Goal: Task Accomplishment & Management: Complete application form

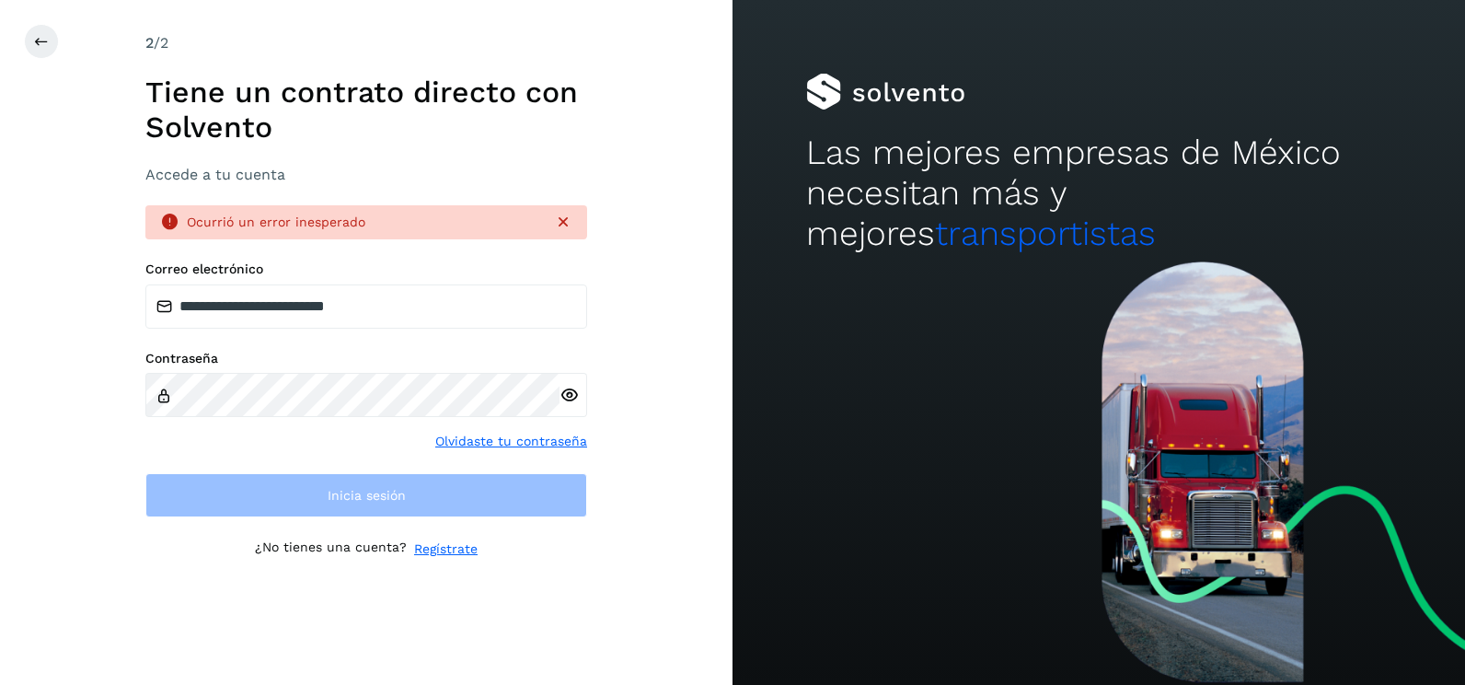
click at [643, 226] on div "**********" at bounding box center [366, 342] width 733 height 685
click at [565, 218] on icon at bounding box center [563, 222] width 18 height 18
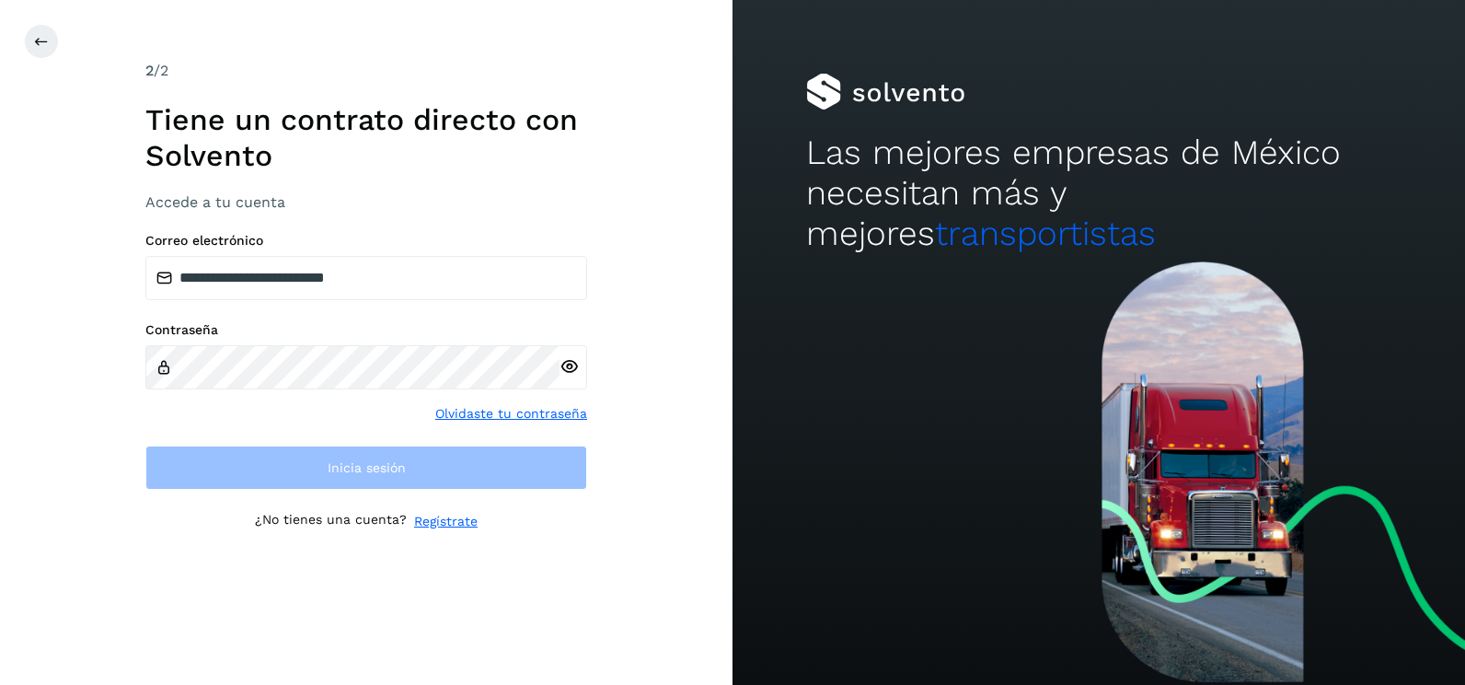
click at [692, 359] on div "**********" at bounding box center [366, 342] width 733 height 685
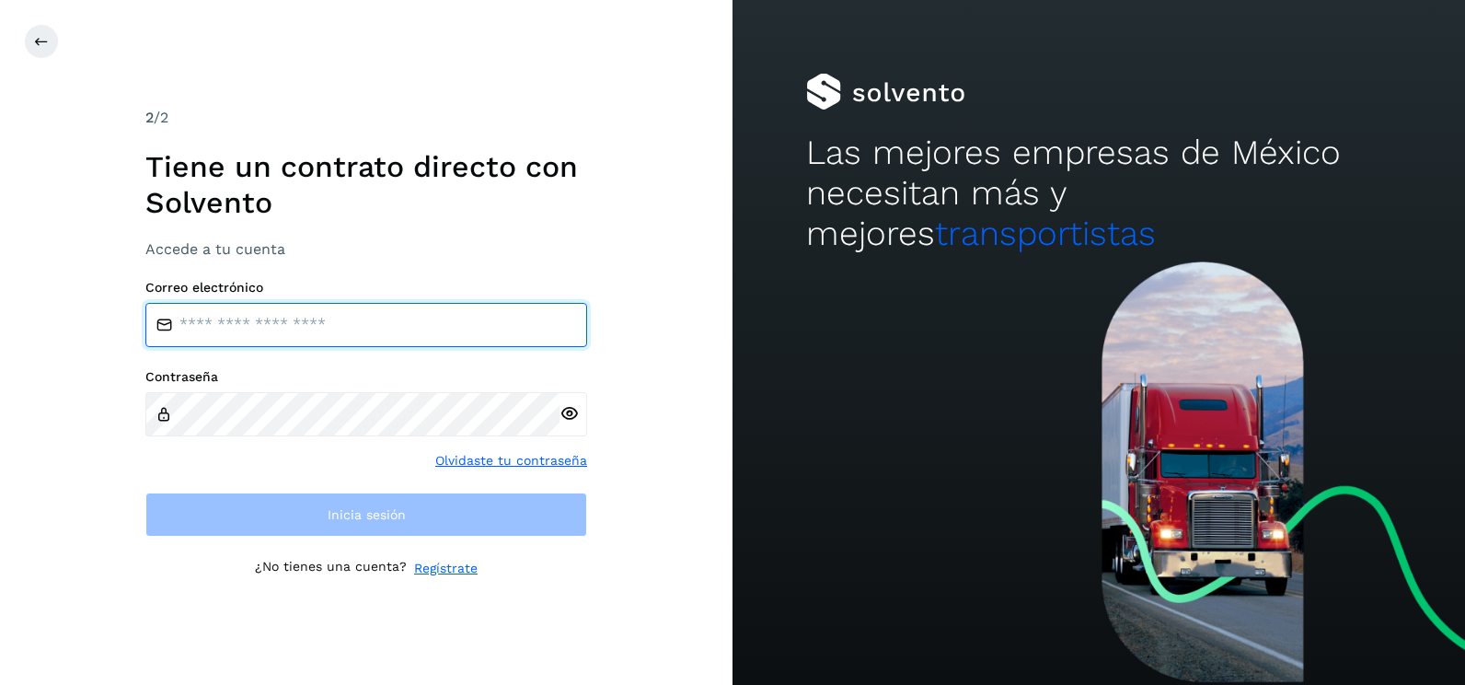
type input "**********"
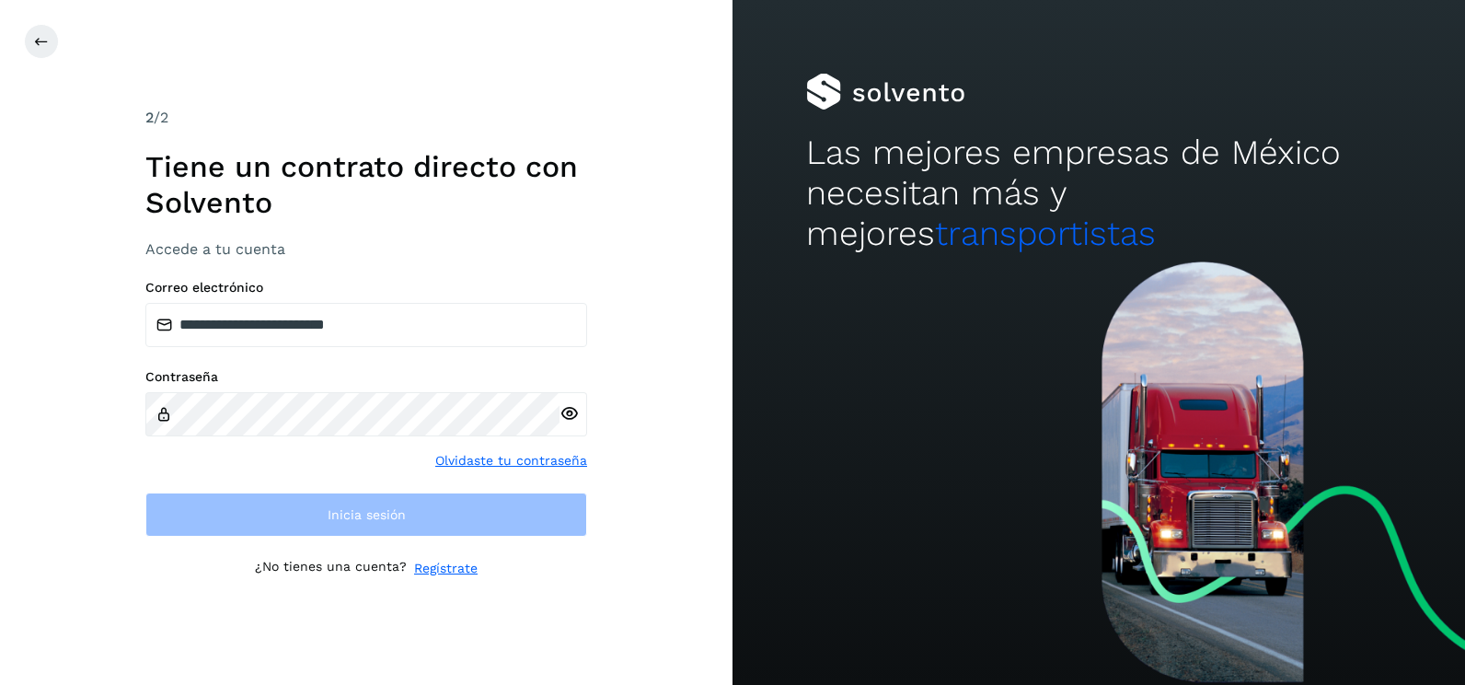
click at [657, 425] on div "**********" at bounding box center [366, 342] width 733 height 685
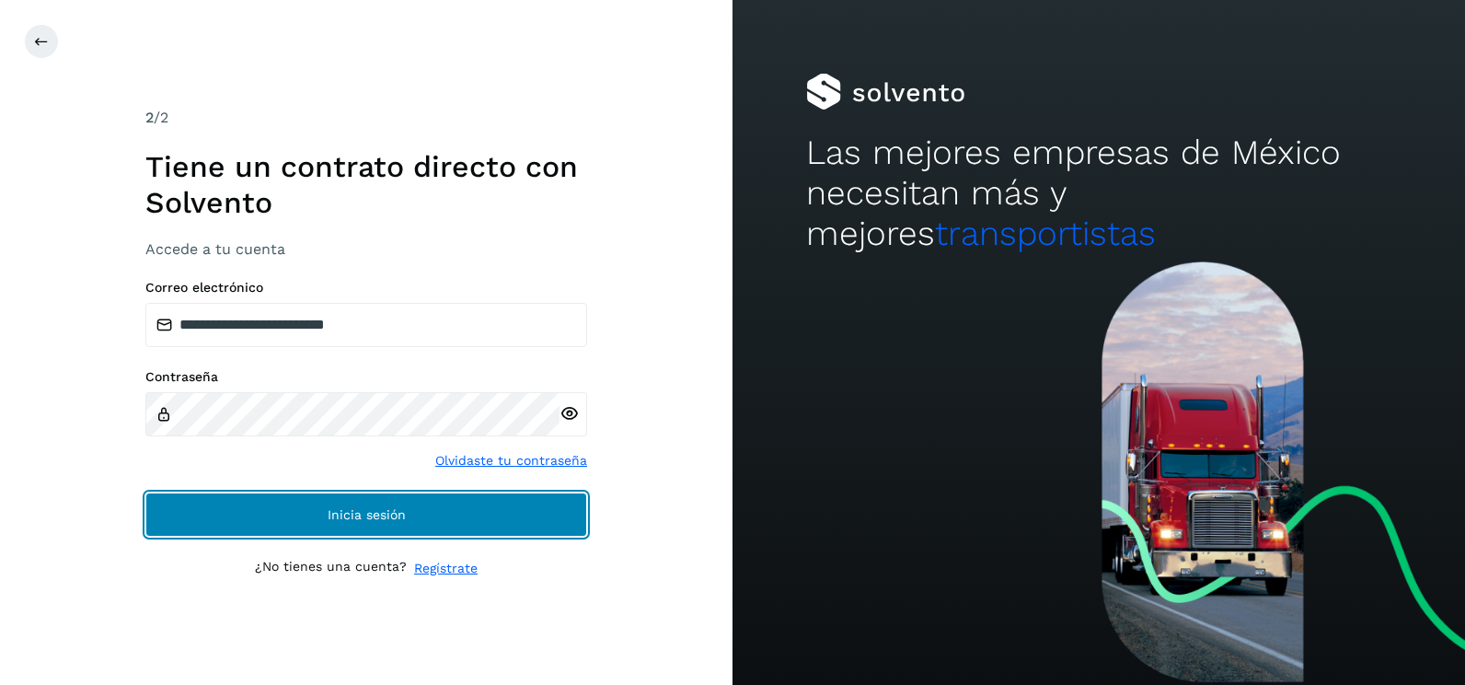
click at [558, 514] on button "Inicia sesión" at bounding box center [366, 514] width 442 height 44
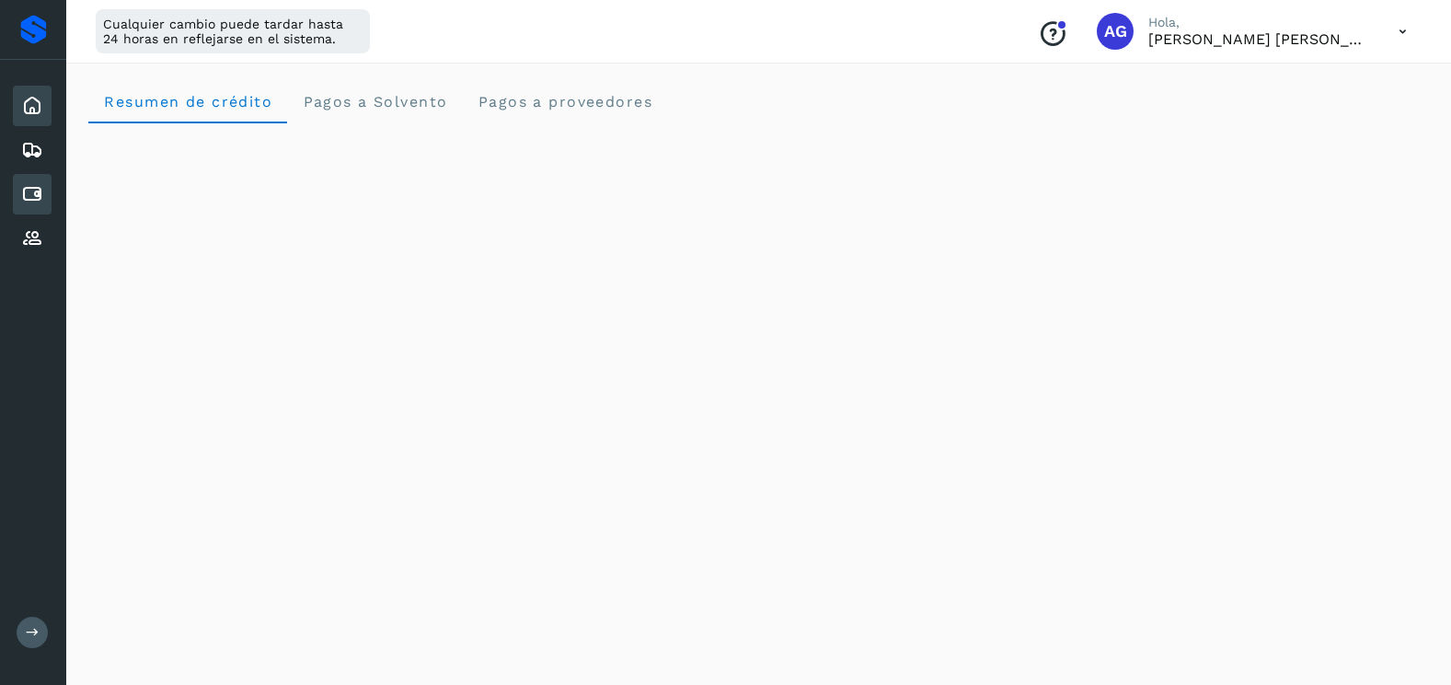
click at [41, 193] on icon at bounding box center [32, 194] width 22 height 22
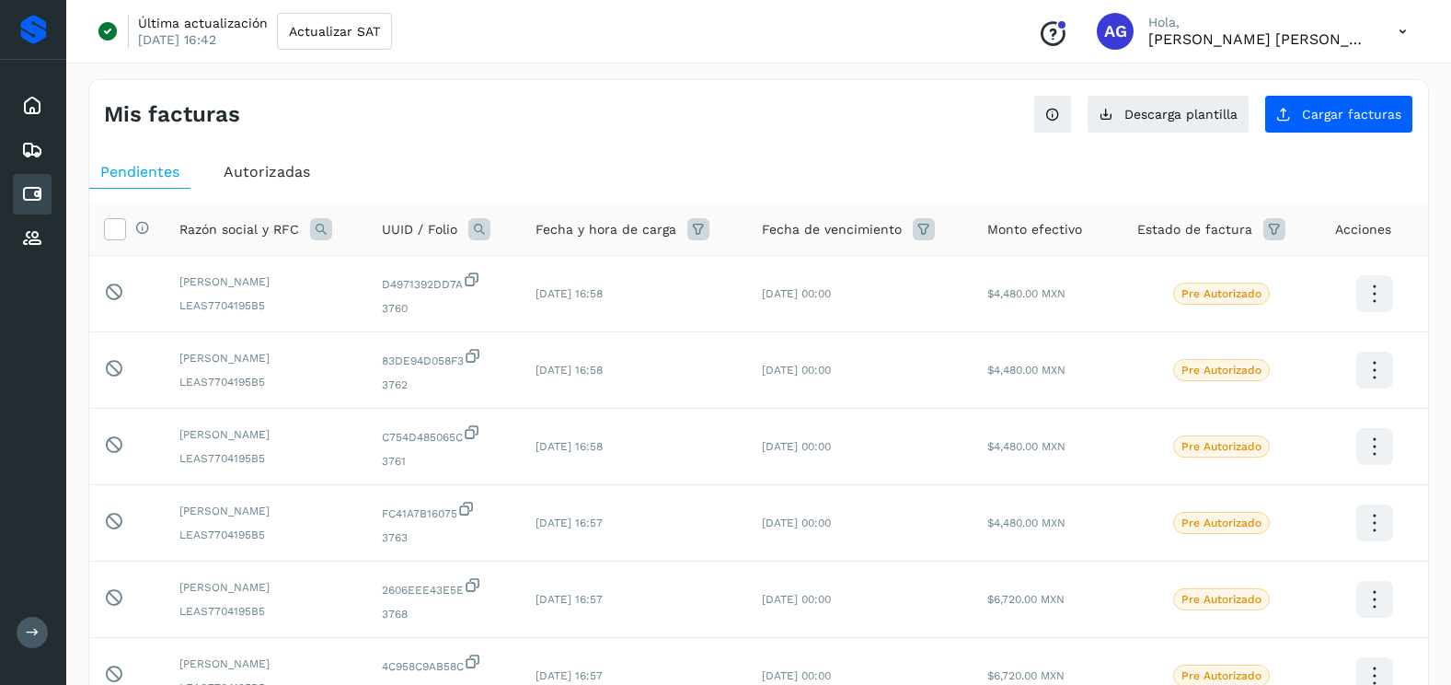
click at [1315, 134] on div "Mis facturas Ver instrucciones para cargar Facturas Descarga plantilla Cargar f…" at bounding box center [758, 616] width 1341 height 1075
click at [1308, 115] on span "Cargar facturas" at bounding box center [1351, 114] width 99 height 13
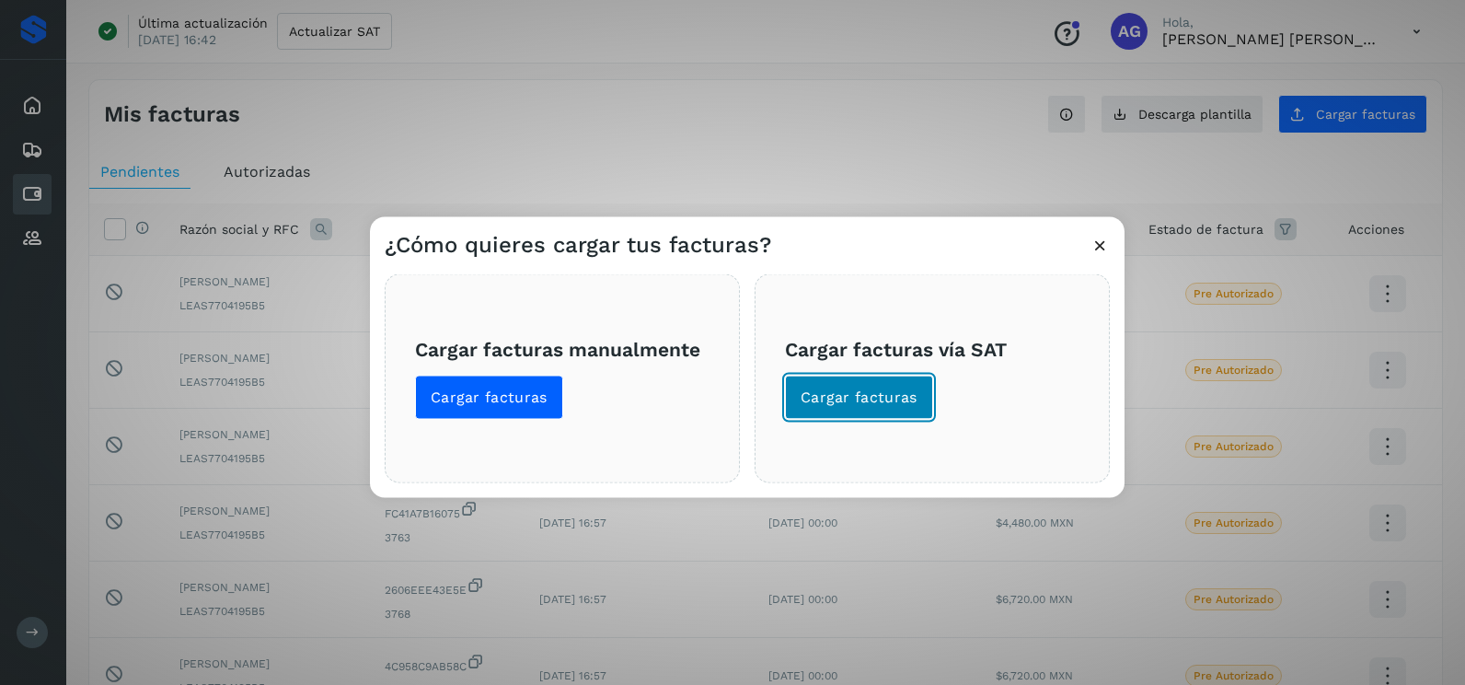
click at [897, 379] on button "Cargar facturas" at bounding box center [859, 397] width 148 height 44
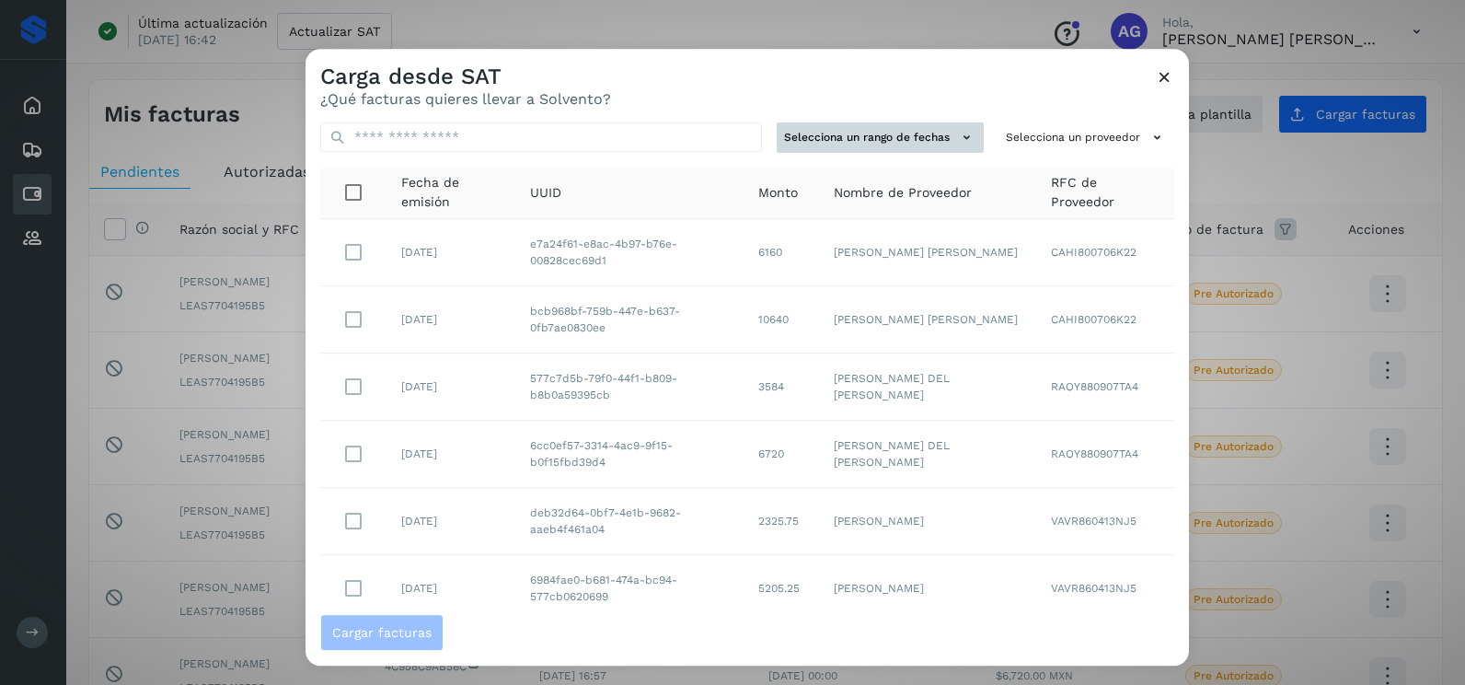
click at [874, 137] on button "Selecciona un rango de fechas" at bounding box center [880, 137] width 207 height 30
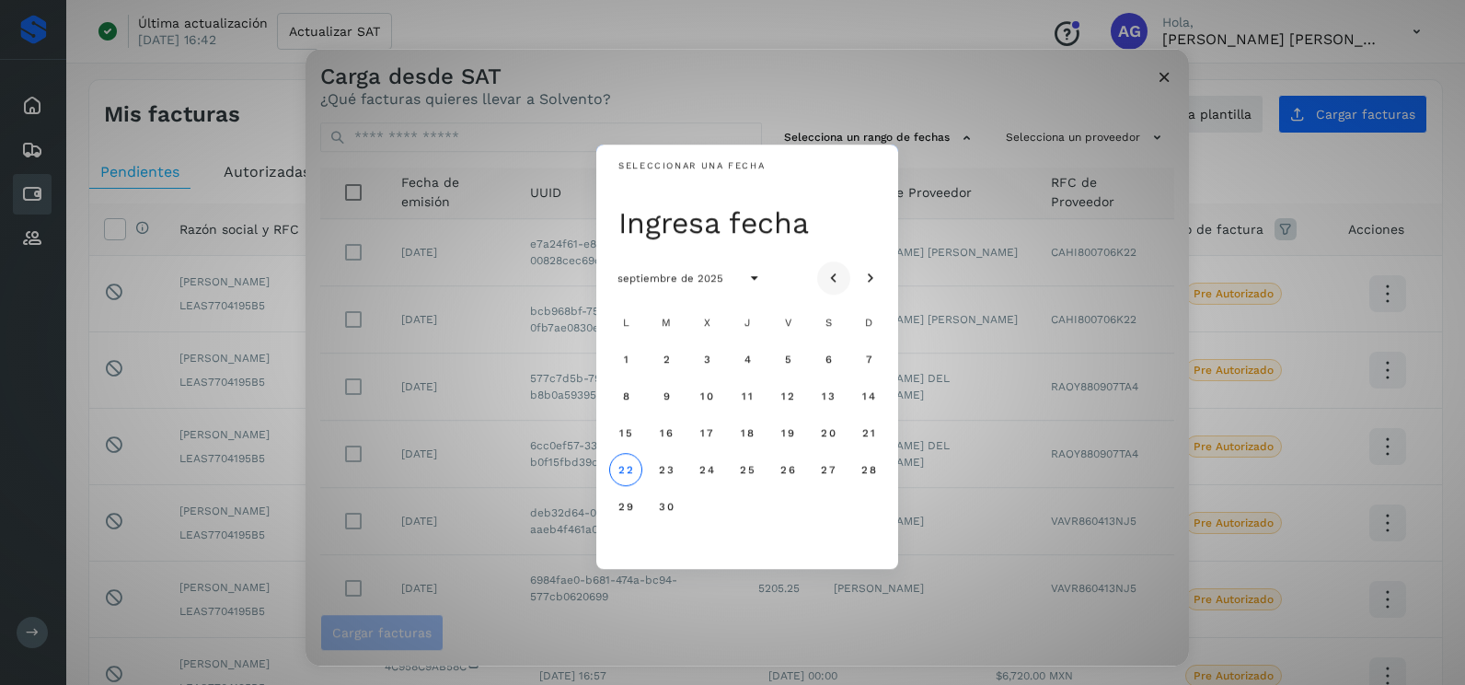
click at [837, 279] on icon "Mes anterior" at bounding box center [834, 279] width 18 height 18
click at [870, 270] on icon "Mes siguiente" at bounding box center [870, 279] width 18 height 18
click at [629, 357] on span "1" at bounding box center [625, 358] width 6 height 13
click at [660, 359] on button "2" at bounding box center [666, 358] width 33 height 33
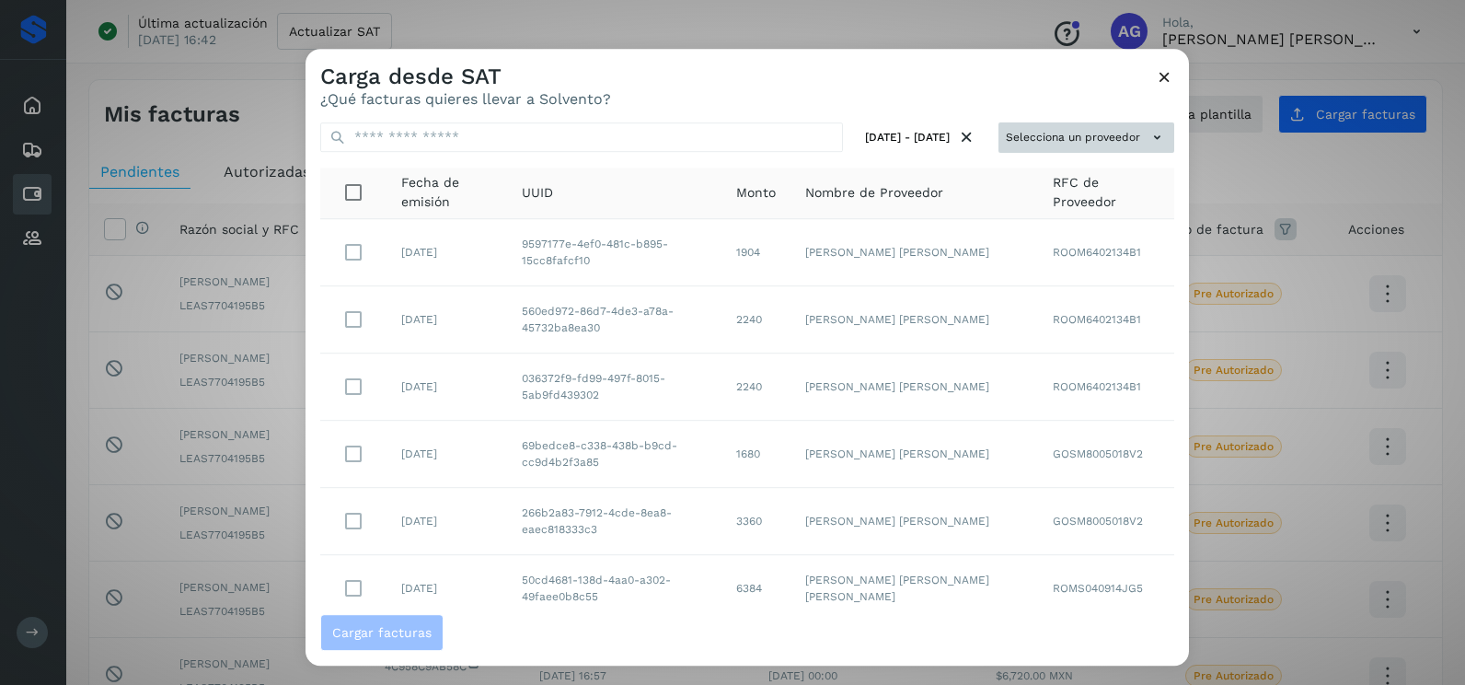
click at [1091, 141] on button "Selecciona un proveedor" at bounding box center [1087, 137] width 176 height 30
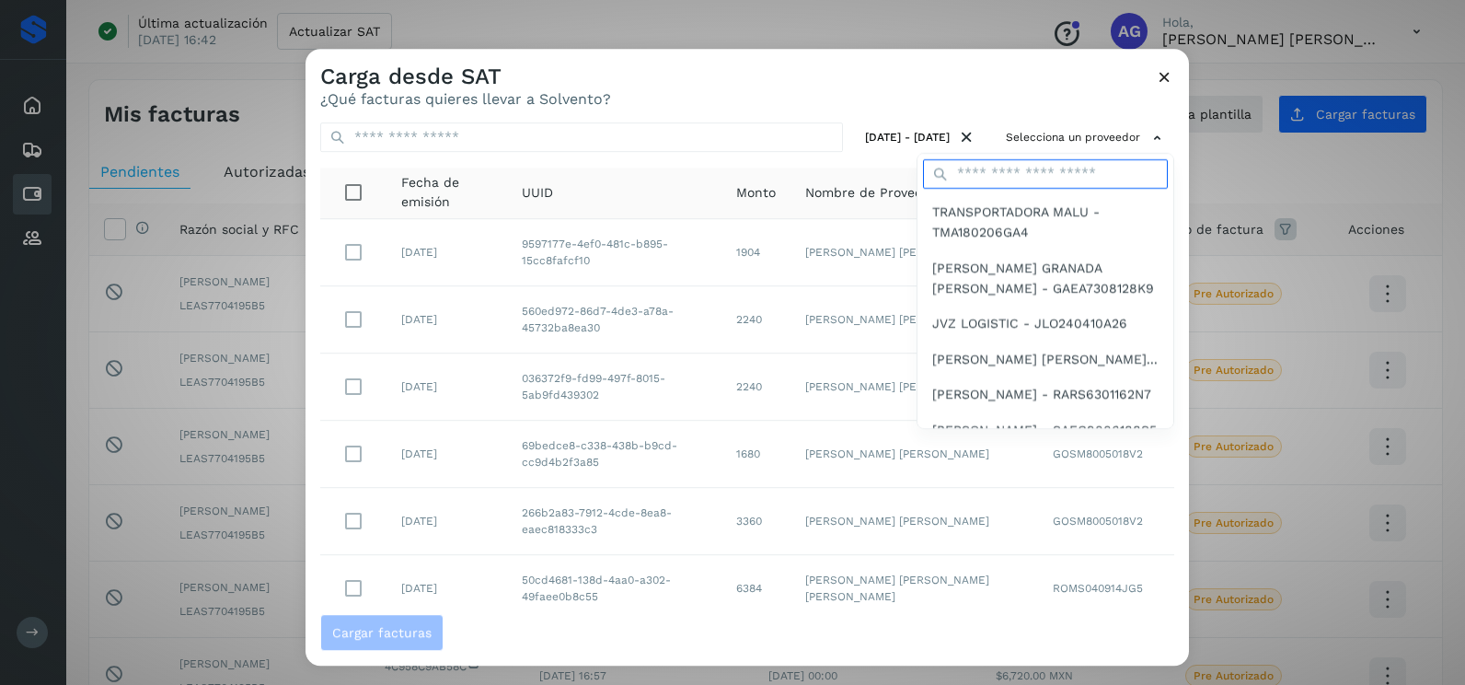
click at [1030, 178] on input "text" at bounding box center [1045, 173] width 245 height 29
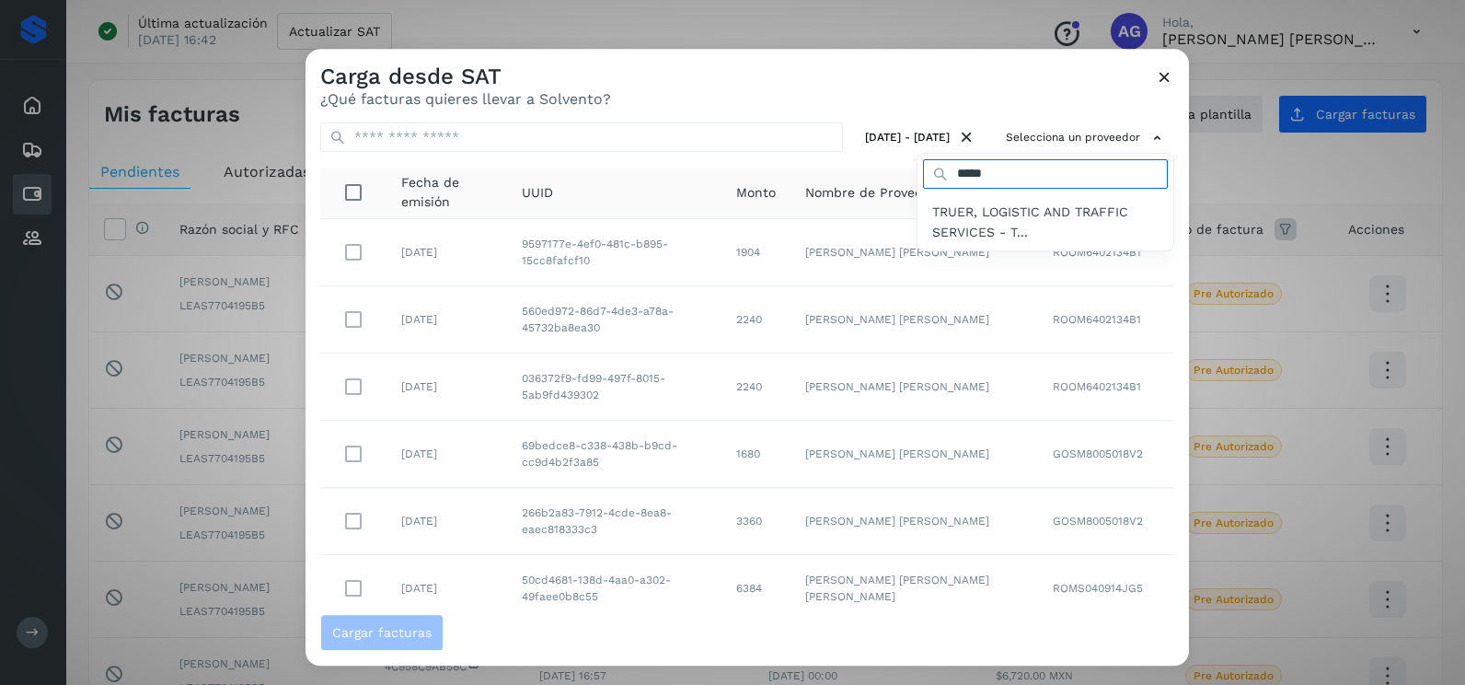
type input "*****"
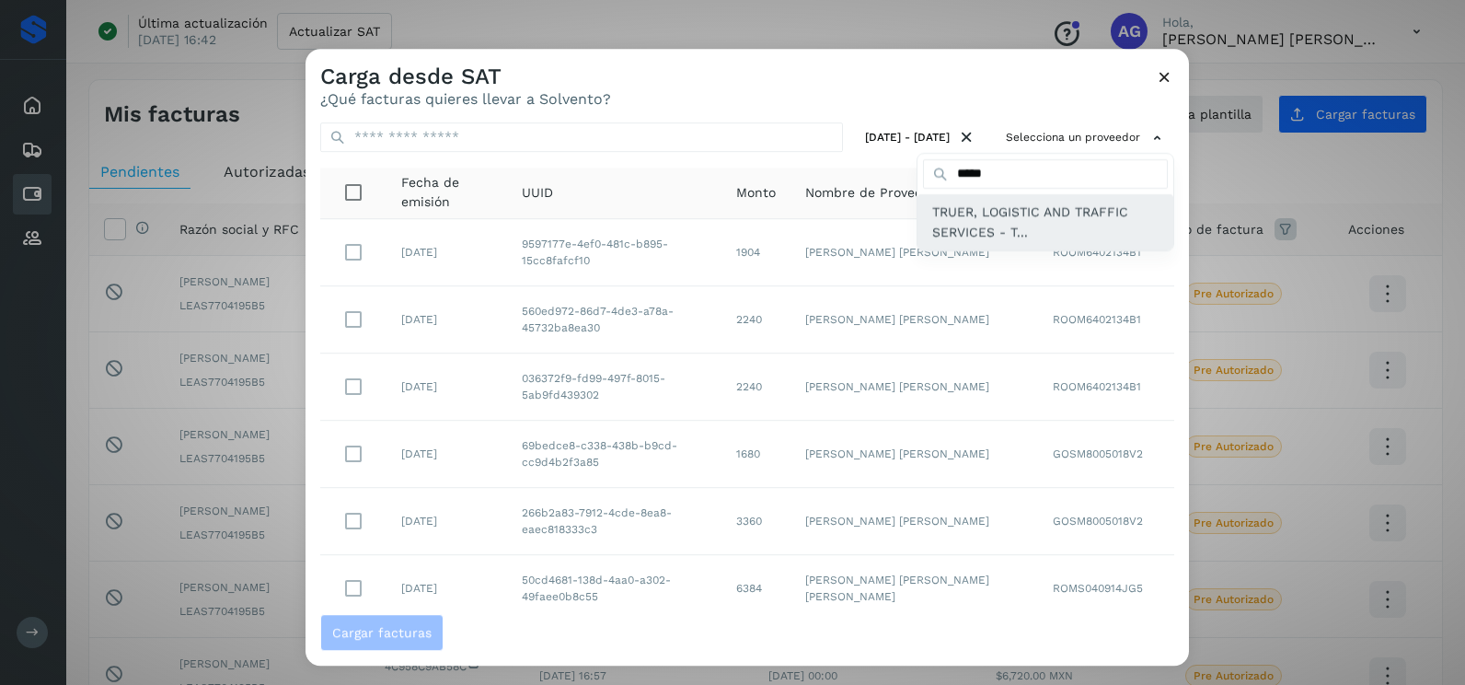
click at [999, 230] on span "TRUER, LOGISTIC AND TRAFFIC SERVICES - T..." at bounding box center [1045, 222] width 226 height 41
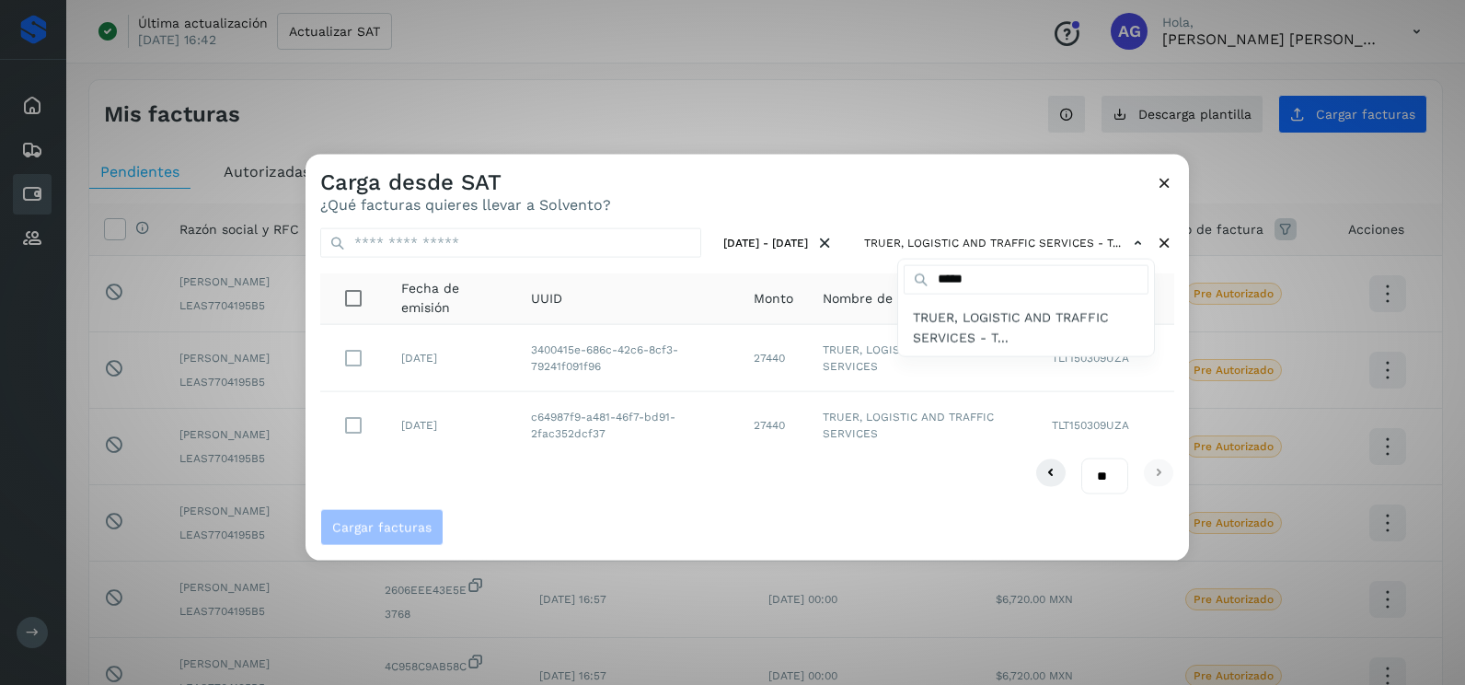
click at [565, 496] on div at bounding box center [1038, 497] width 1465 height 685
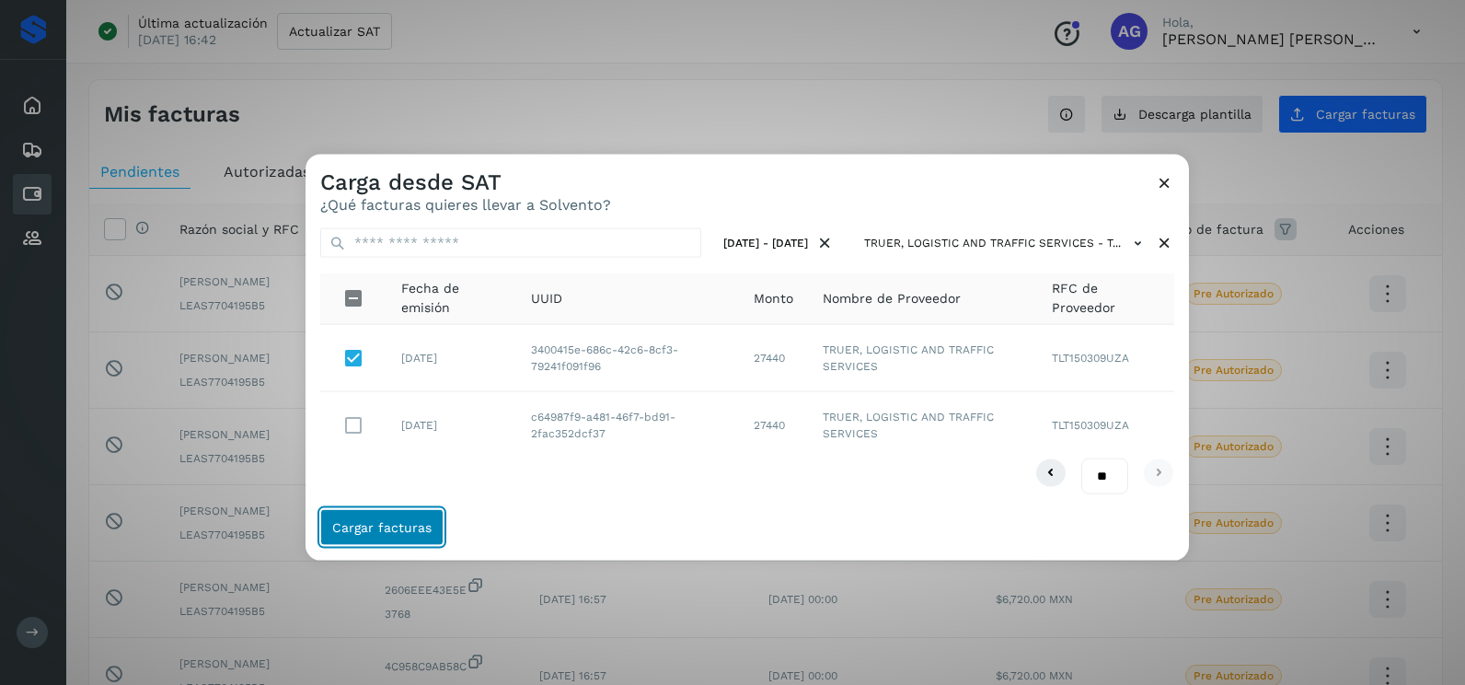
click at [422, 530] on span "Cargar facturas" at bounding box center [381, 526] width 99 height 13
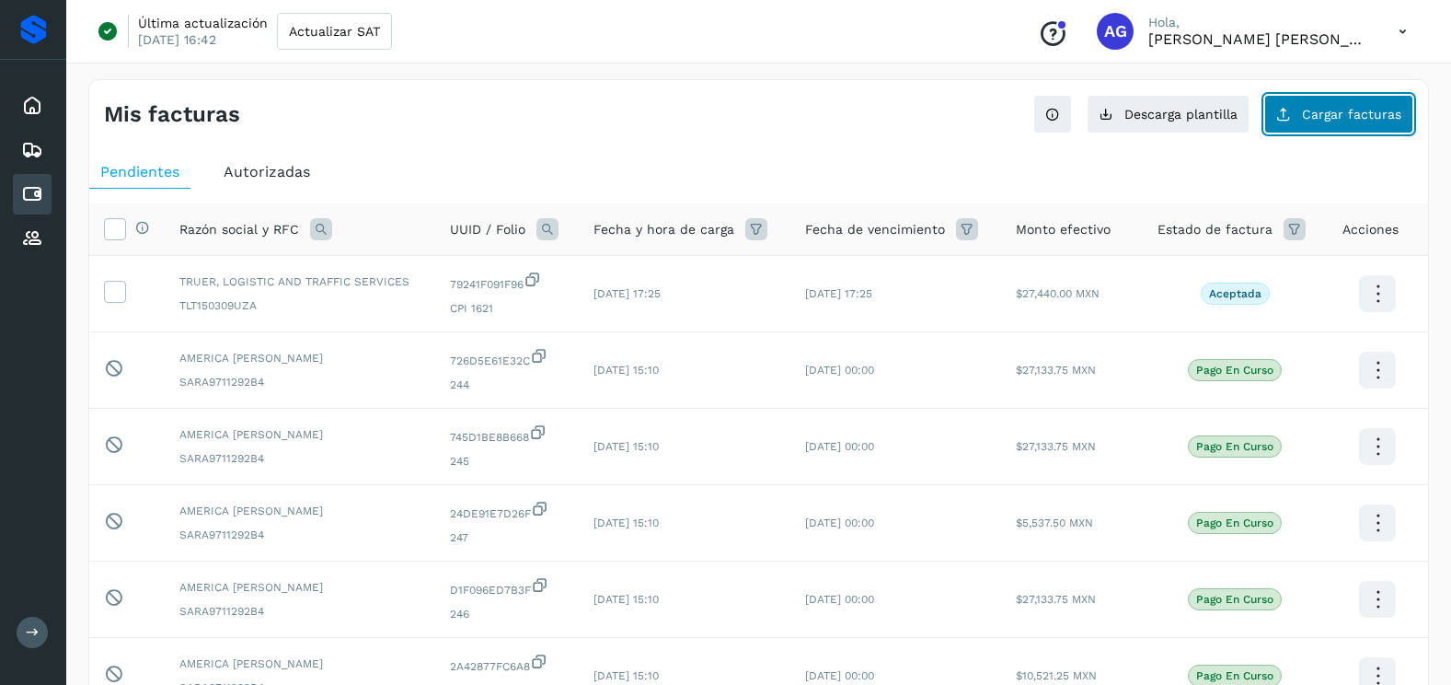
click at [1326, 118] on span "Cargar facturas" at bounding box center [1351, 114] width 99 height 13
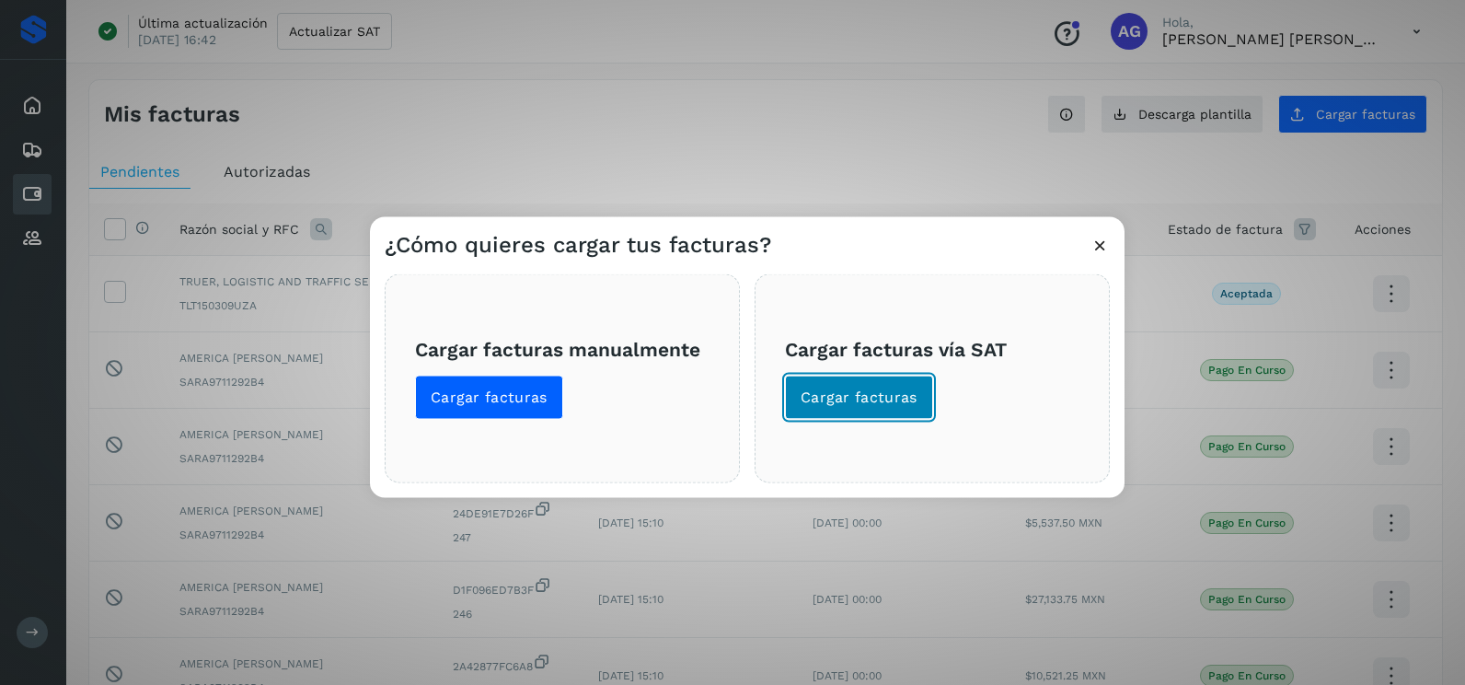
click at [846, 410] on button "Cargar facturas" at bounding box center [859, 397] width 148 height 44
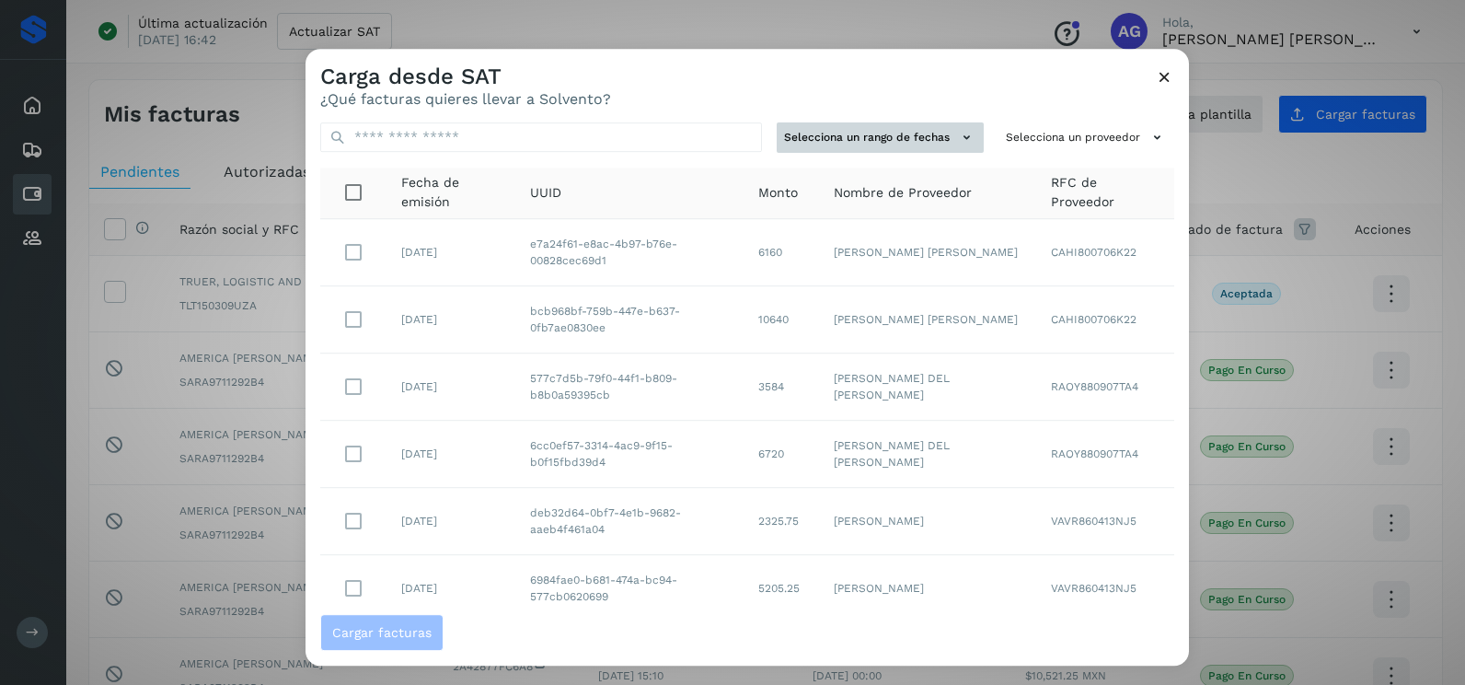
click at [938, 141] on button "Selecciona un rango de fechas" at bounding box center [880, 137] width 207 height 30
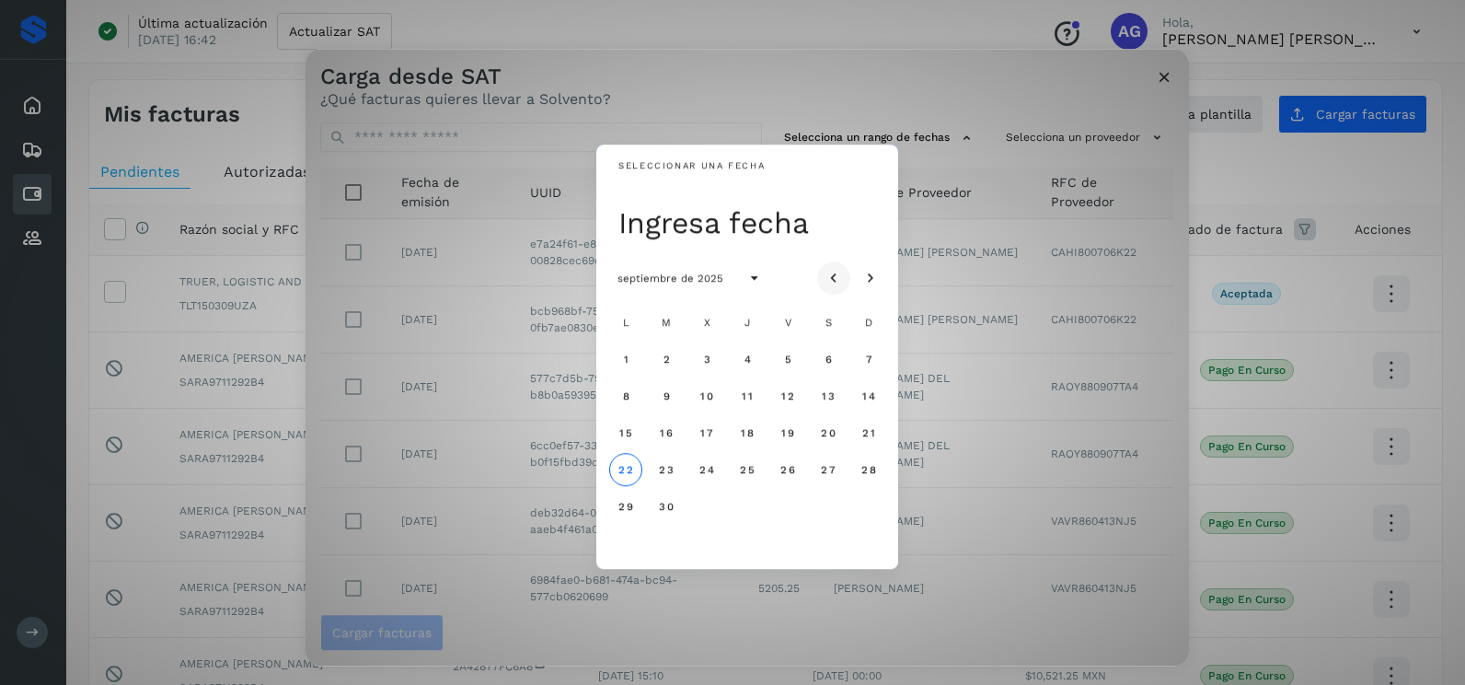
click at [836, 274] on icon "Mes anterior" at bounding box center [834, 279] width 18 height 18
click at [745, 502] on span "28" at bounding box center [747, 506] width 16 height 13
click at [788, 510] on span "29" at bounding box center [788, 506] width 16 height 13
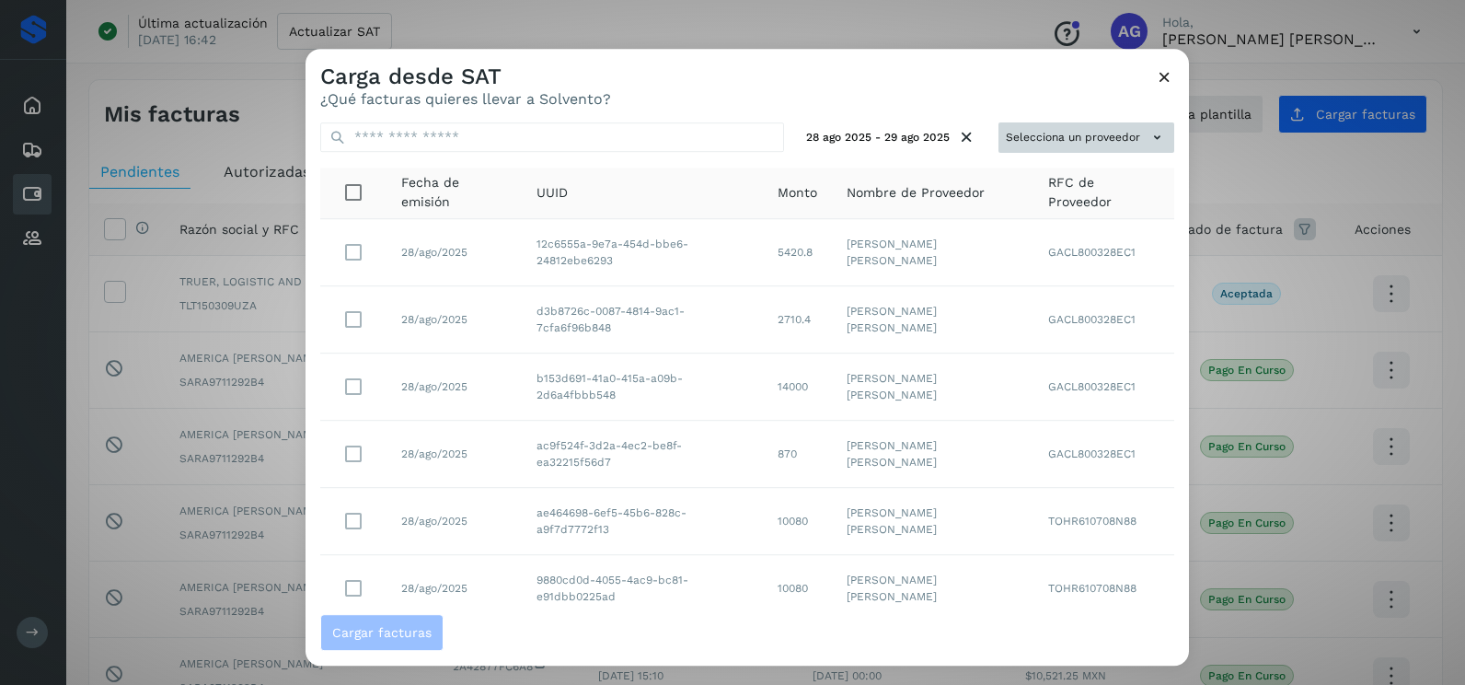
click at [1018, 131] on button "Selecciona un proveedor" at bounding box center [1087, 137] width 176 height 30
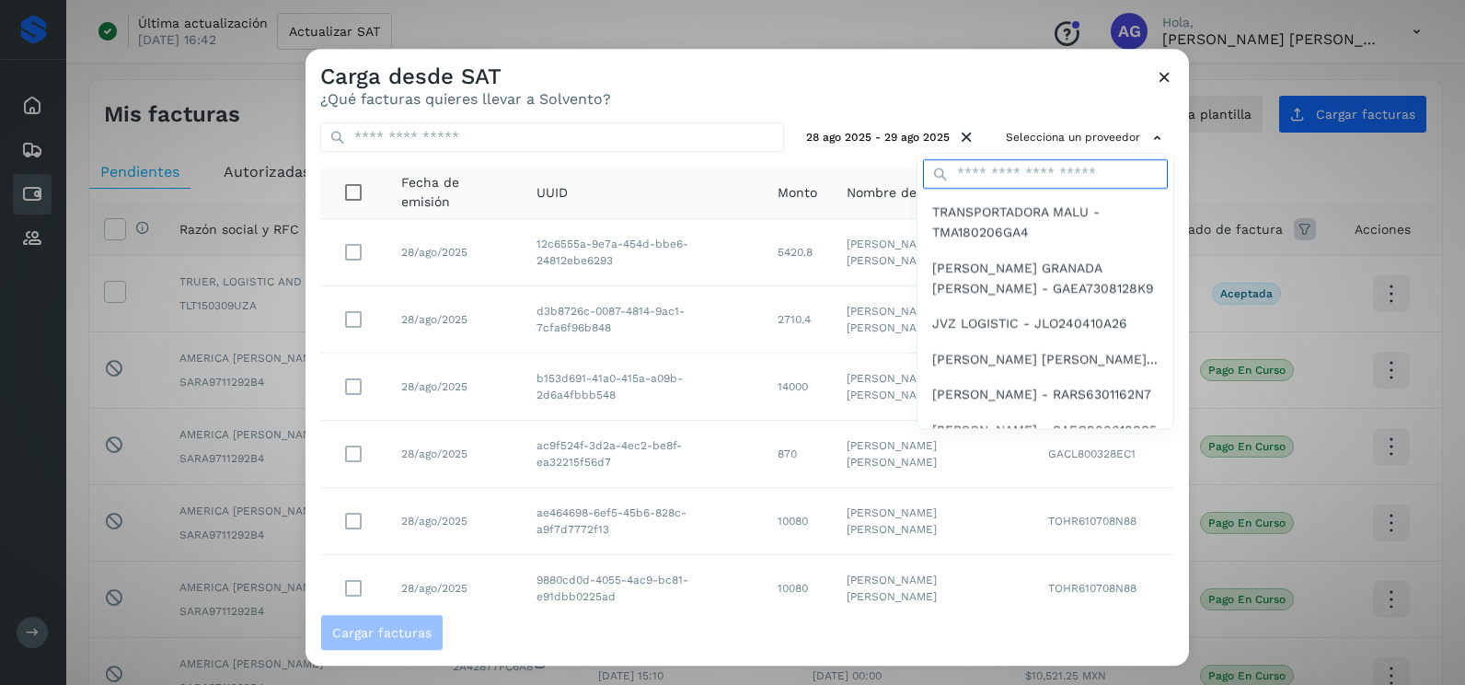
click at [970, 180] on input "text" at bounding box center [1045, 173] width 245 height 29
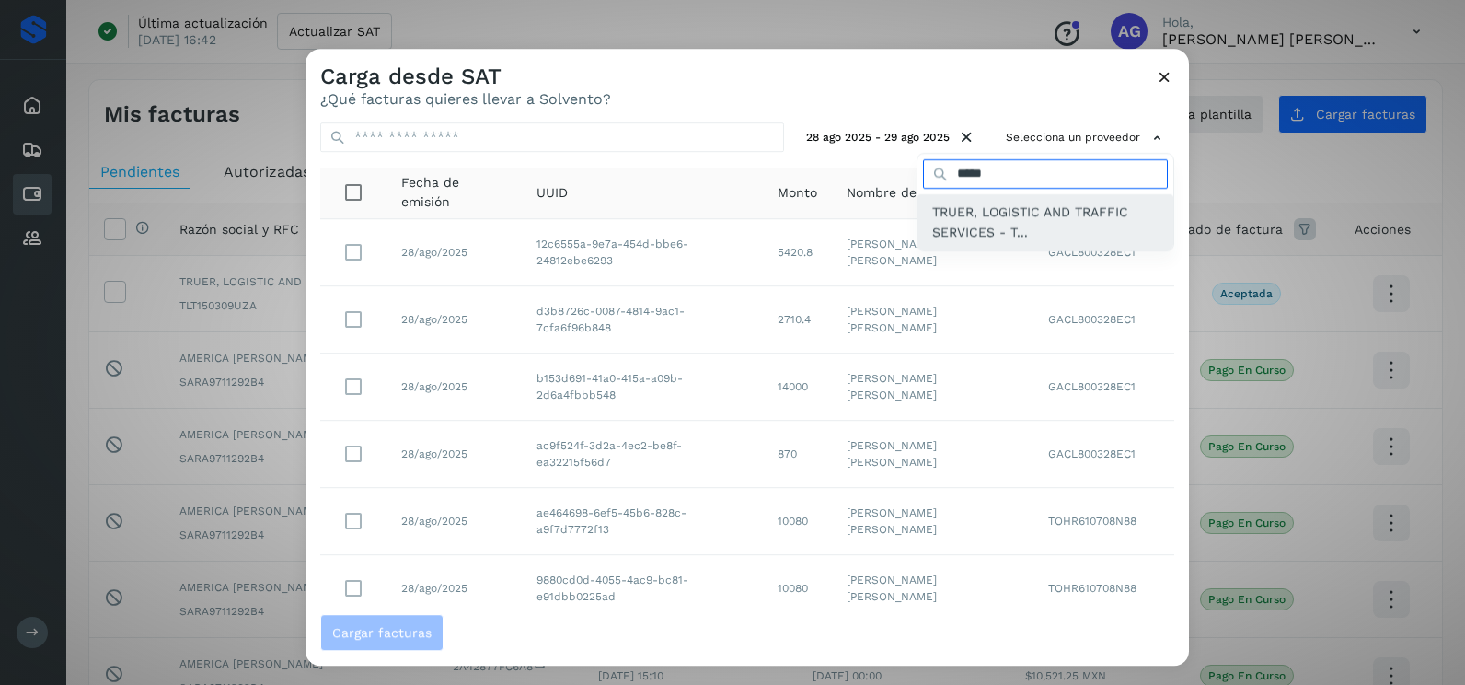
type input "*****"
click at [962, 215] on span "TRUER, LOGISTIC AND TRAFFIC SERVICES - T..." at bounding box center [1045, 222] width 226 height 41
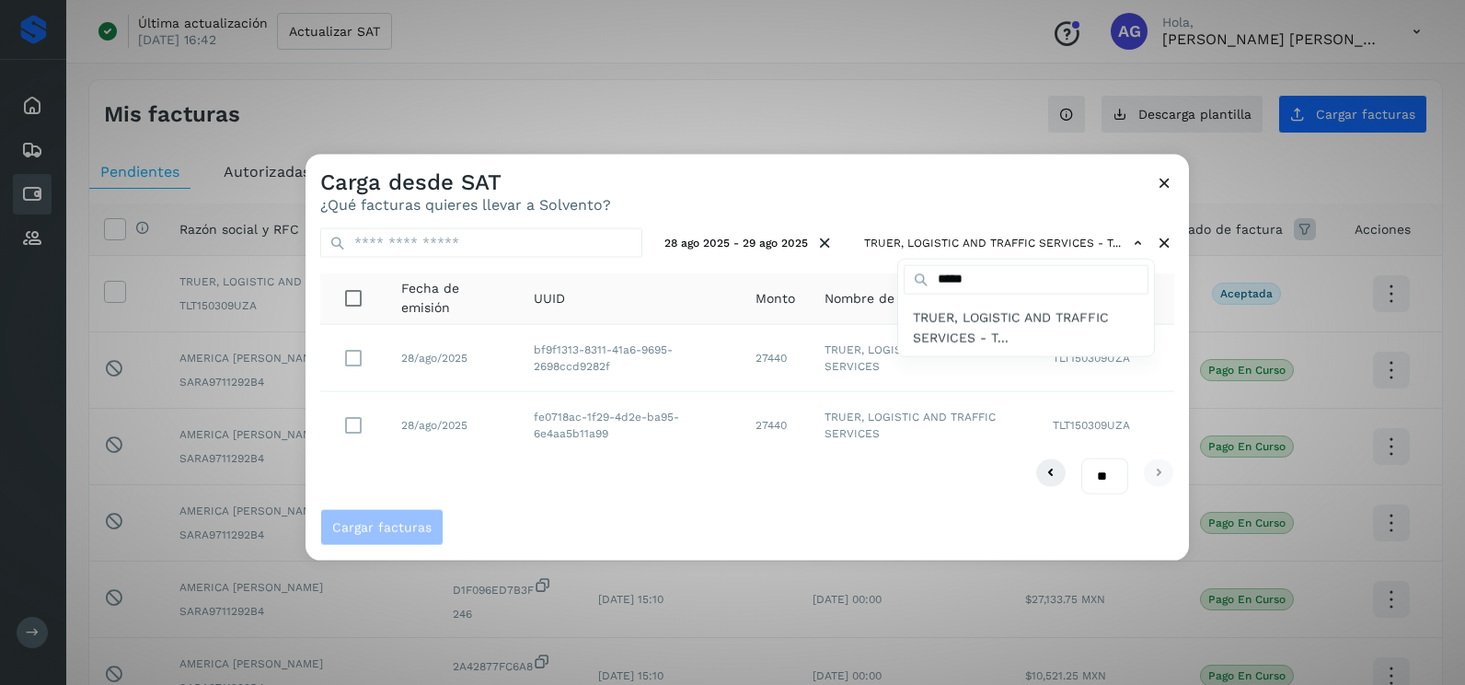
click at [966, 208] on div at bounding box center [1038, 497] width 1465 height 685
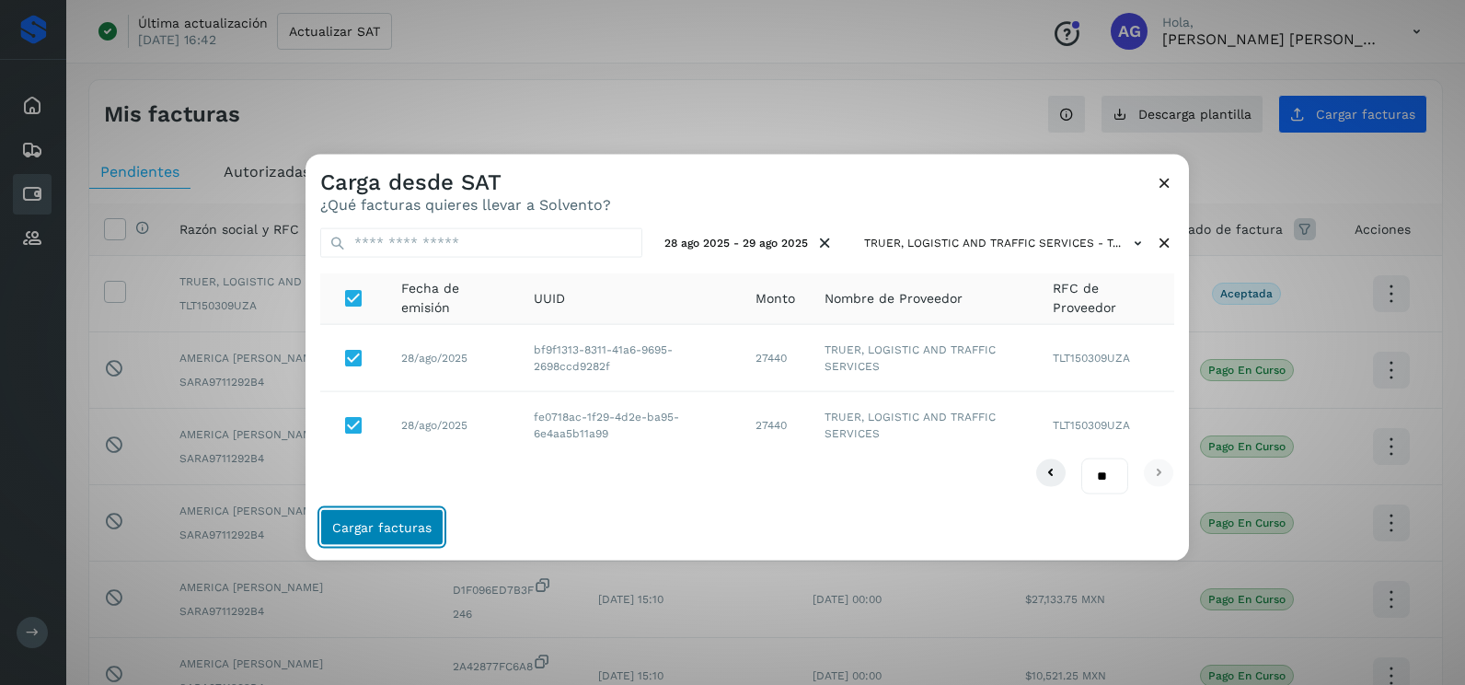
click at [383, 531] on span "Cargar facturas" at bounding box center [381, 526] width 99 height 13
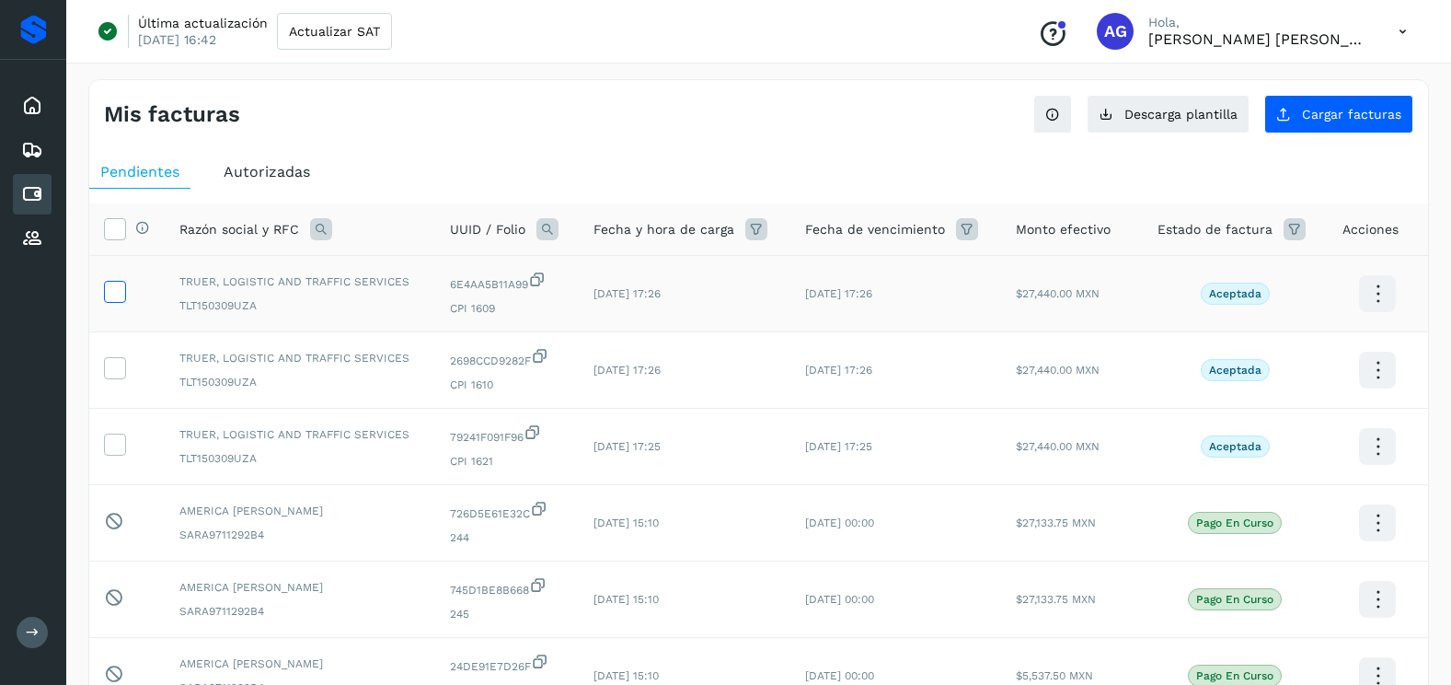
click at [111, 288] on icon at bounding box center [114, 290] width 19 height 19
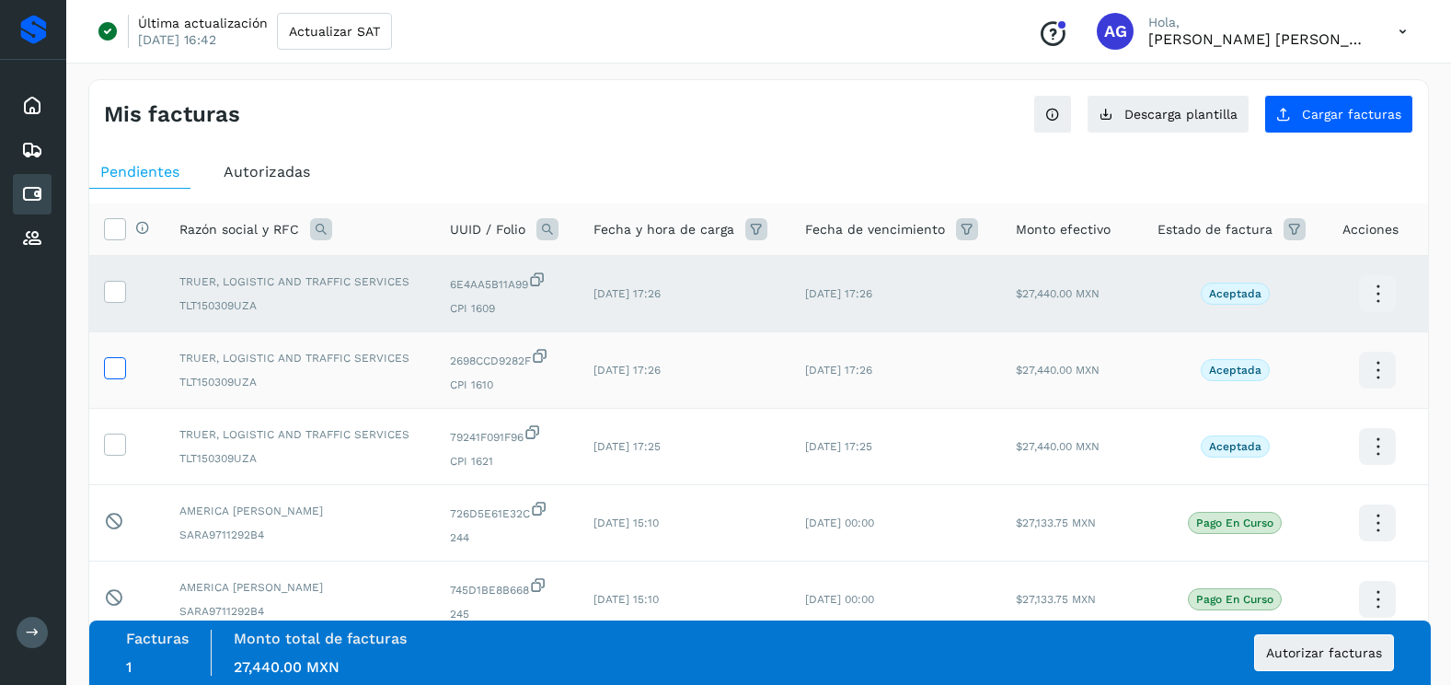
click at [110, 370] on icon at bounding box center [114, 366] width 19 height 19
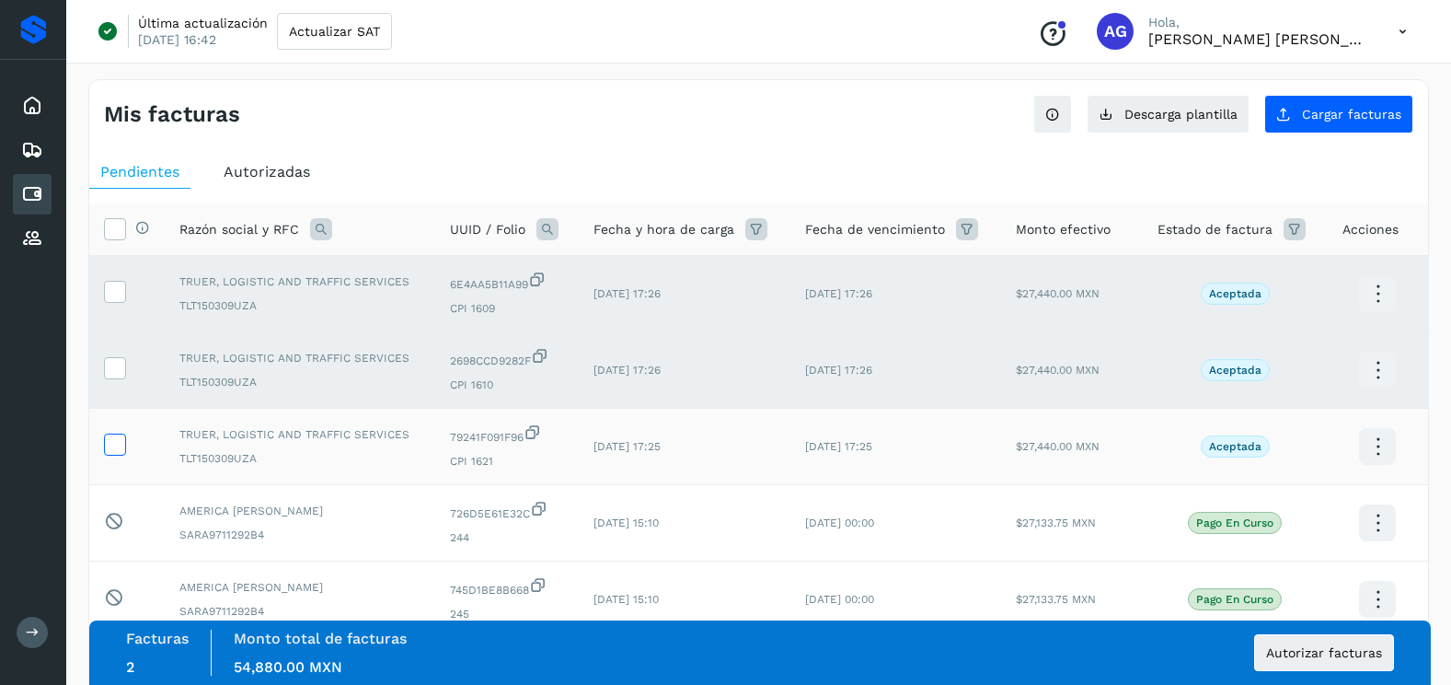
click at [114, 441] on icon at bounding box center [114, 442] width 19 height 19
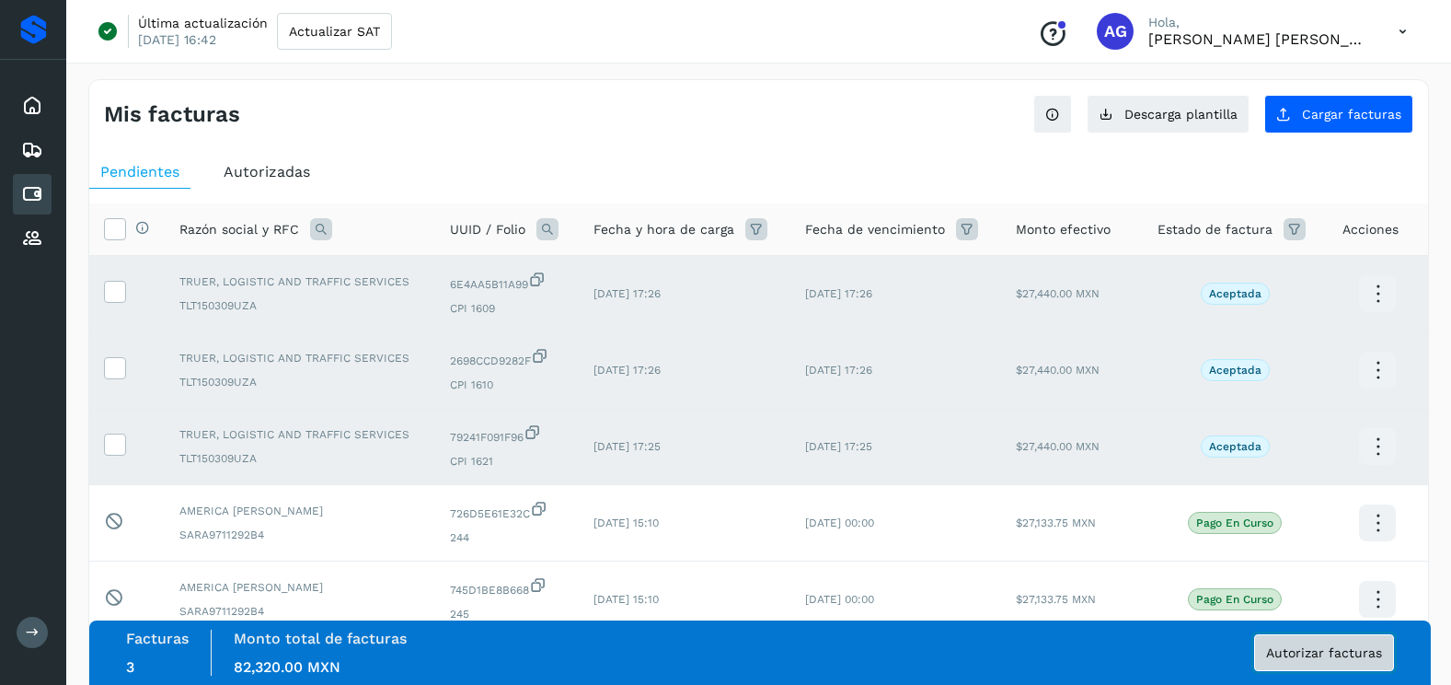
click at [1333, 642] on button "Autorizar facturas" at bounding box center [1324, 652] width 140 height 37
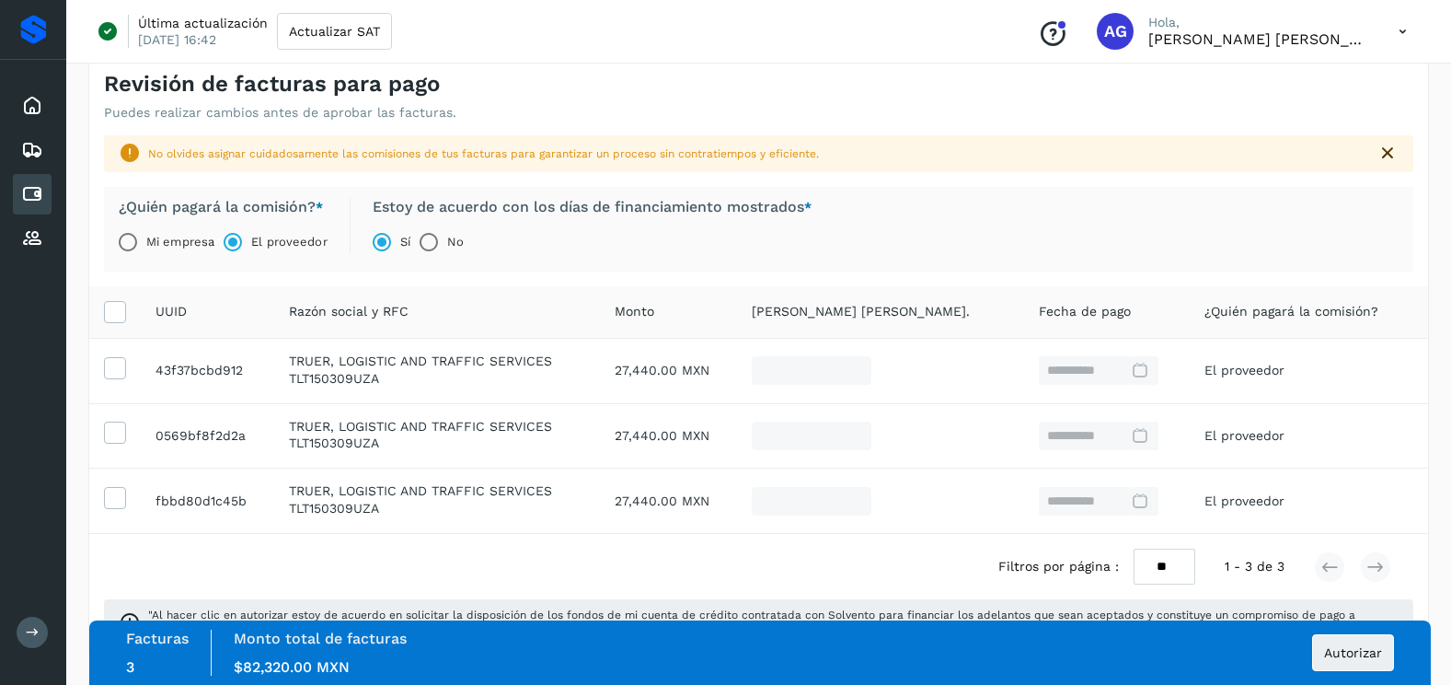
scroll to position [111, 0]
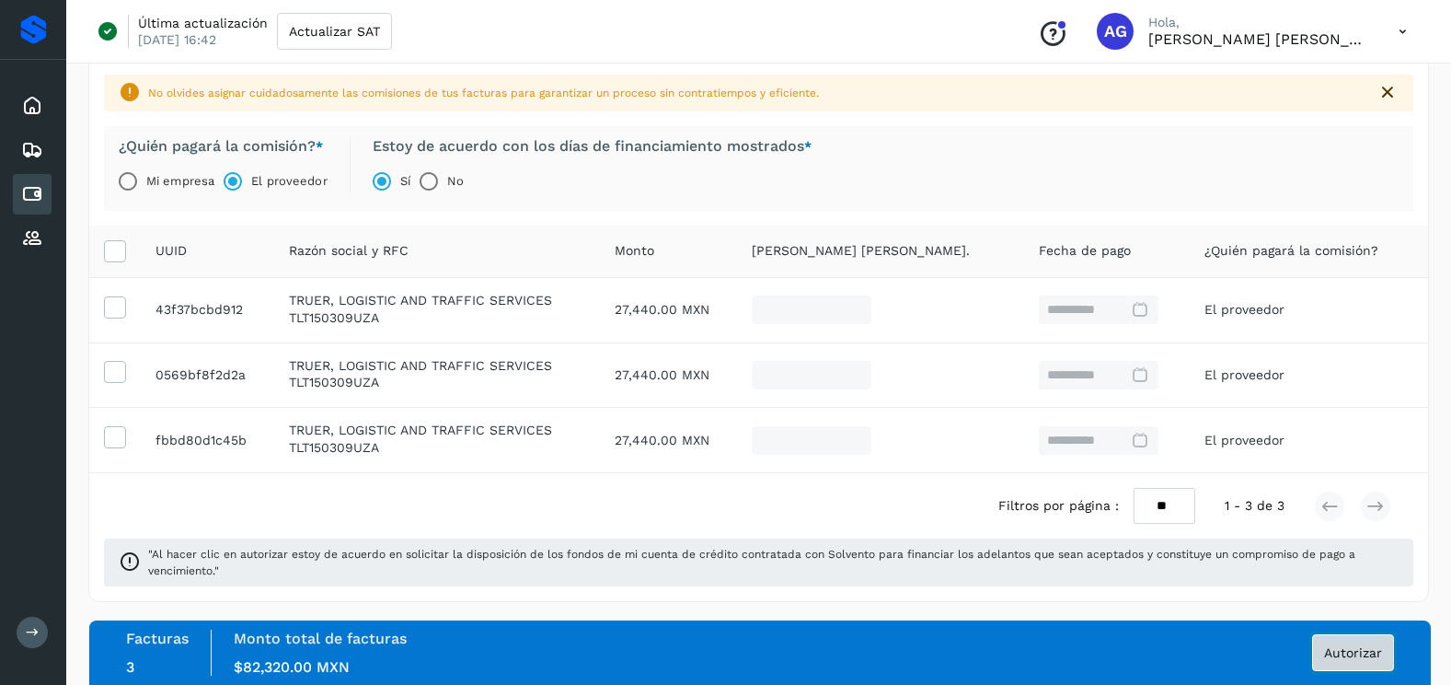
click at [1357, 657] on span "Autorizar" at bounding box center [1353, 652] width 58 height 13
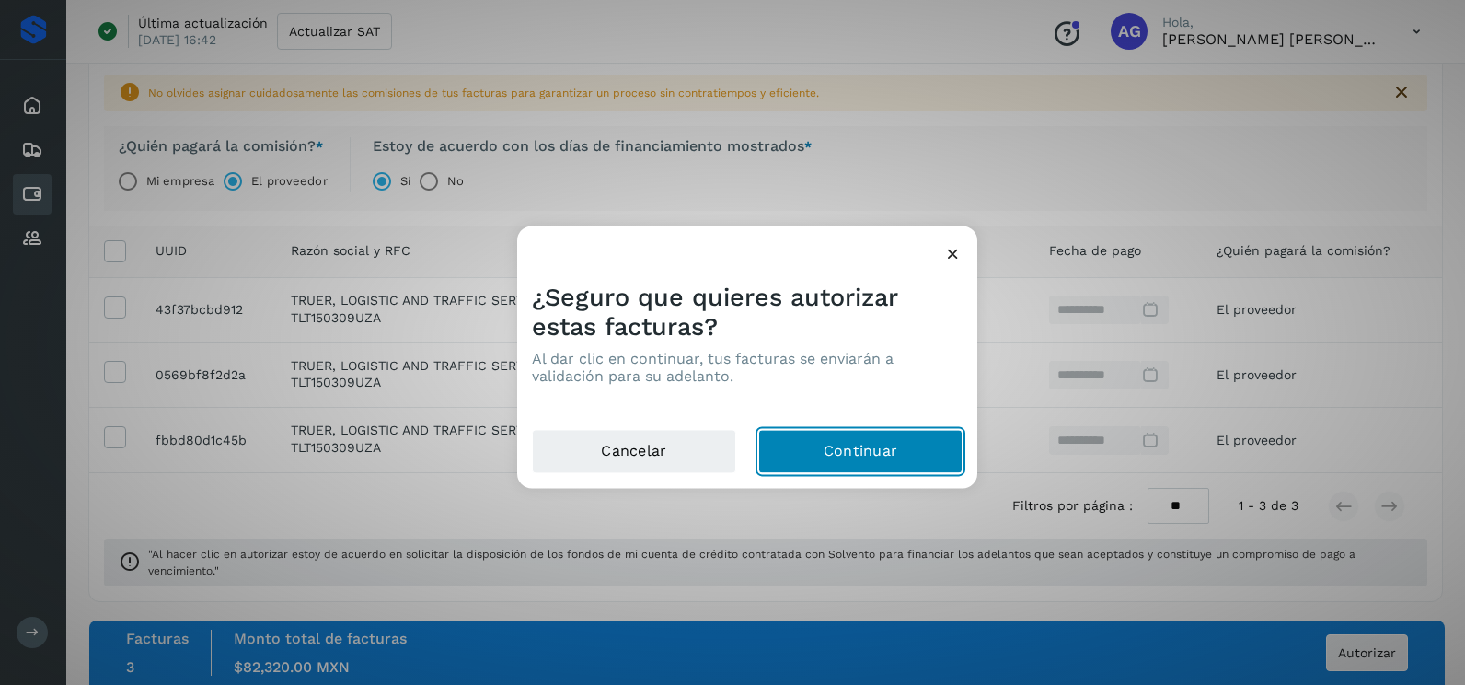
click at [870, 468] on button "Continuar" at bounding box center [860, 452] width 204 height 44
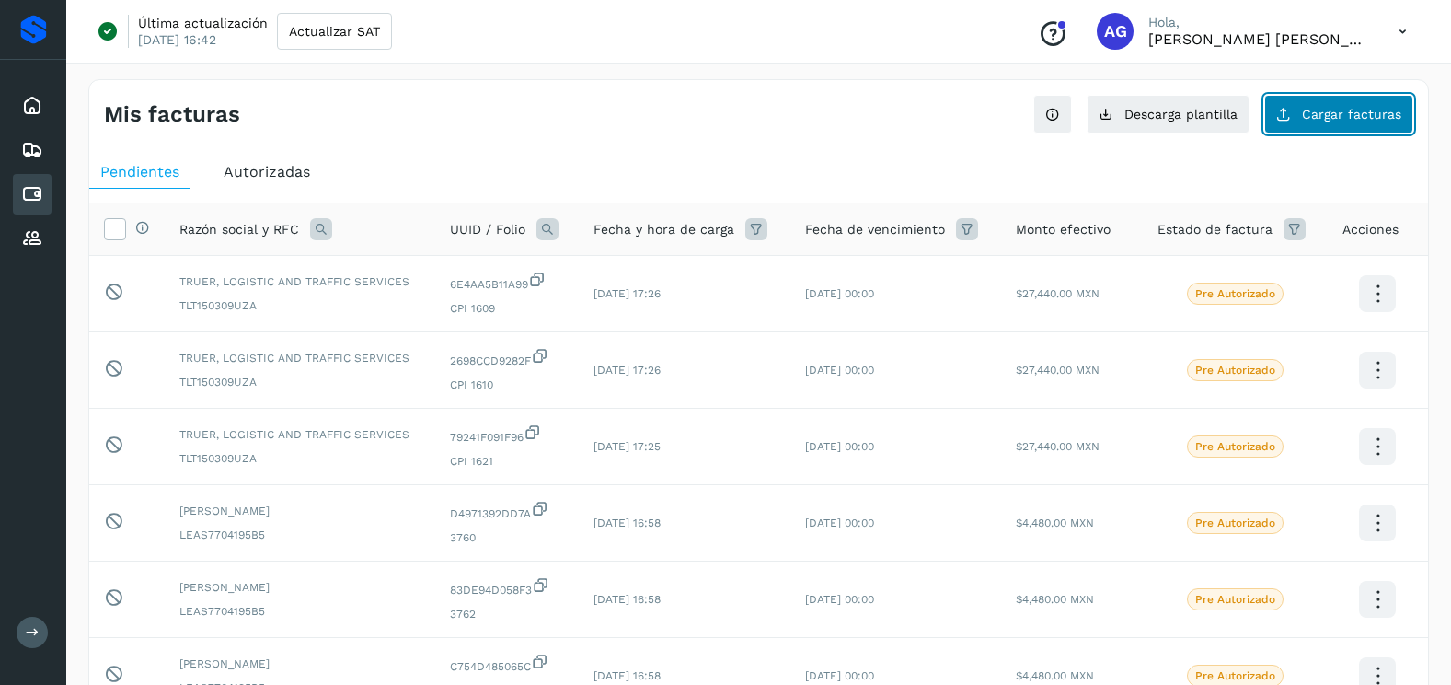
click at [1375, 109] on span "Cargar facturas" at bounding box center [1351, 114] width 99 height 13
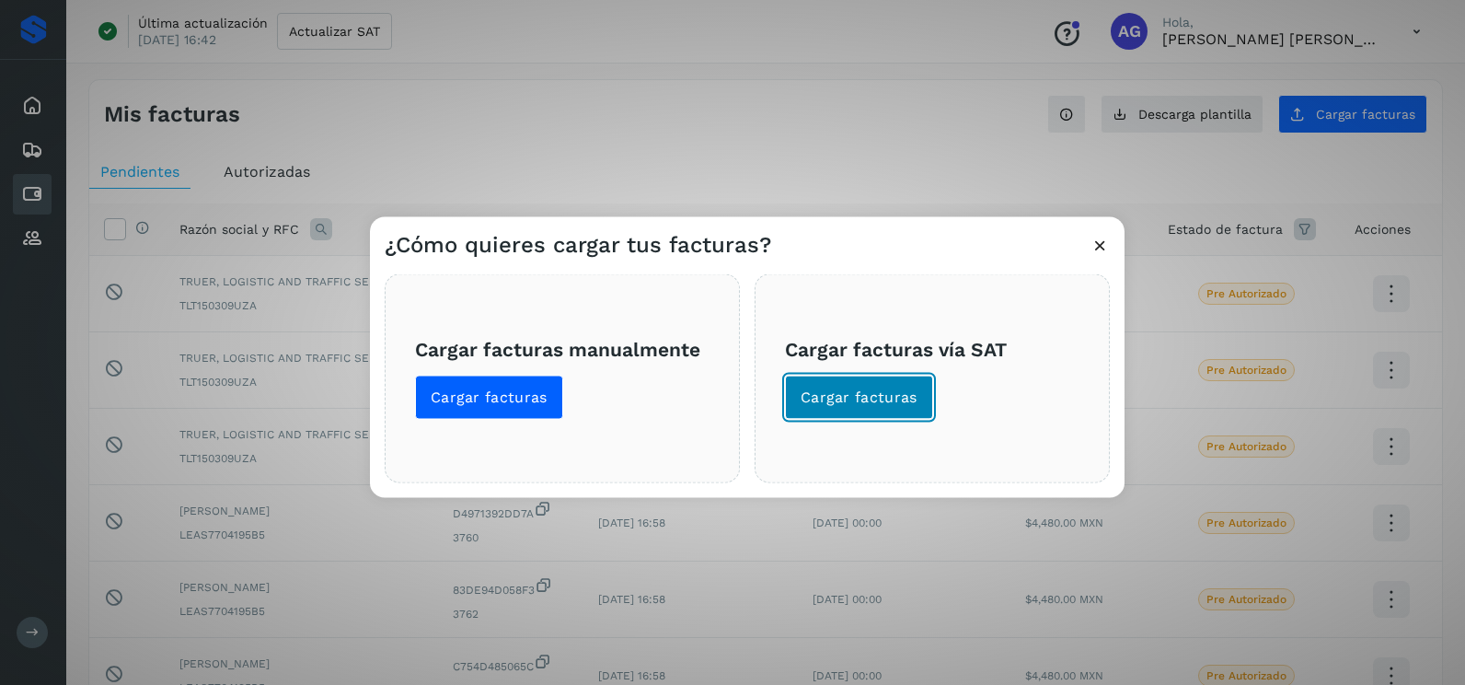
click at [854, 410] on button "Cargar facturas" at bounding box center [859, 397] width 148 height 44
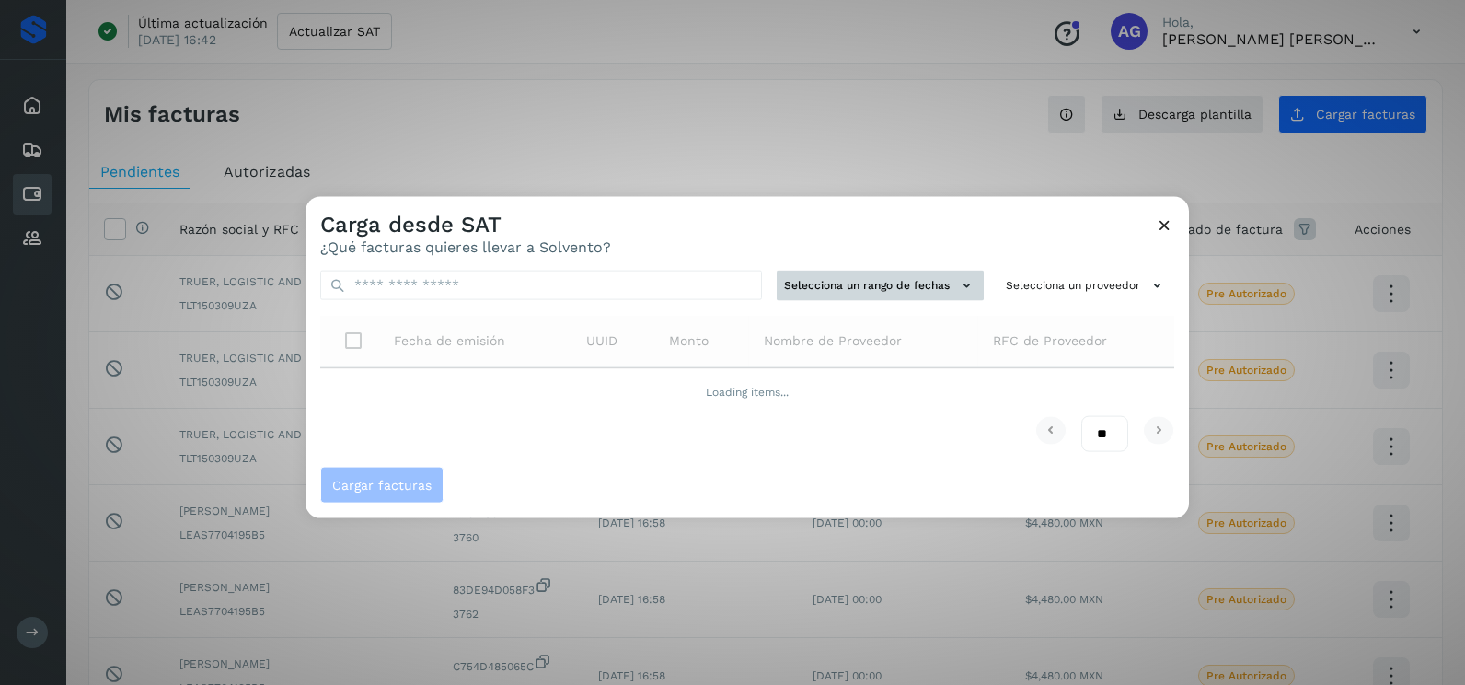
click at [895, 285] on button "Selecciona un rango de fechas" at bounding box center [880, 286] width 207 height 30
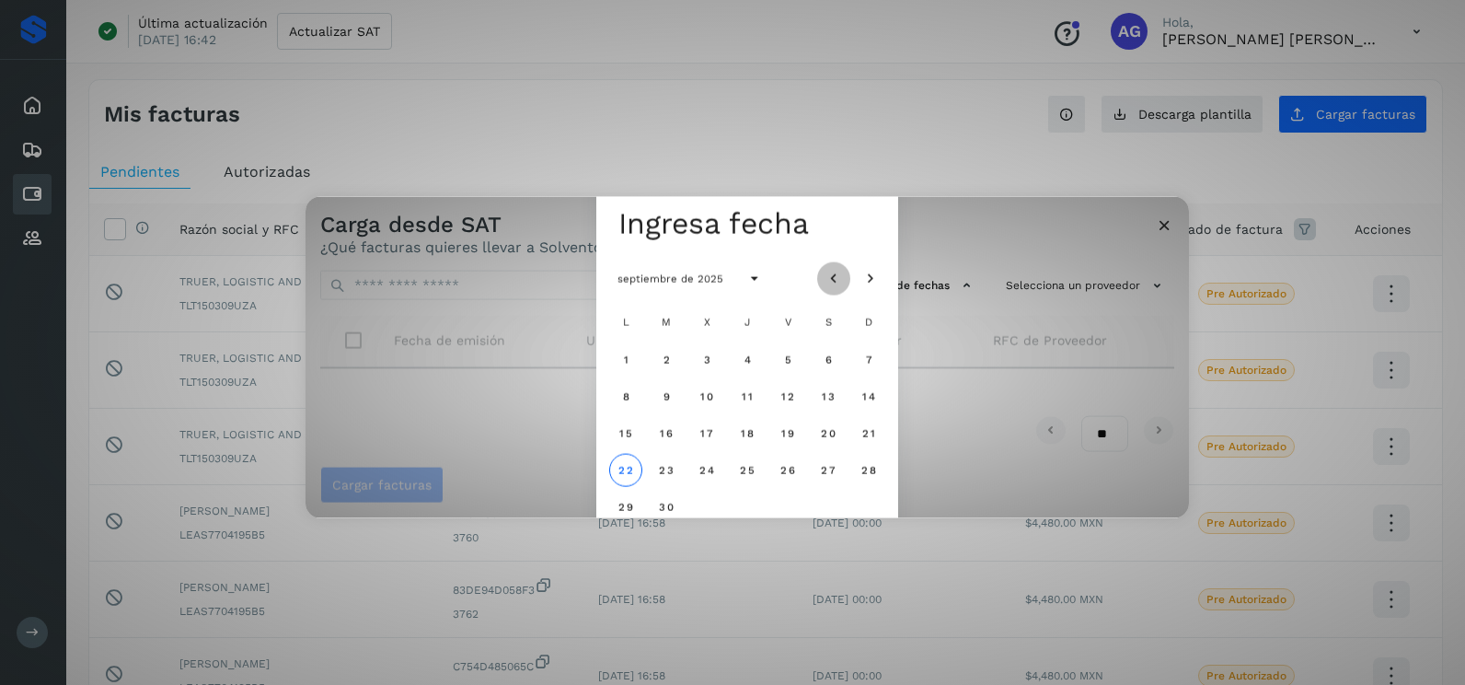
click at [841, 280] on icon "Mes anterior" at bounding box center [834, 279] width 18 height 18
click at [865, 282] on icon "Mes siguiente" at bounding box center [870, 279] width 18 height 18
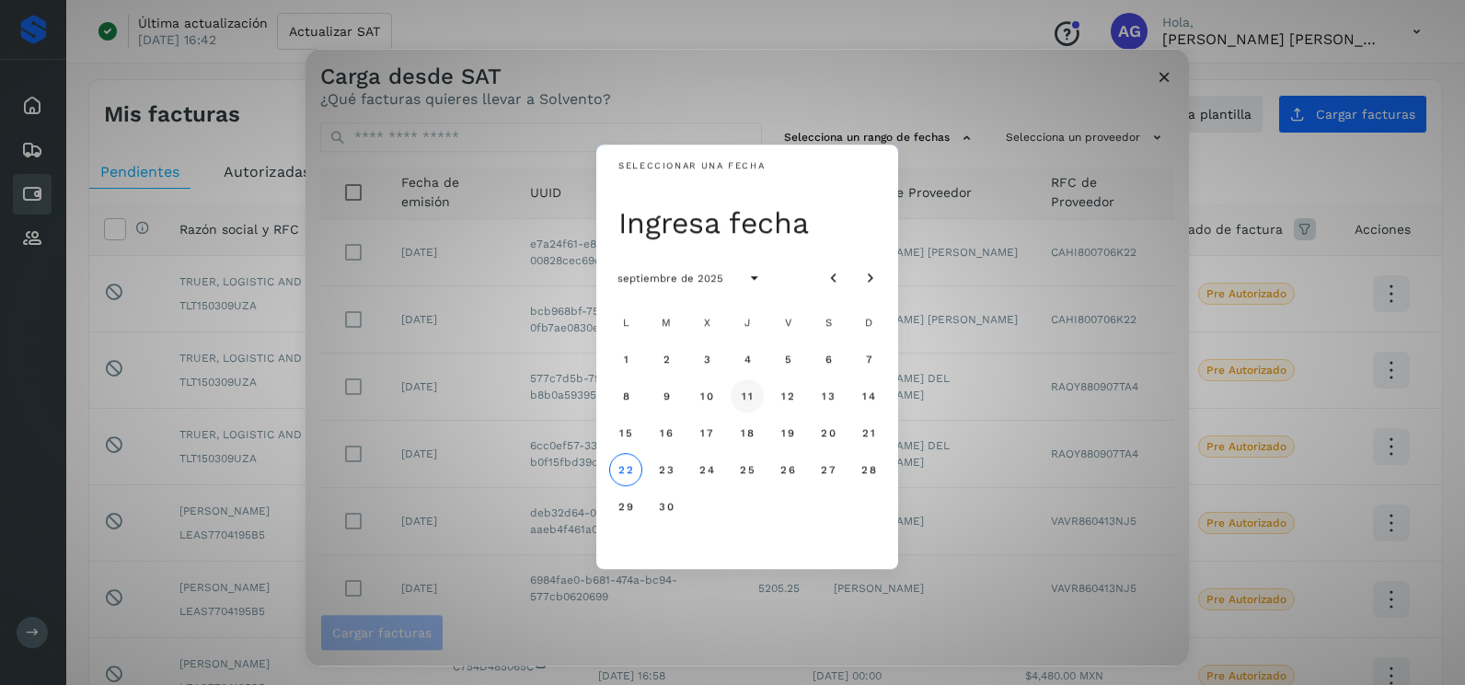
click at [749, 398] on span "11" at bounding box center [747, 395] width 12 height 13
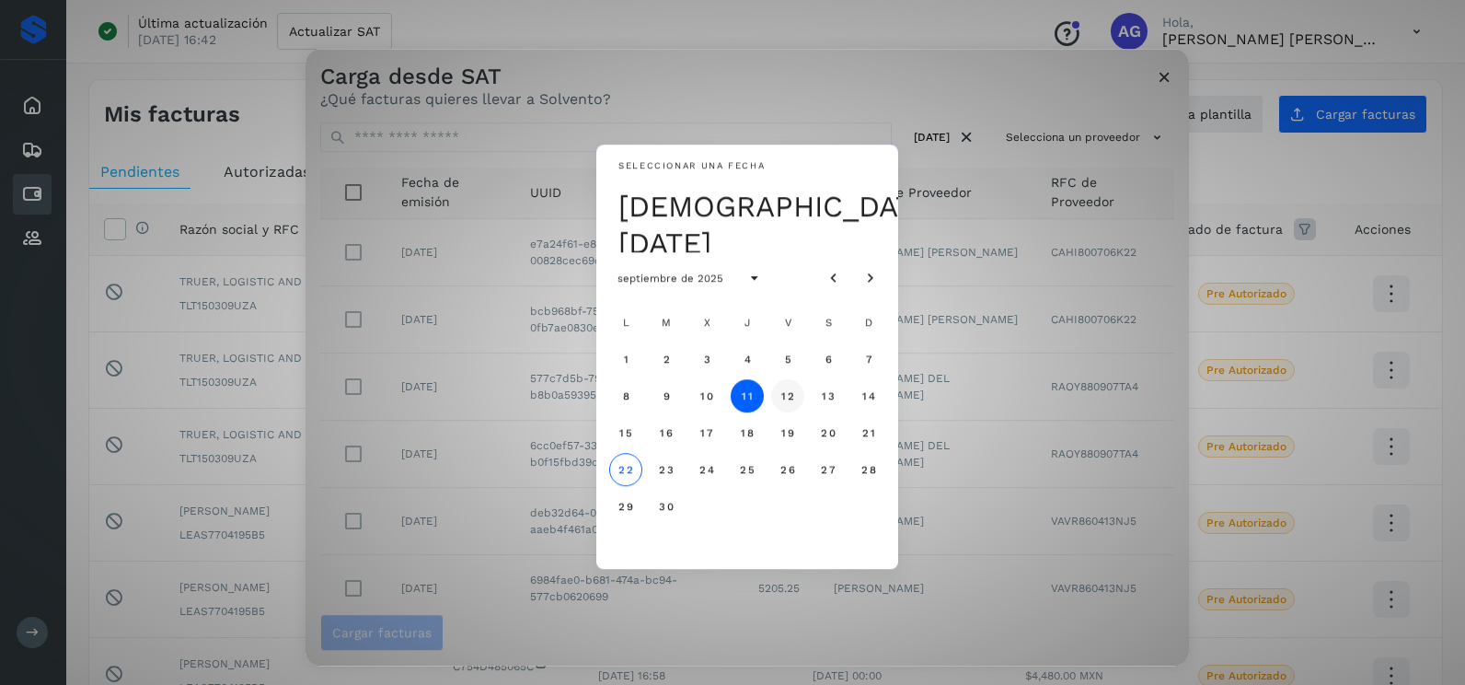
click at [780, 399] on span "12" at bounding box center [787, 395] width 14 height 13
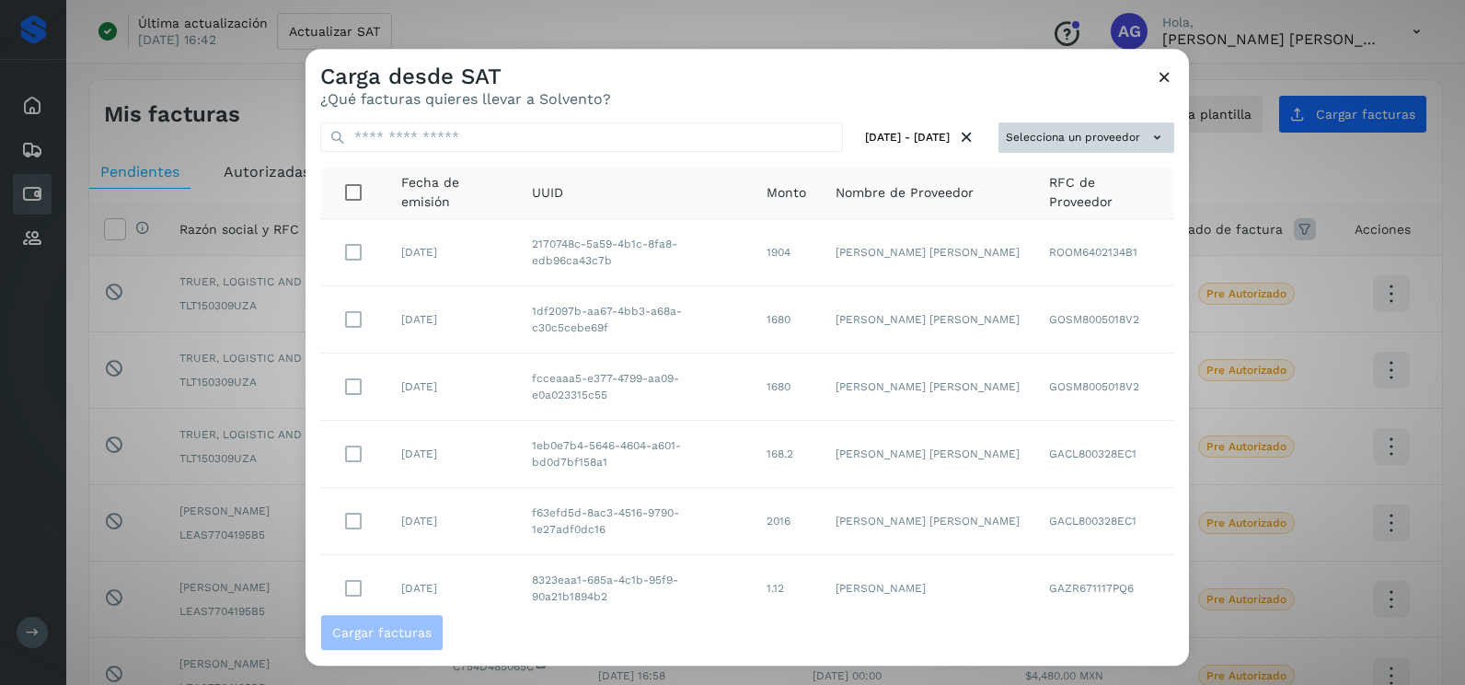
click at [1020, 141] on button "Selecciona un proveedor" at bounding box center [1087, 137] width 176 height 30
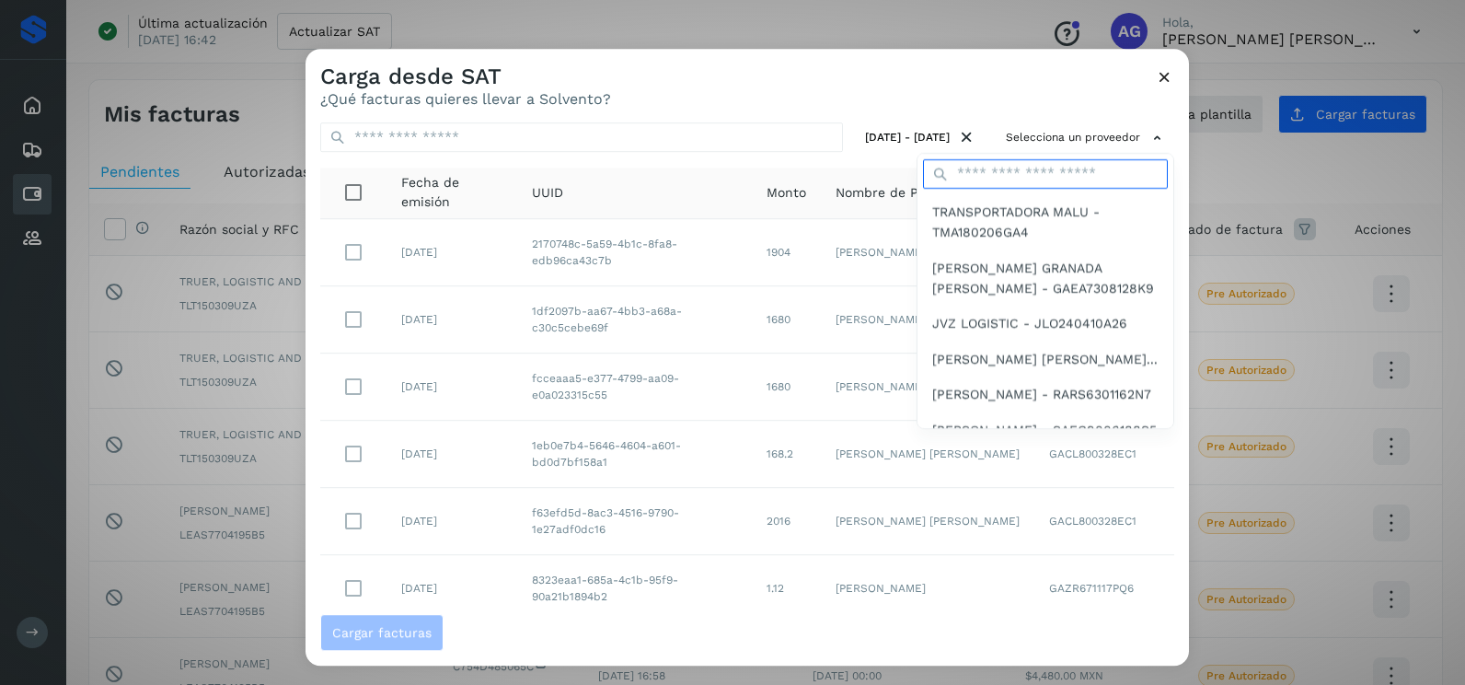
click at [997, 178] on input "text" at bounding box center [1045, 173] width 245 height 29
click at [1163, 79] on div at bounding box center [1038, 391] width 1465 height 685
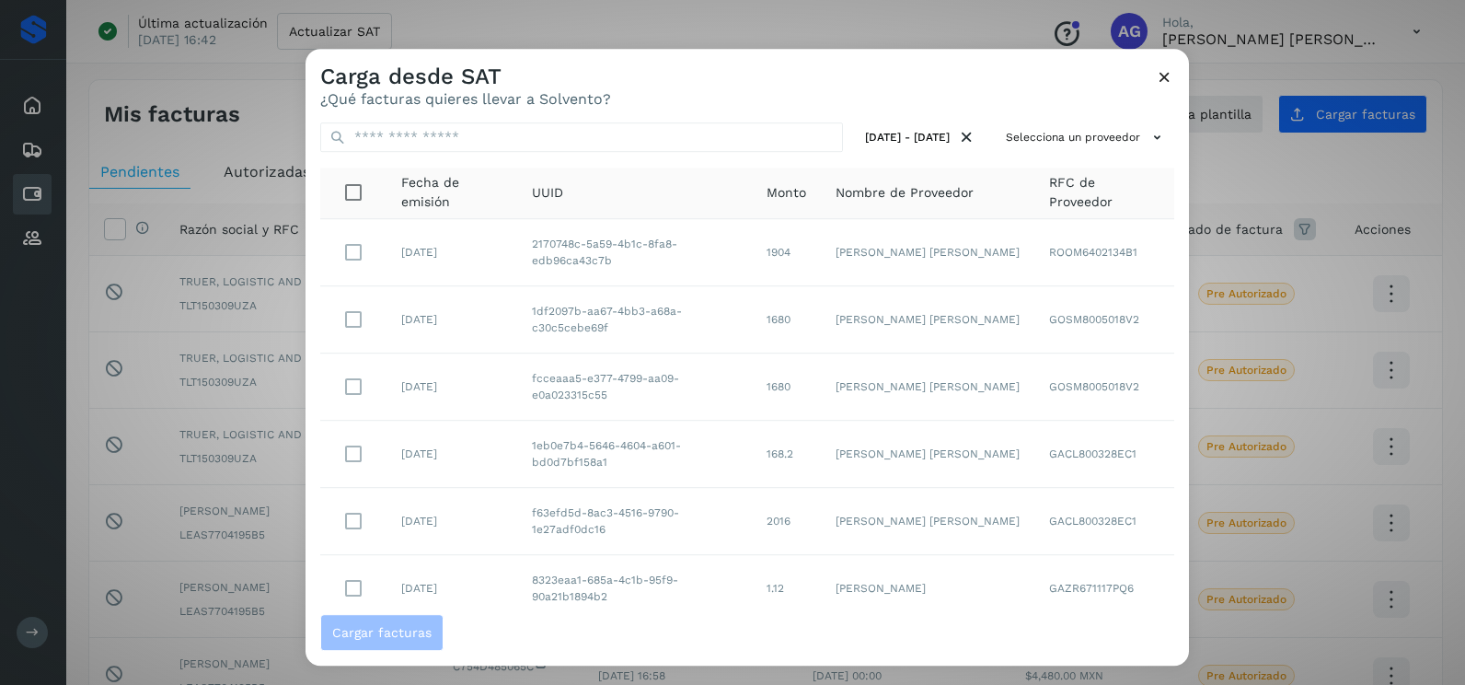
click at [1160, 69] on icon at bounding box center [1164, 76] width 19 height 19
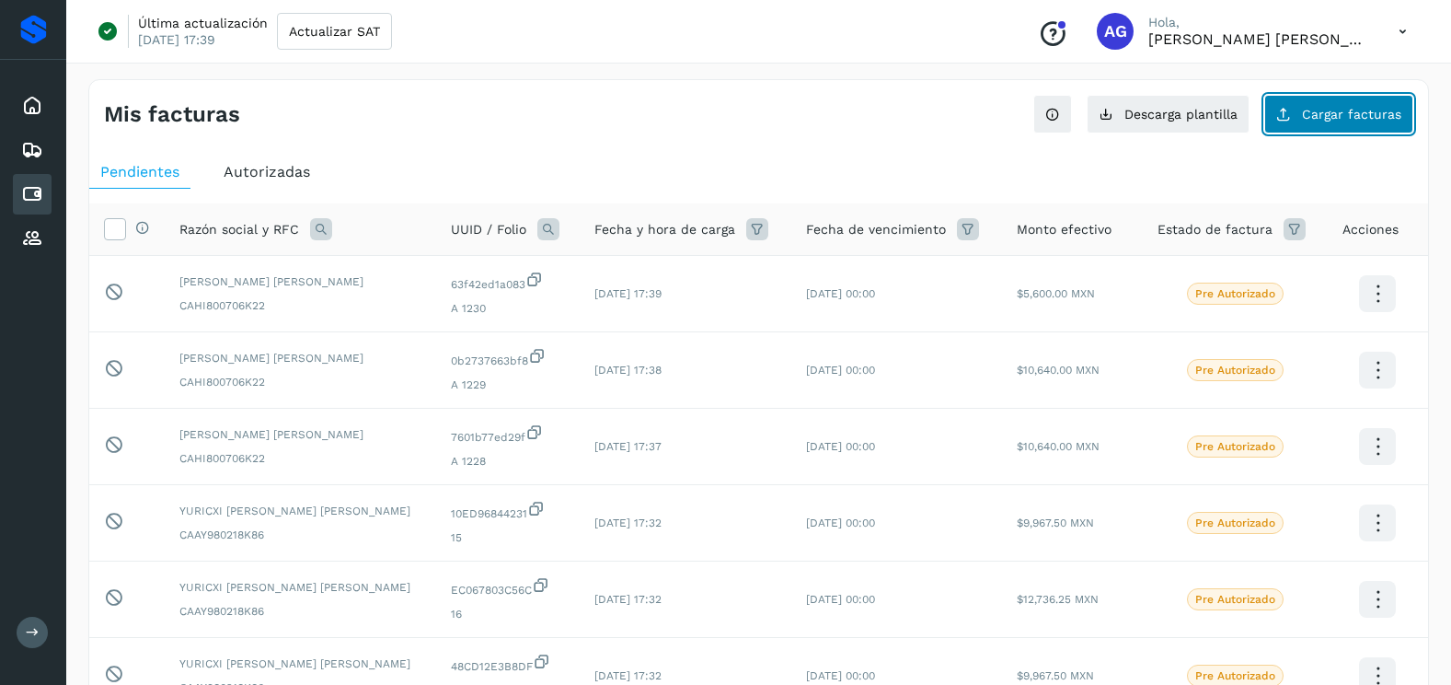
click at [1369, 133] on button "Cargar facturas" at bounding box center [1339, 114] width 149 height 39
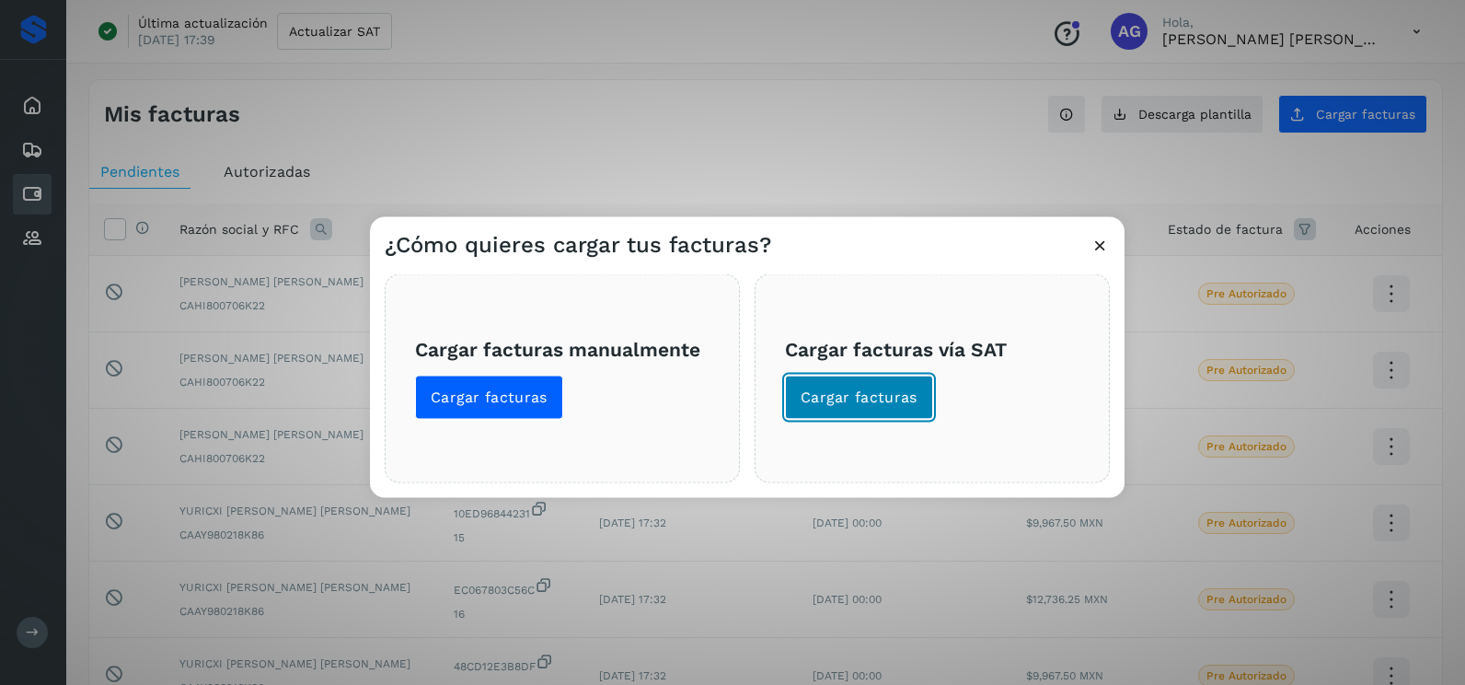
click at [879, 415] on button "Cargar facturas" at bounding box center [859, 397] width 148 height 44
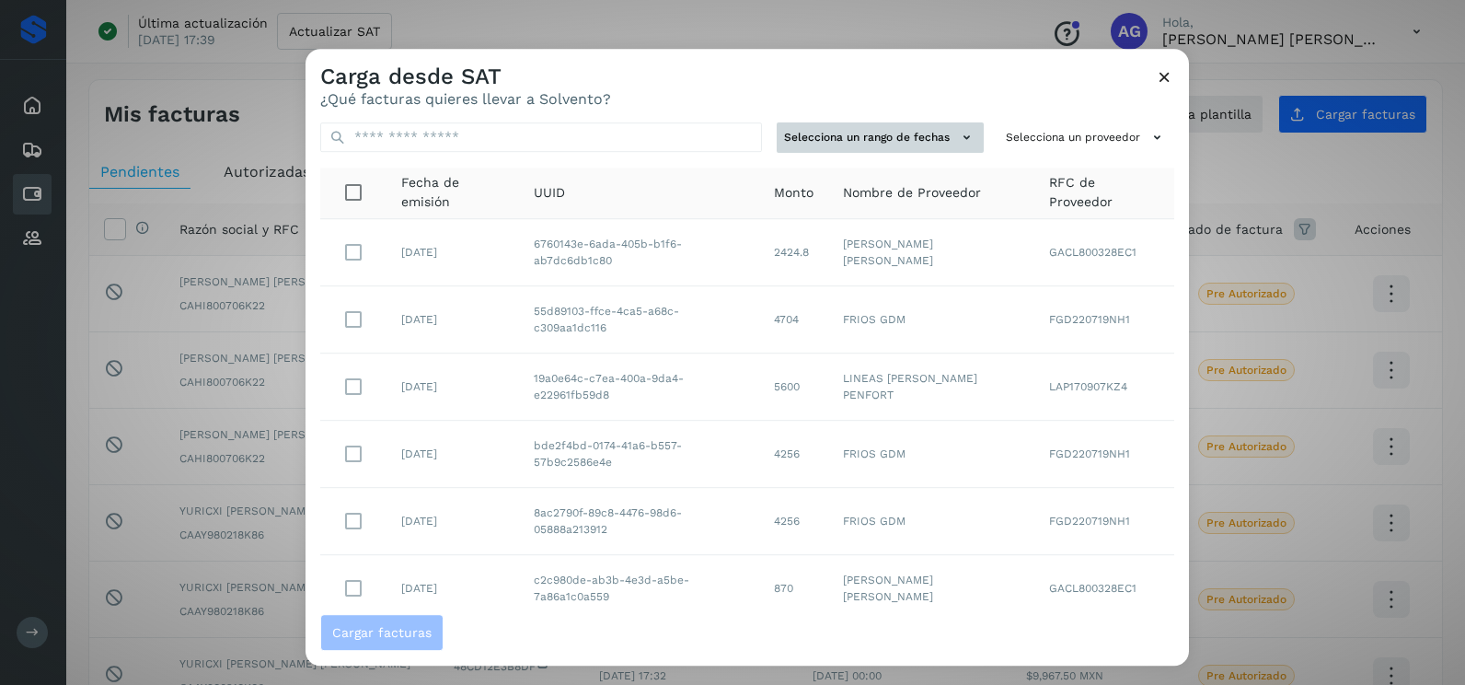
click at [905, 142] on button "Selecciona un rango de fechas" at bounding box center [880, 137] width 207 height 30
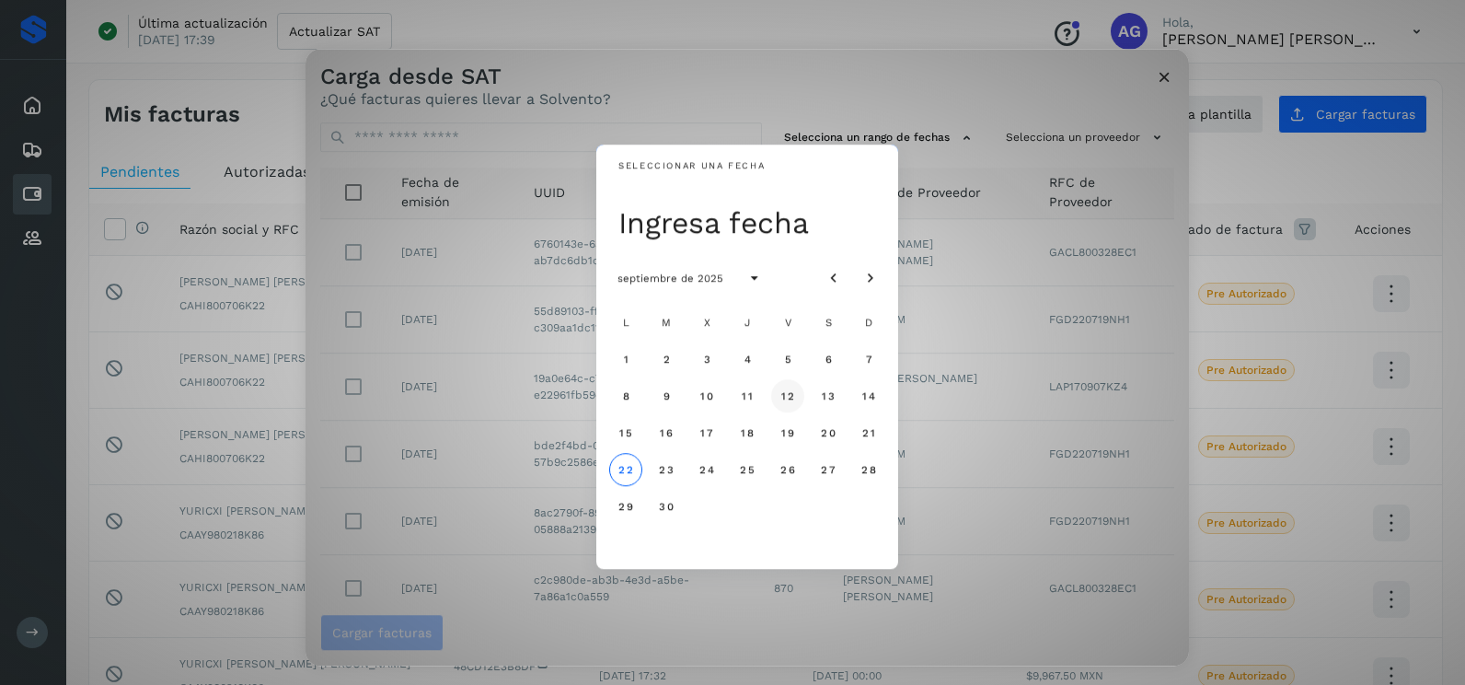
drag, startPoint x: 739, startPoint y: 404, endPoint x: 772, endPoint y: 400, distance: 33.3
click at [741, 404] on button "11" at bounding box center [747, 395] width 33 height 33
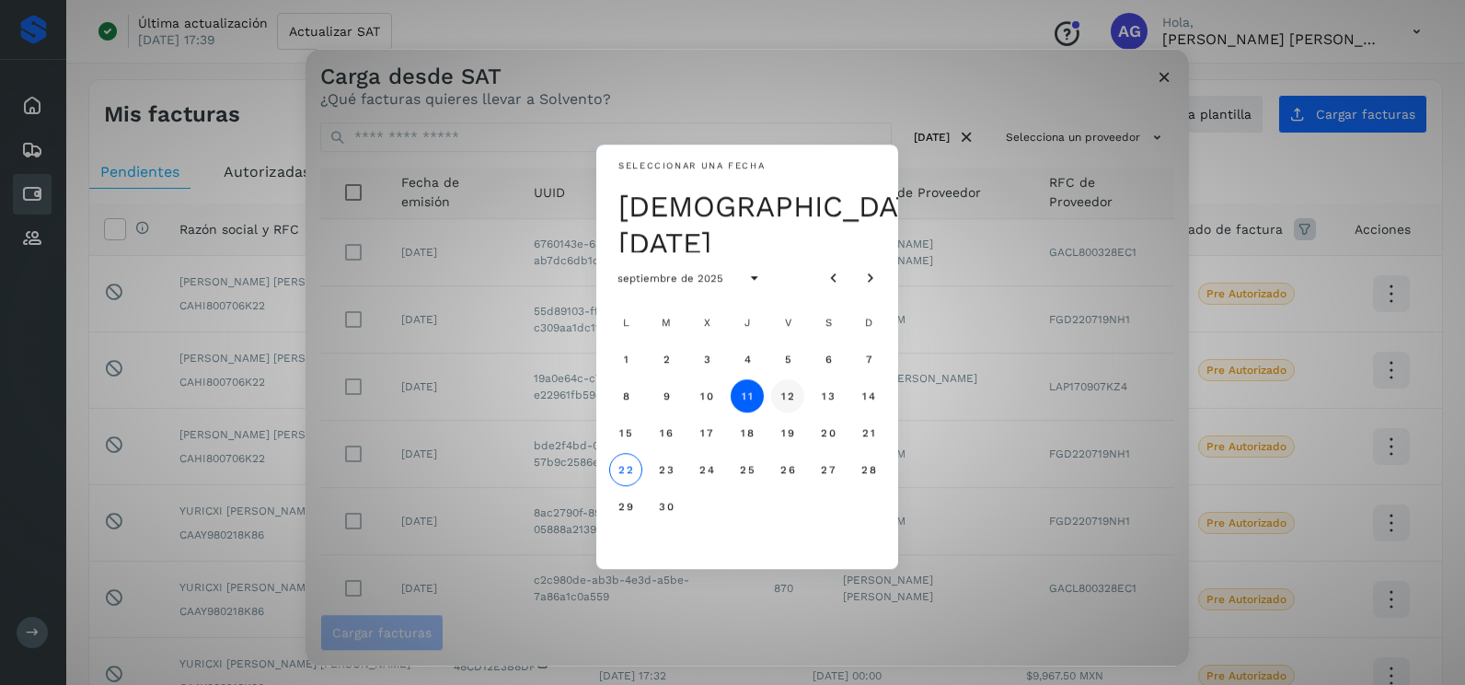
click at [796, 395] on button "12" at bounding box center [787, 395] width 33 height 33
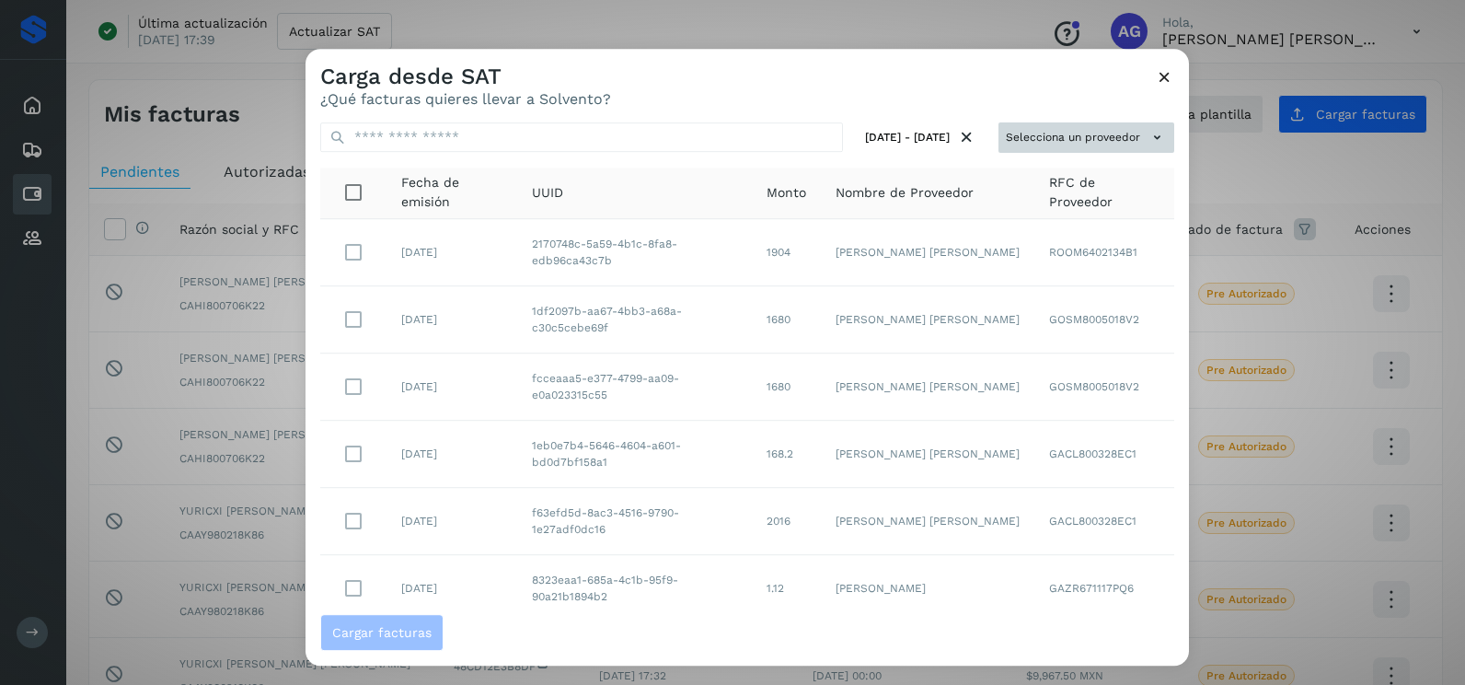
click at [1112, 127] on button "Selecciona un proveedor" at bounding box center [1087, 137] width 176 height 30
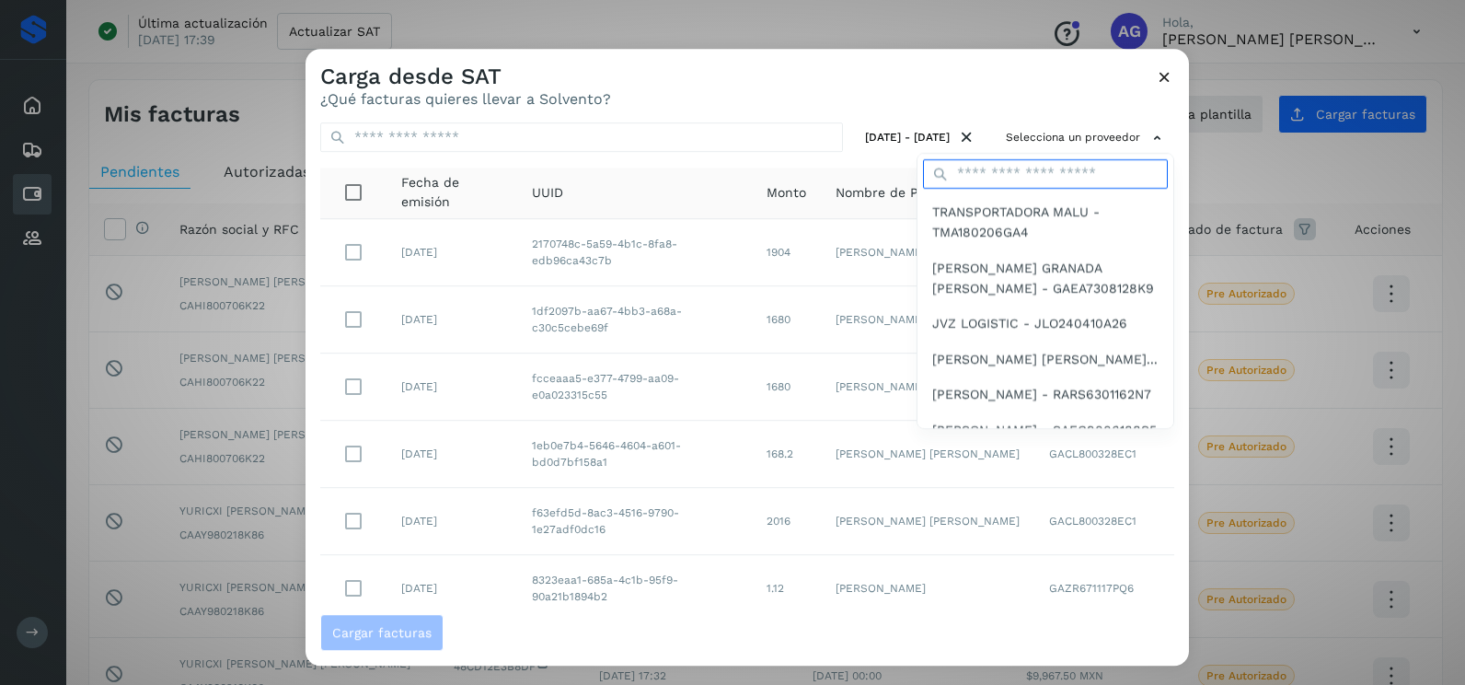
click at [986, 171] on input "text" at bounding box center [1045, 173] width 245 height 29
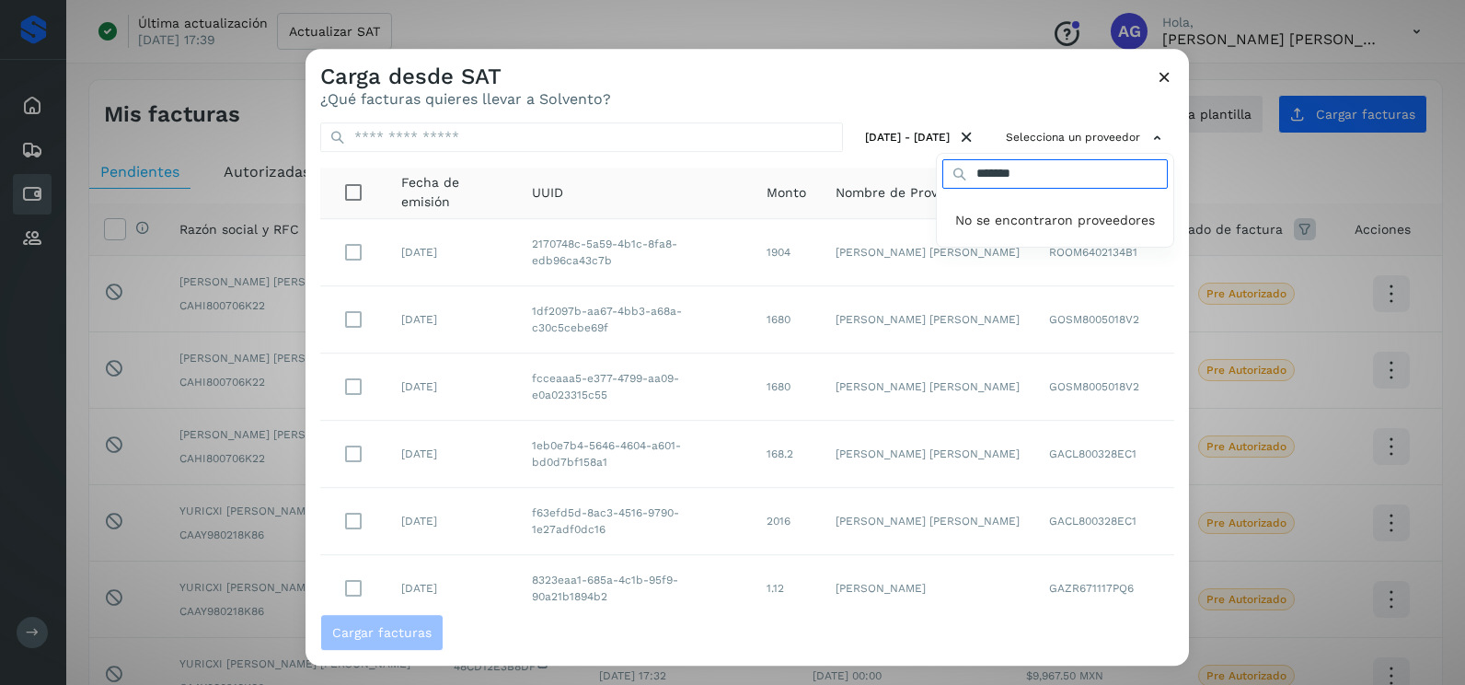
type input "*******"
click at [1165, 76] on div at bounding box center [1038, 391] width 1465 height 685
click at [1168, 79] on icon at bounding box center [1164, 76] width 19 height 19
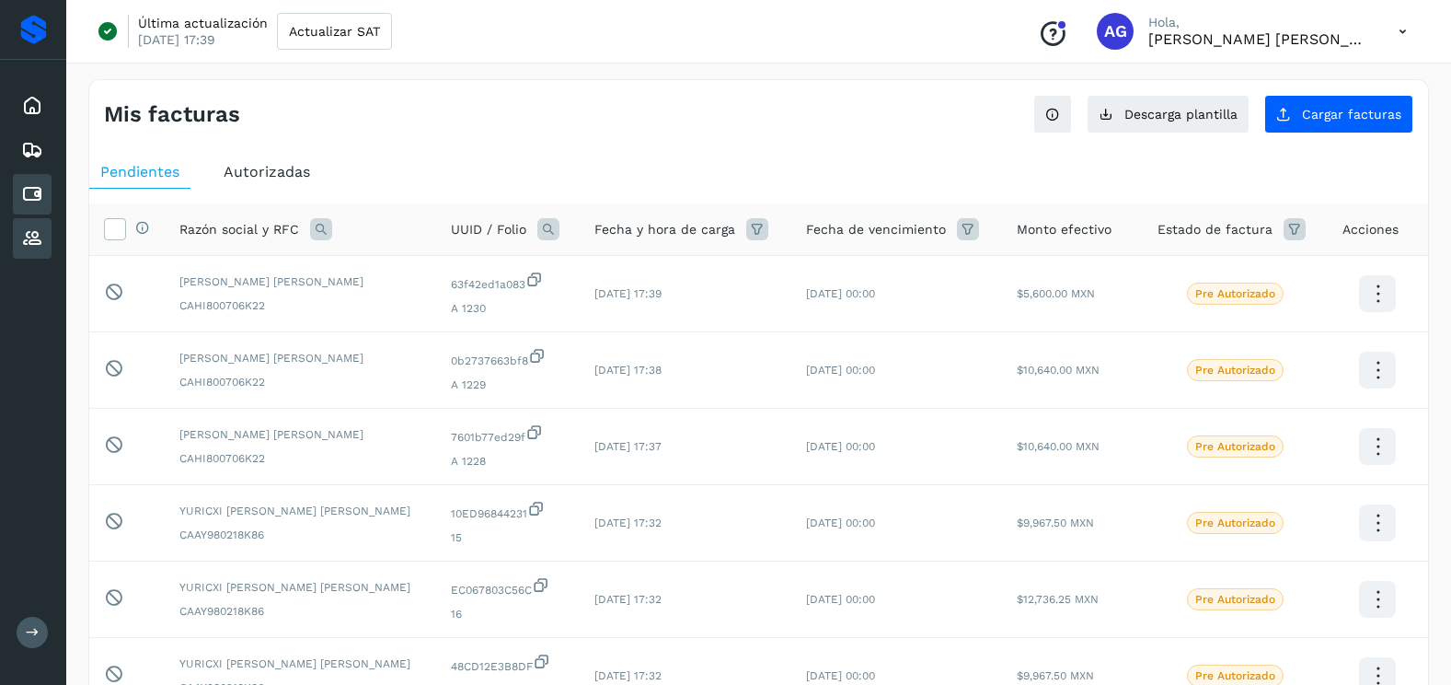
click at [41, 249] on div "Proveedores" at bounding box center [32, 238] width 39 height 40
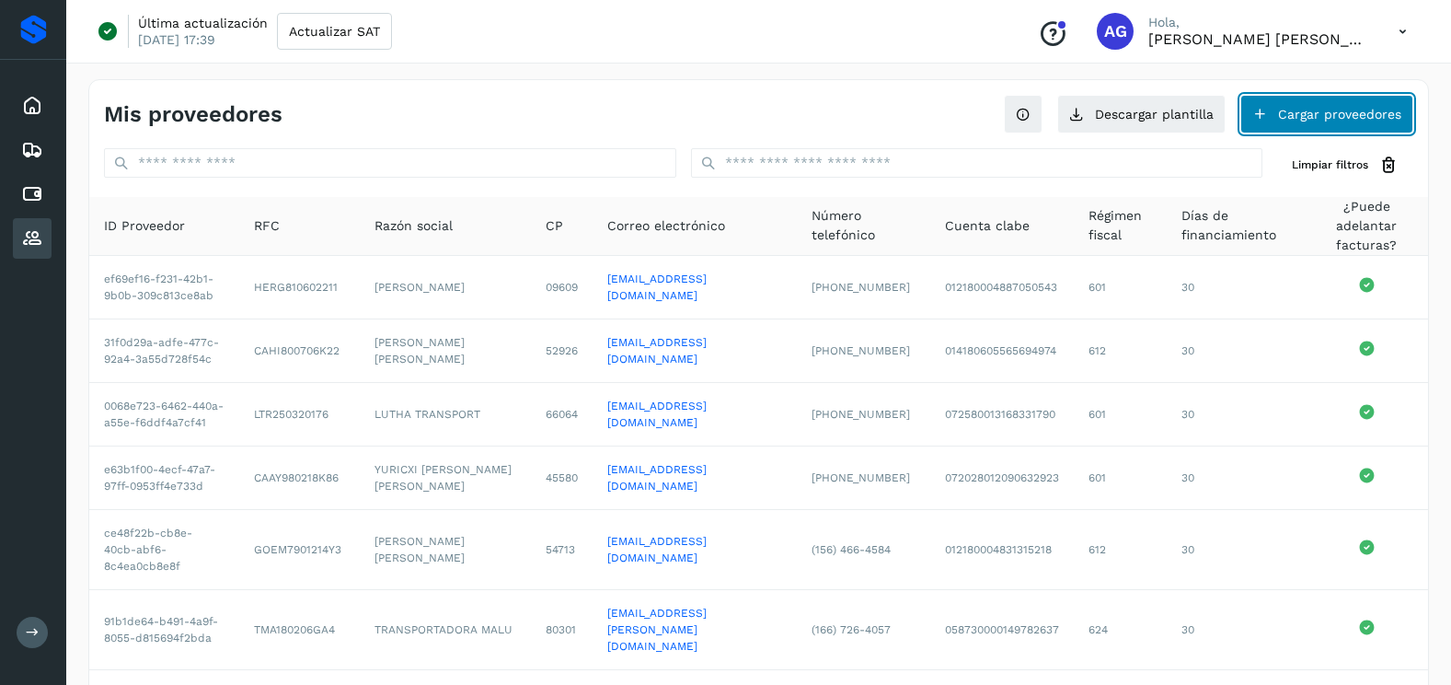
click at [1329, 121] on button "Cargar proveedores" at bounding box center [1327, 114] width 173 height 39
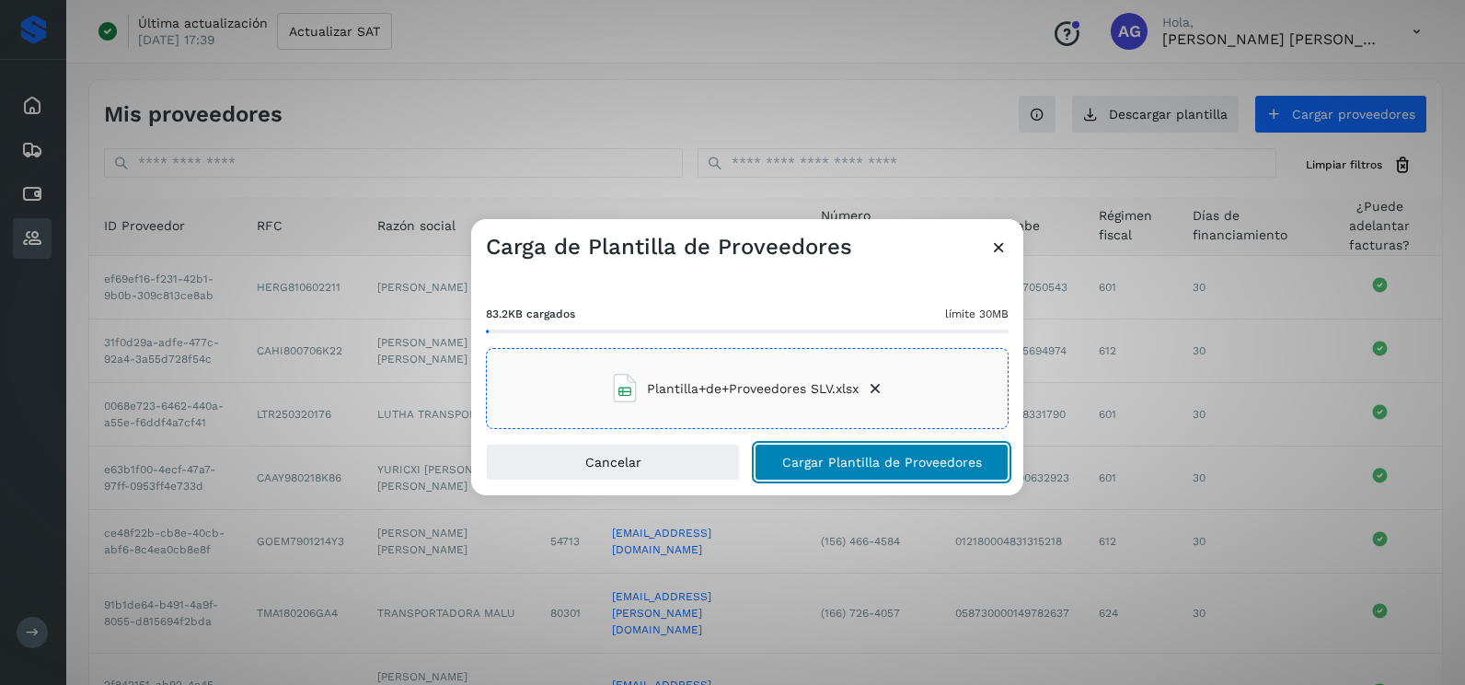
click at [924, 453] on button "Cargar Plantilla de Proveedores" at bounding box center [882, 462] width 254 height 37
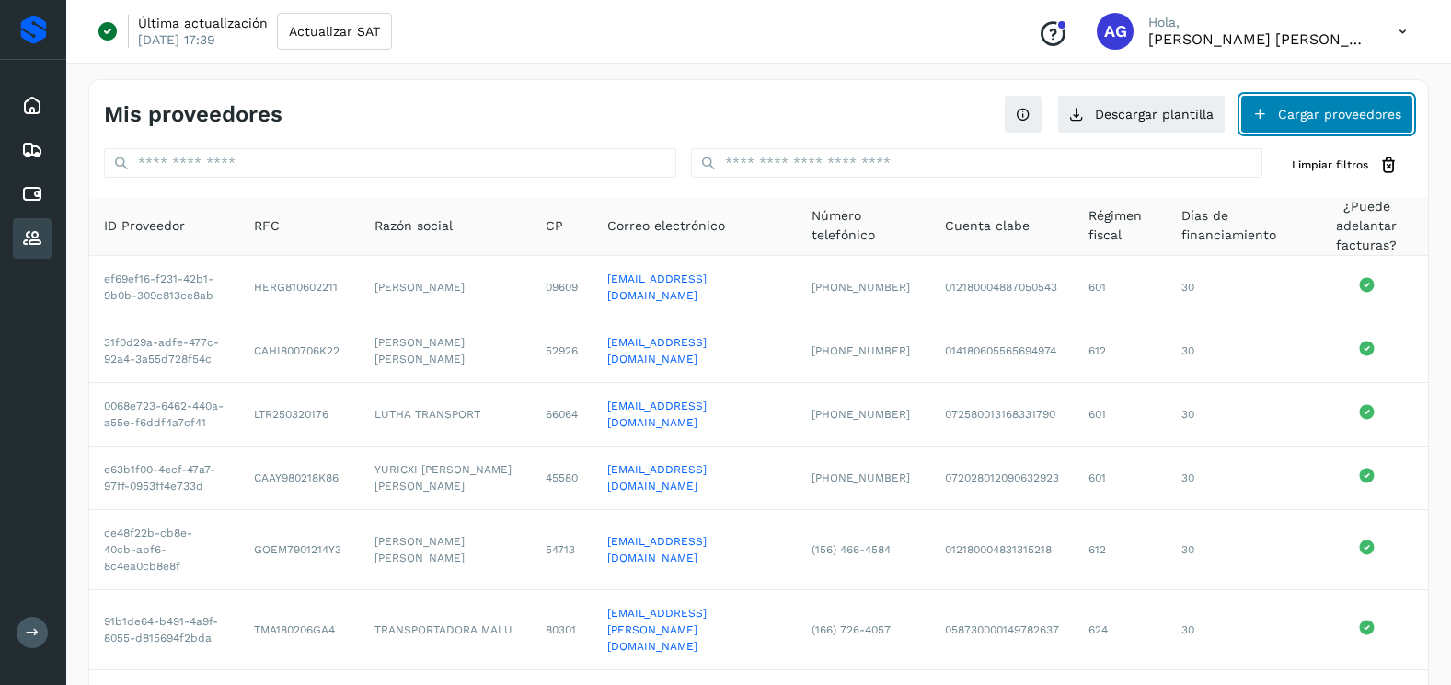
click at [1288, 101] on button "Cargar proveedores" at bounding box center [1327, 114] width 173 height 39
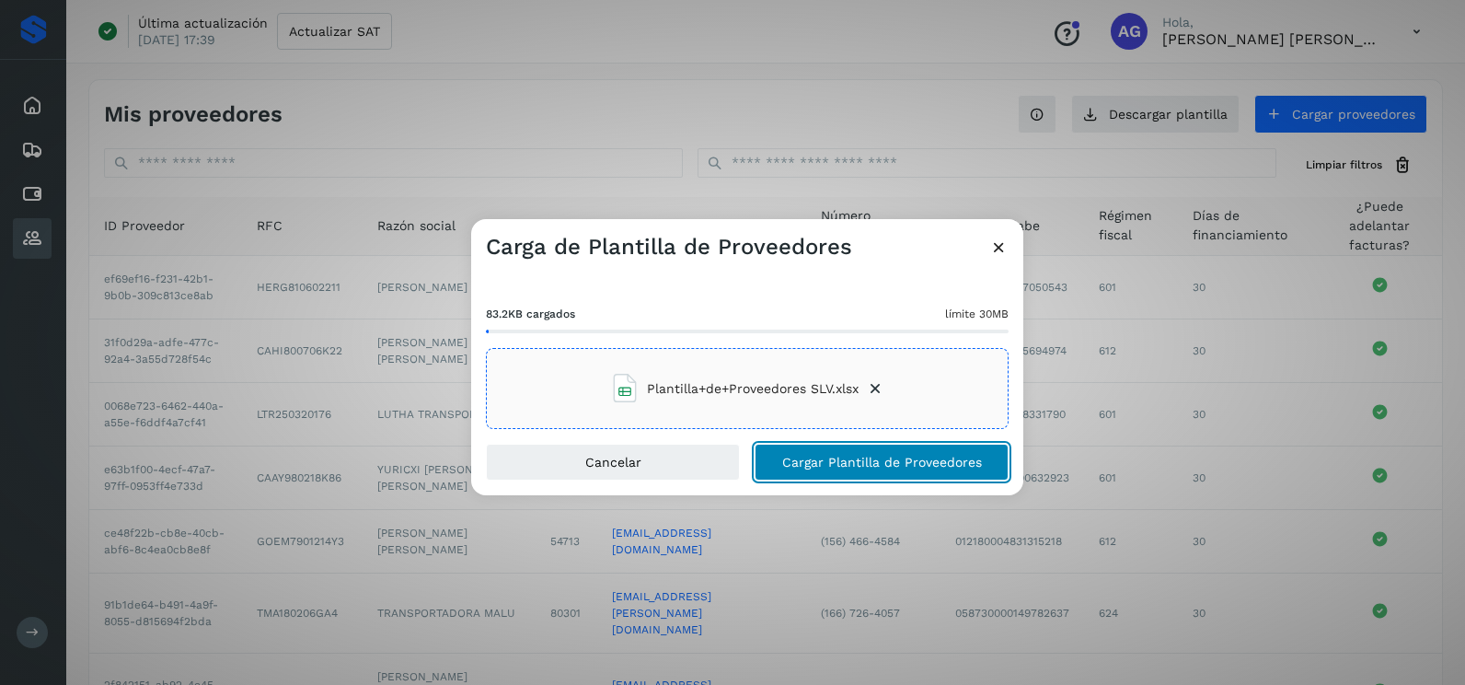
click at [794, 468] on span "Cargar Plantilla de Proveedores" at bounding box center [882, 462] width 200 height 13
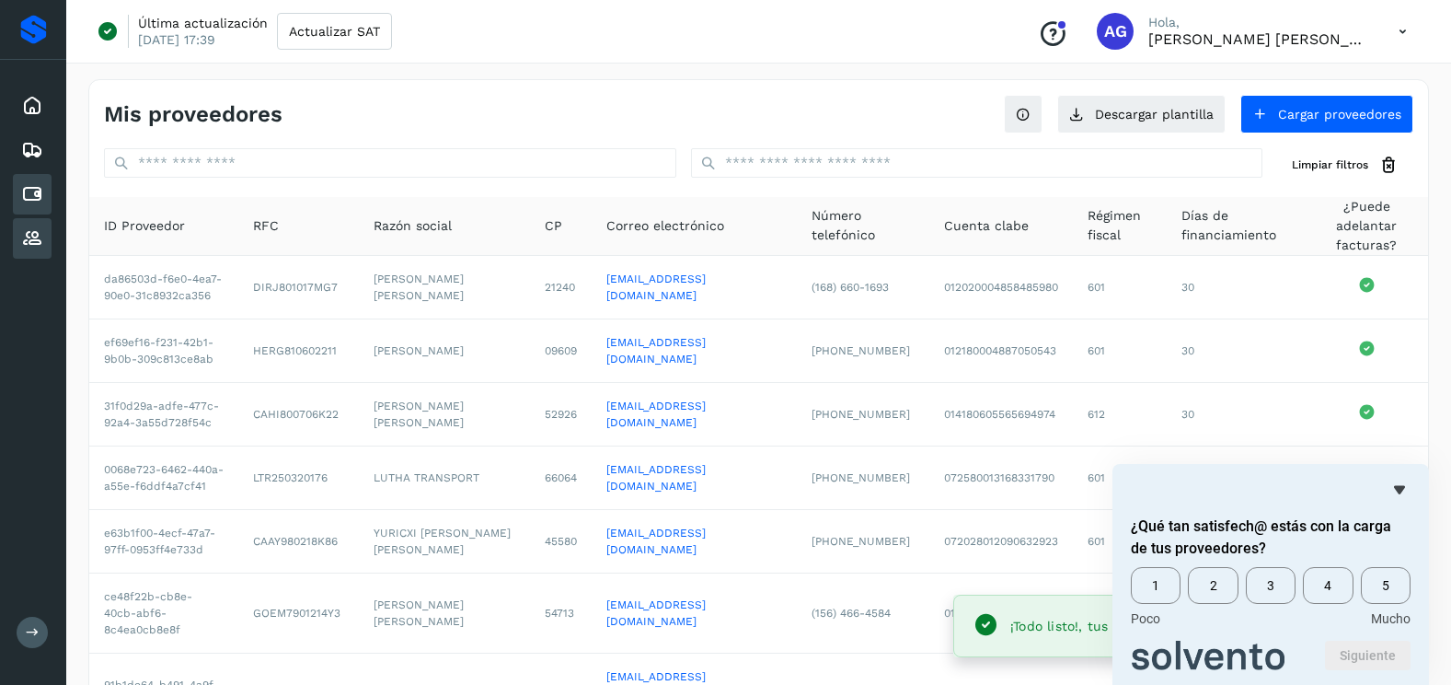
click at [33, 201] on icon at bounding box center [32, 194] width 22 height 22
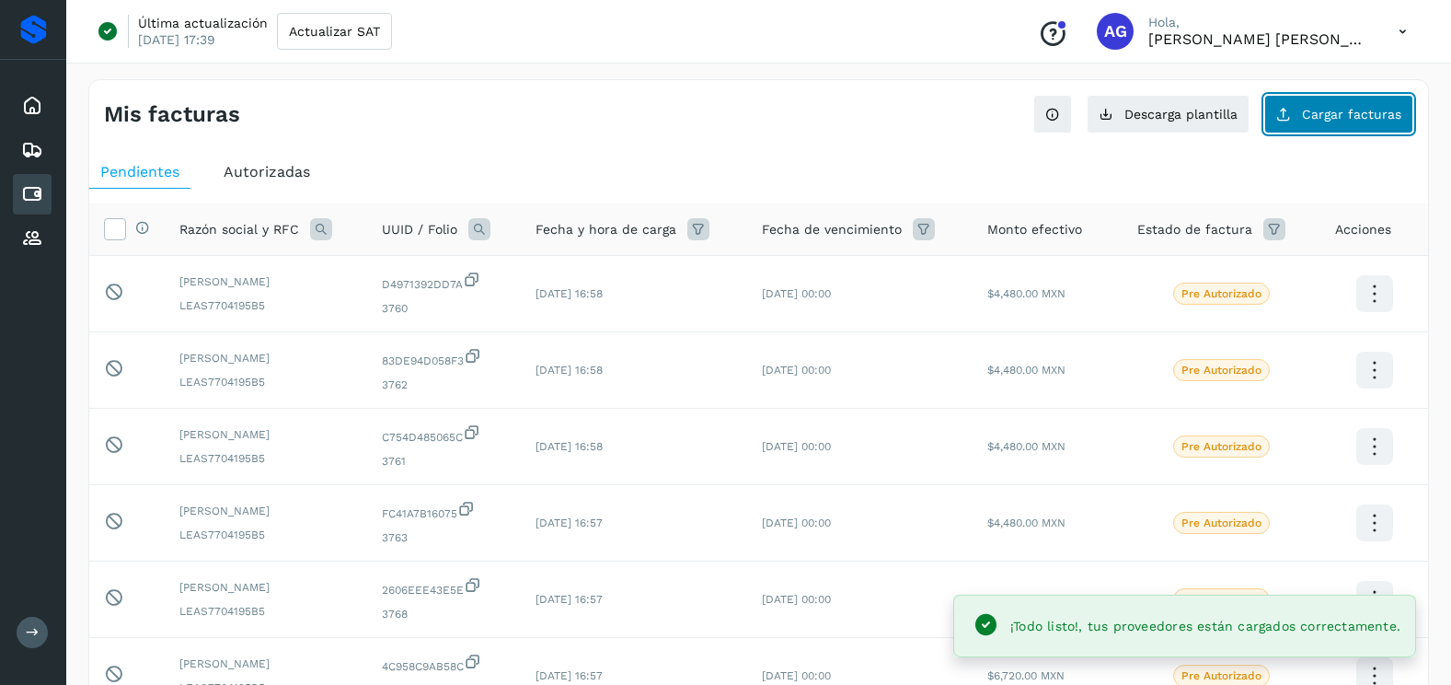
click at [1378, 109] on span "Cargar facturas" at bounding box center [1351, 114] width 99 height 13
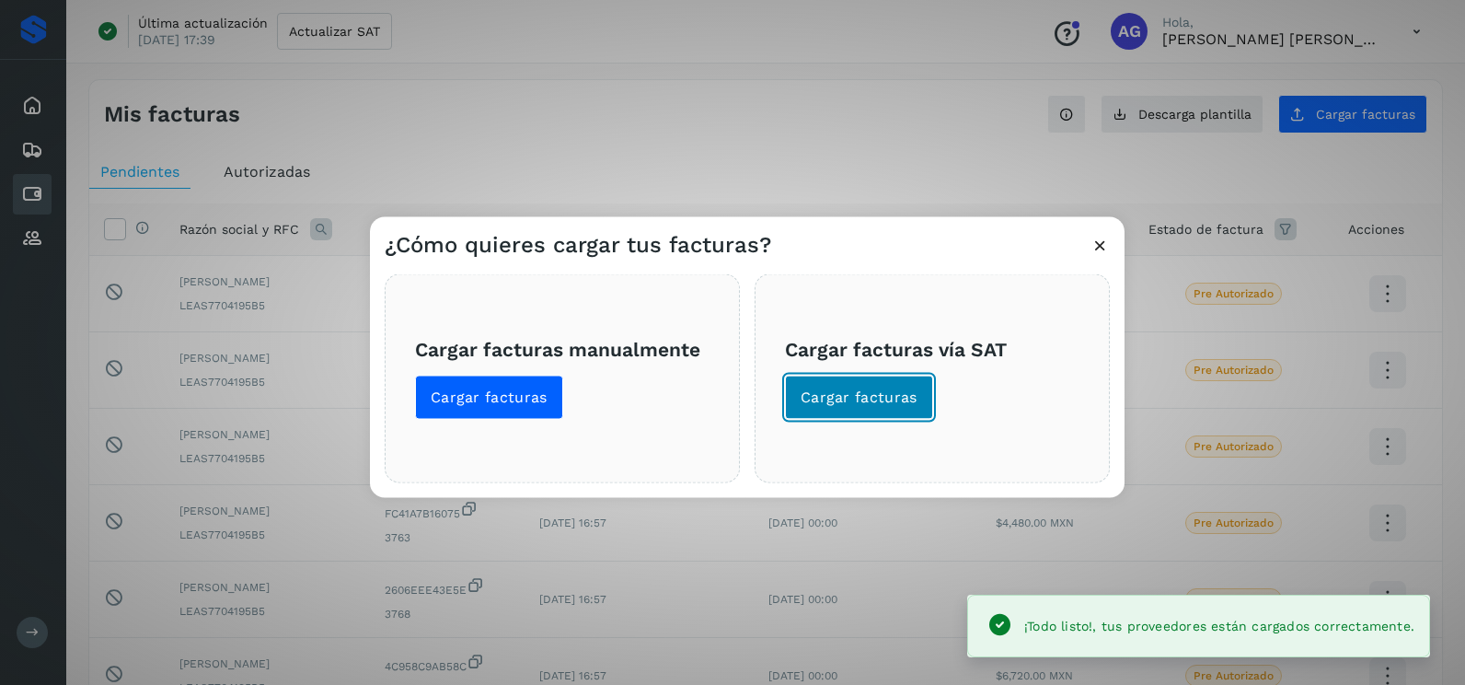
click at [824, 399] on span "Cargar facturas" at bounding box center [859, 397] width 117 height 20
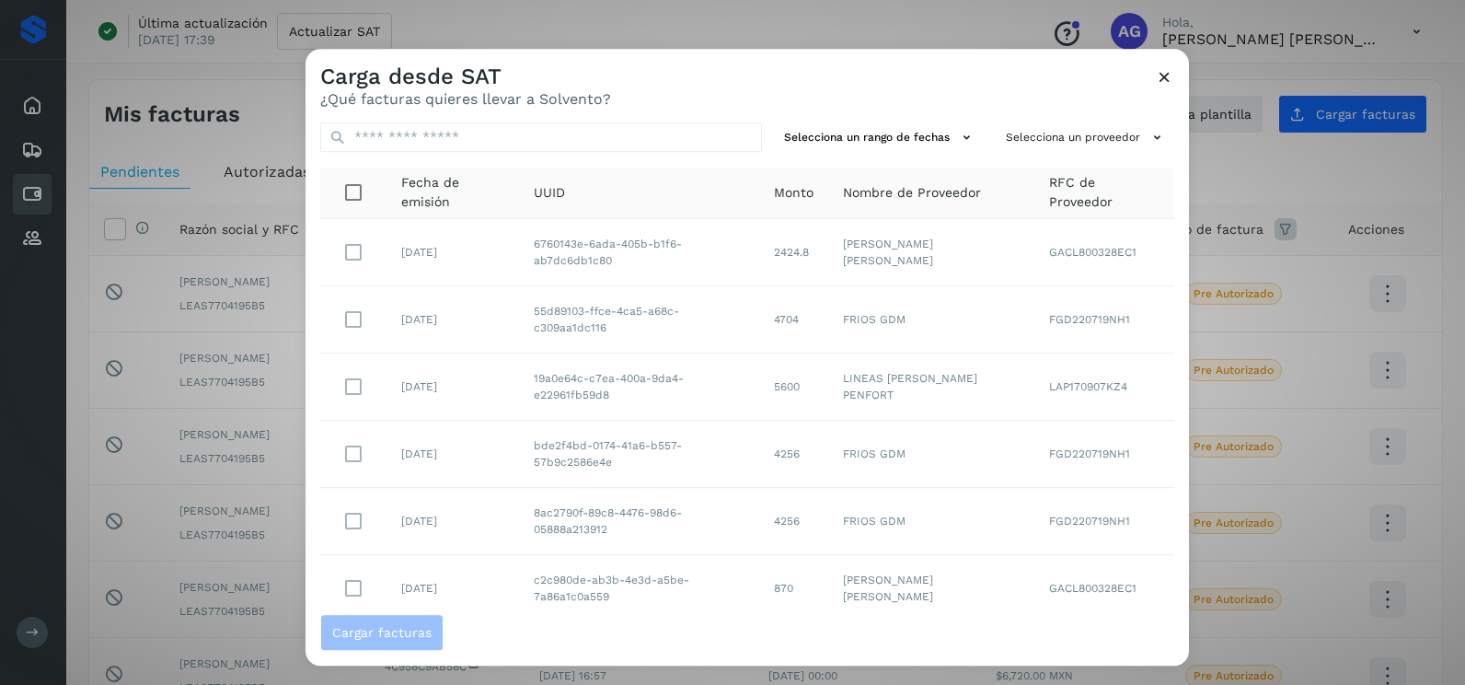
click at [928, 120] on div "Selecciona un rango de fechas Selecciona un proveedor Fecha de emisión UUID Mon…" at bounding box center [747, 361] width 883 height 506
click at [921, 147] on button "Selecciona un rango de fechas" at bounding box center [880, 137] width 207 height 30
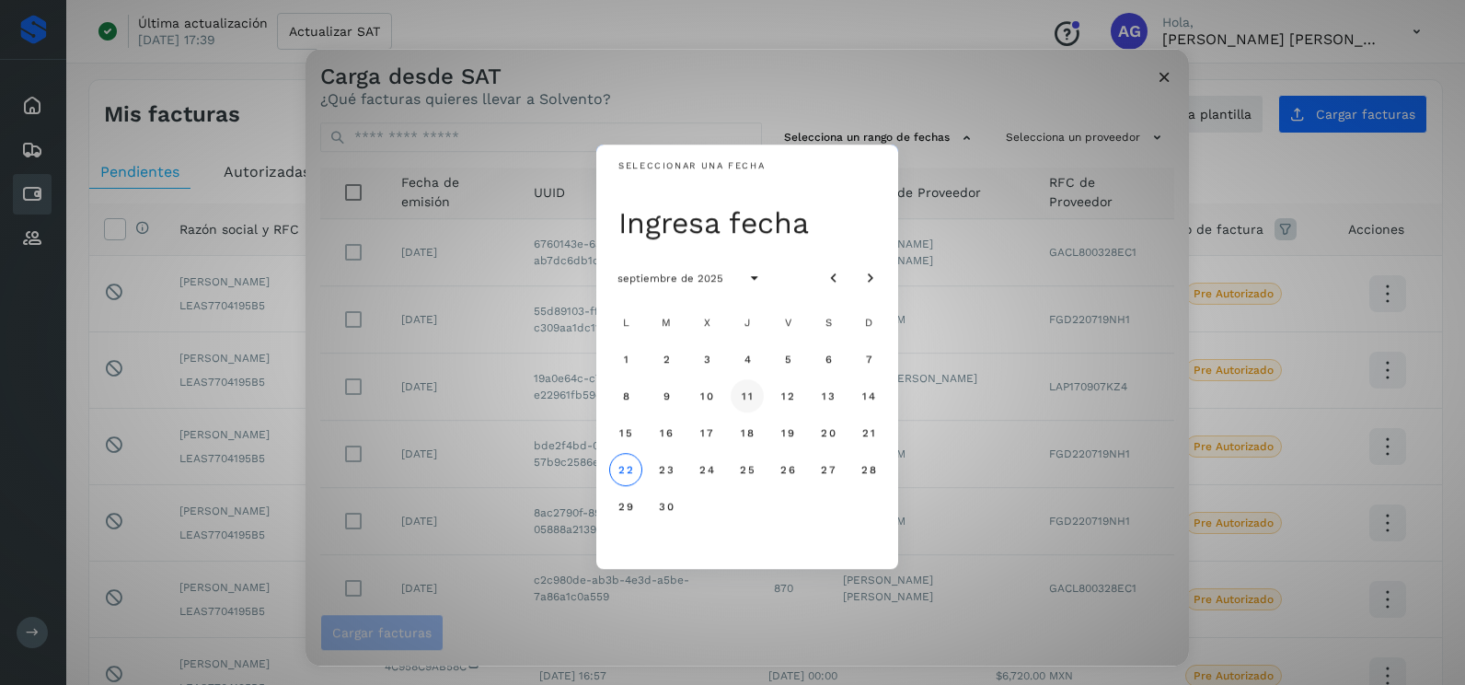
click at [744, 400] on span "11" at bounding box center [747, 395] width 12 height 13
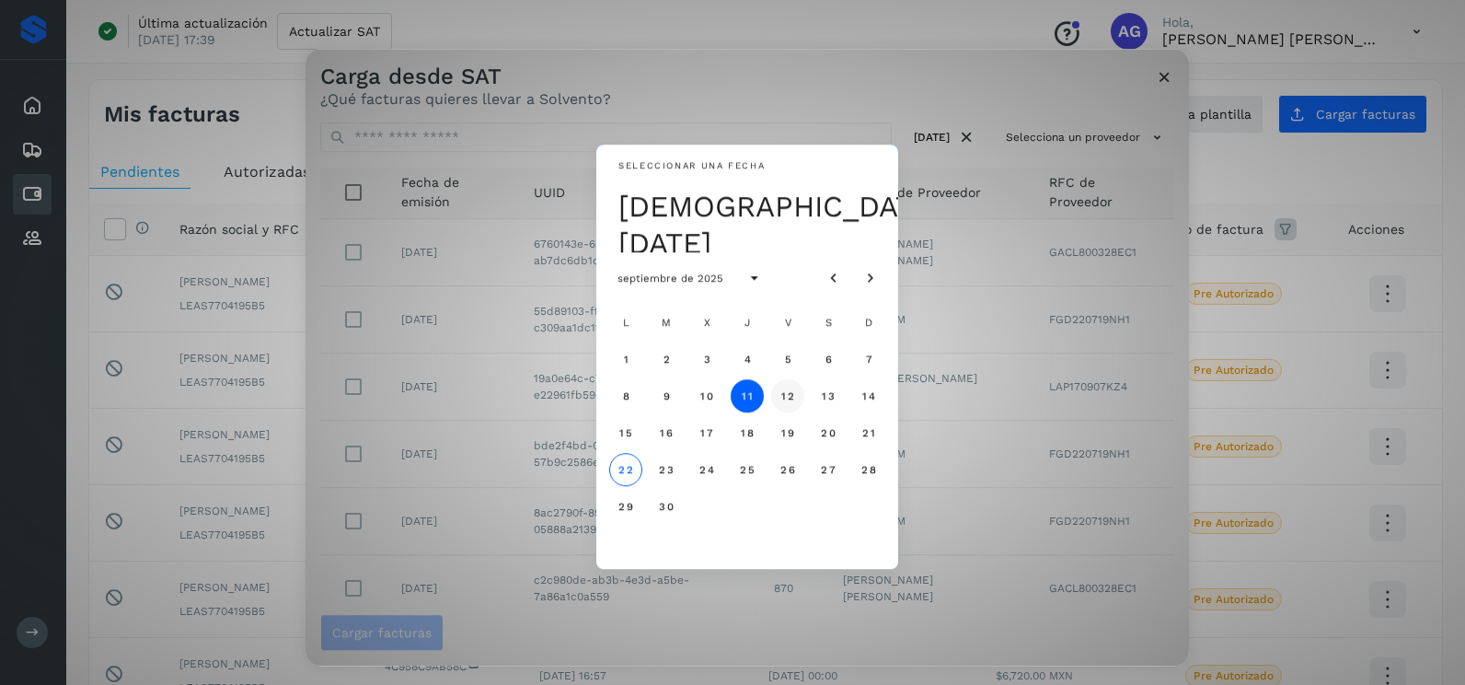
click at [785, 393] on span "12" at bounding box center [787, 395] width 14 height 13
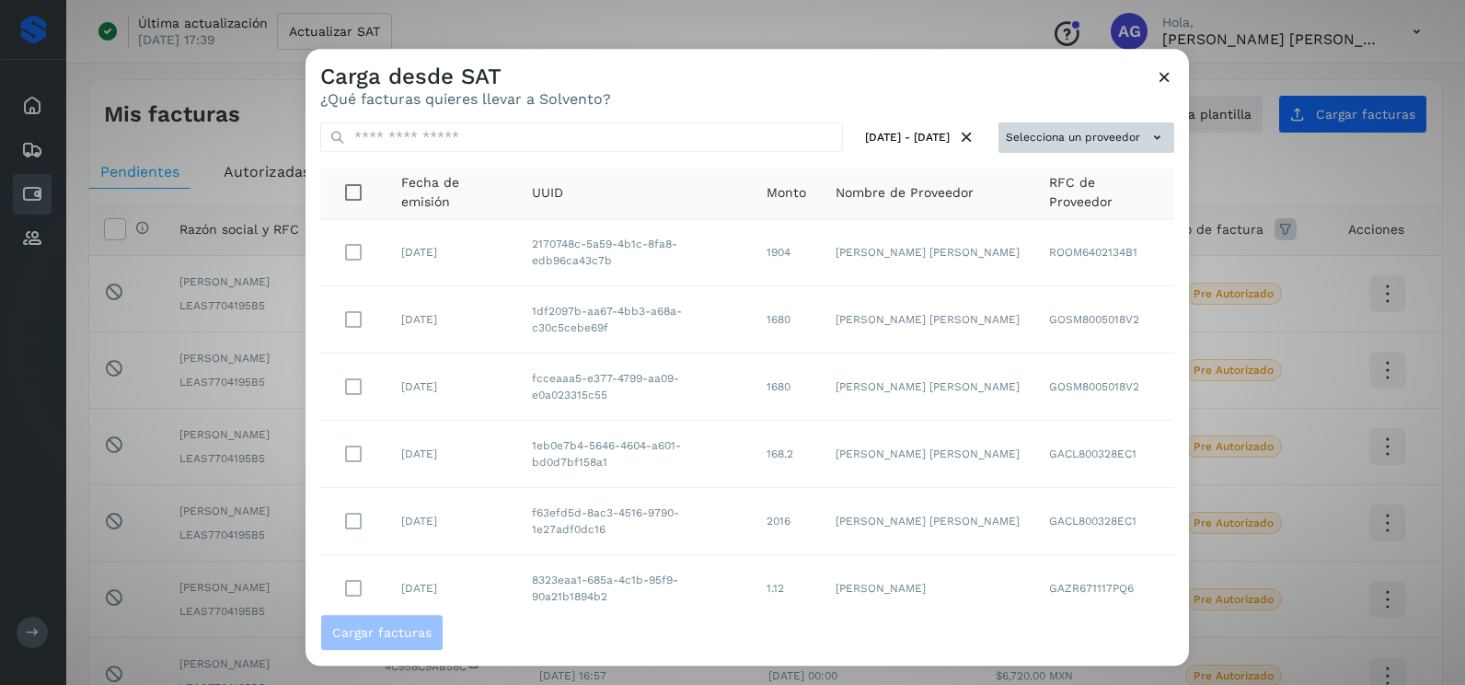
click at [1114, 130] on button "Selecciona un proveedor" at bounding box center [1087, 137] width 176 height 30
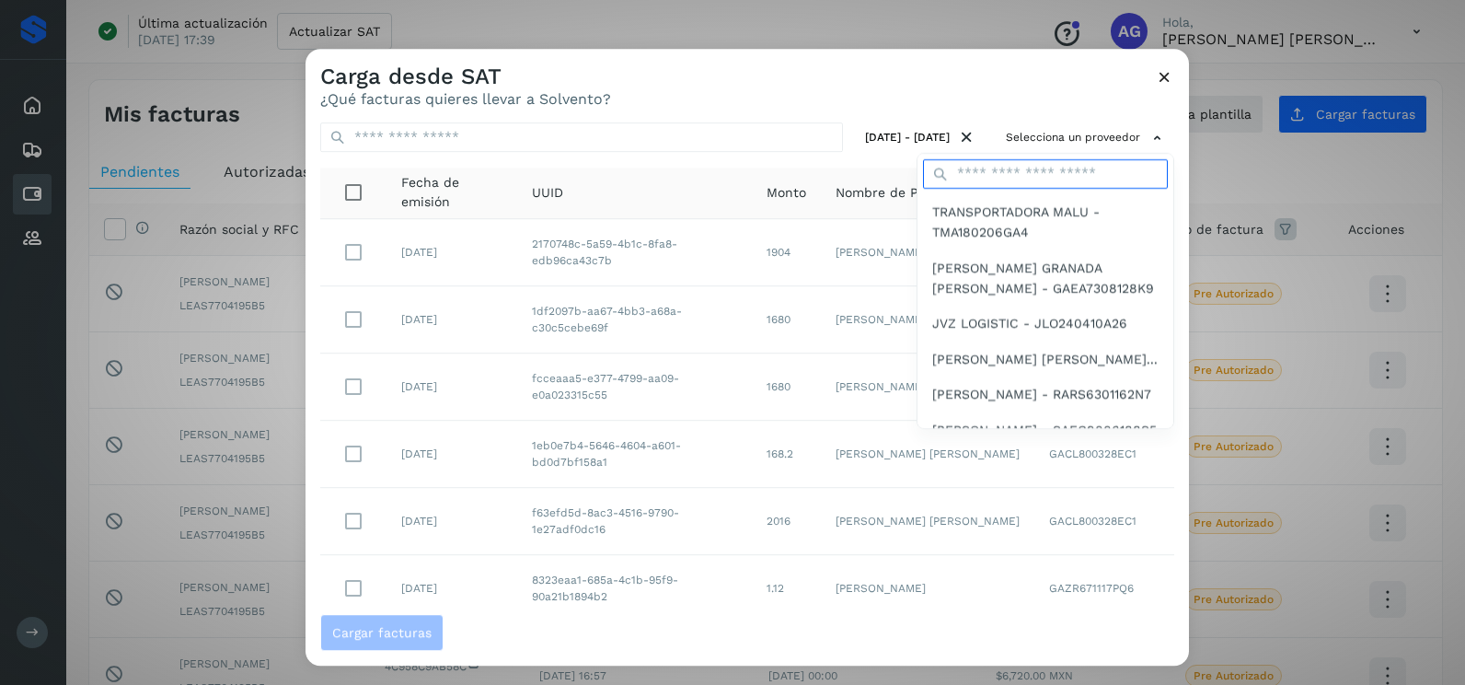
click at [1039, 171] on input "text" at bounding box center [1045, 173] width 245 height 29
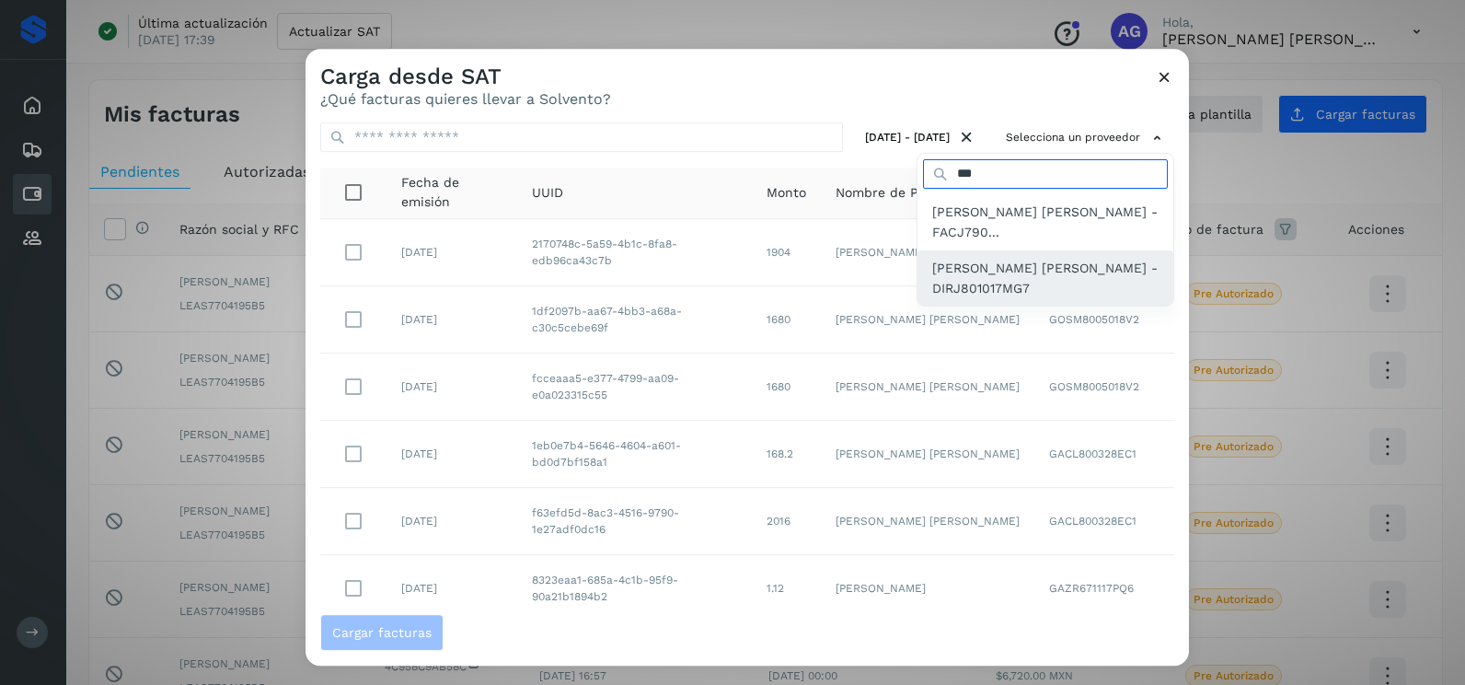
type input "***"
click at [1030, 269] on span "JOHANNA LIZETH DIAZ RUIZ - DIRJ801017MG7" at bounding box center [1045, 278] width 226 height 41
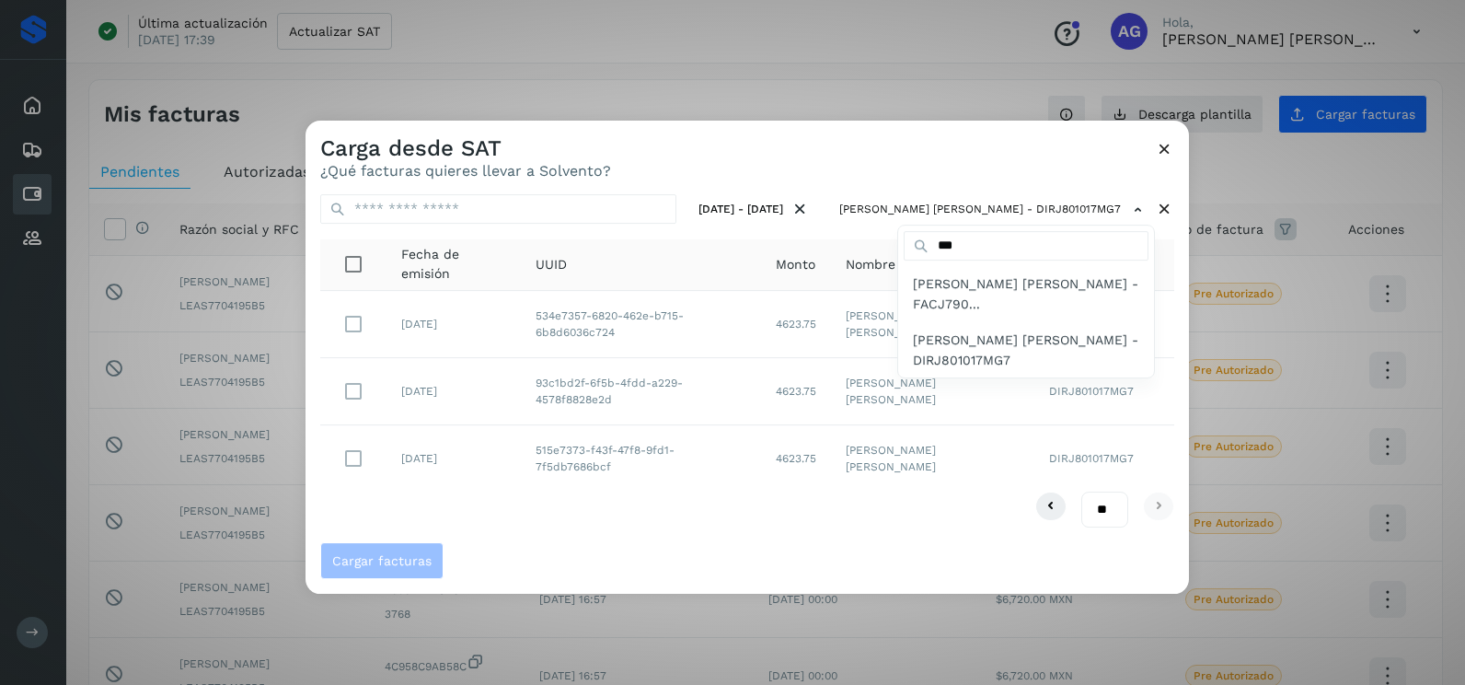
click at [472, 502] on div at bounding box center [1038, 463] width 1465 height 685
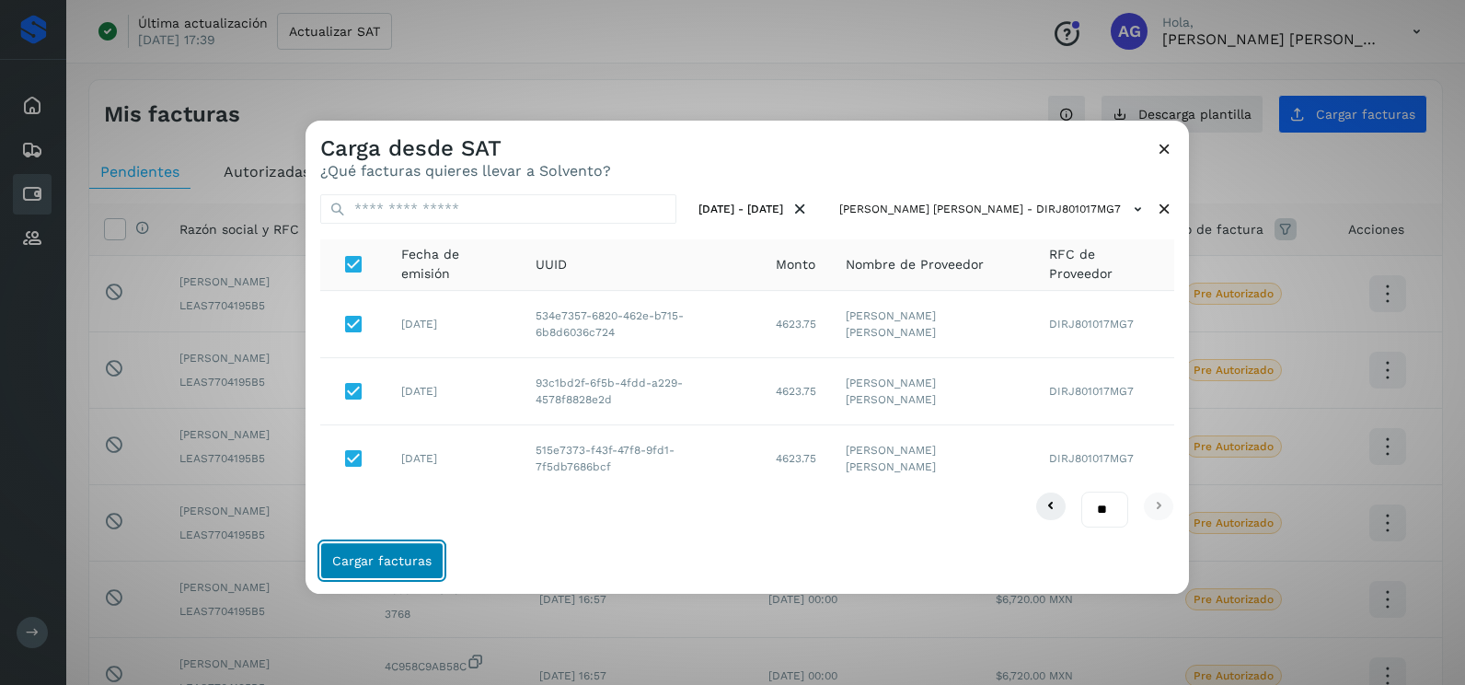
click at [414, 570] on button "Cargar facturas" at bounding box center [381, 560] width 123 height 37
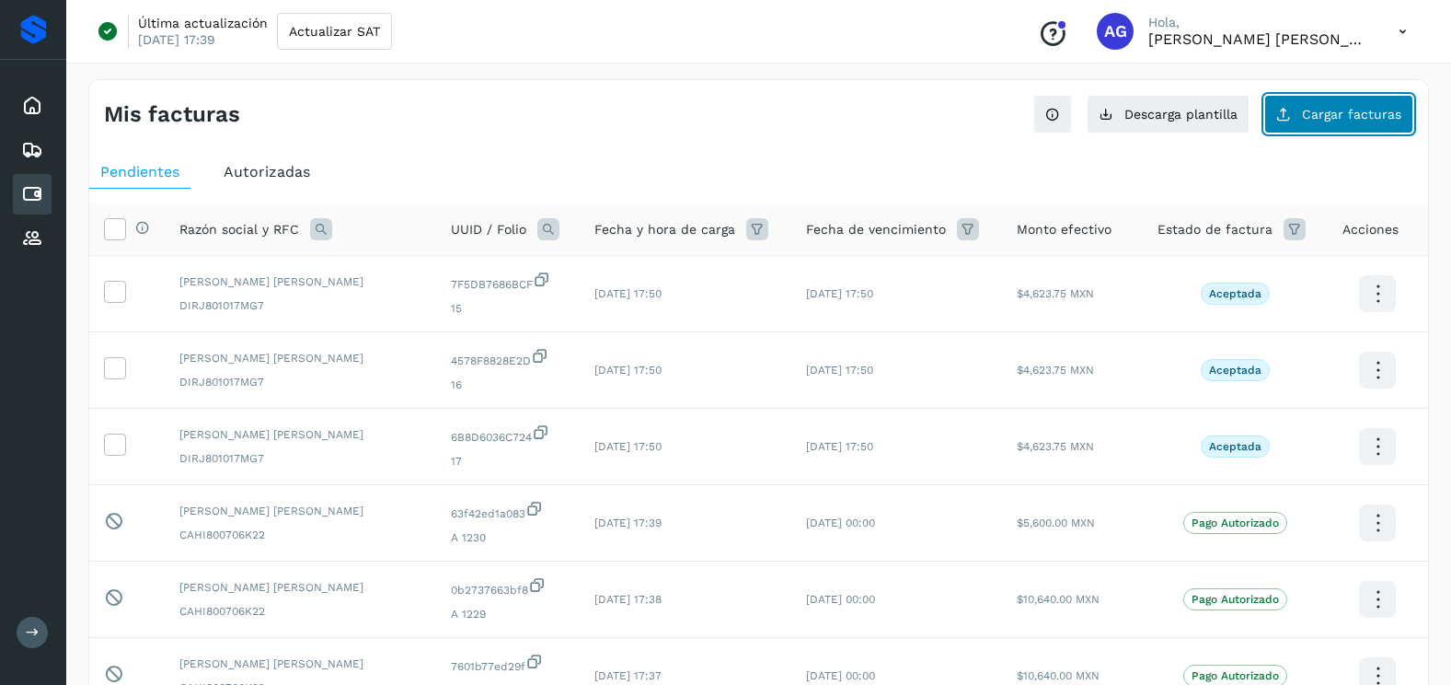
click at [1329, 122] on button "Cargar facturas" at bounding box center [1339, 114] width 149 height 39
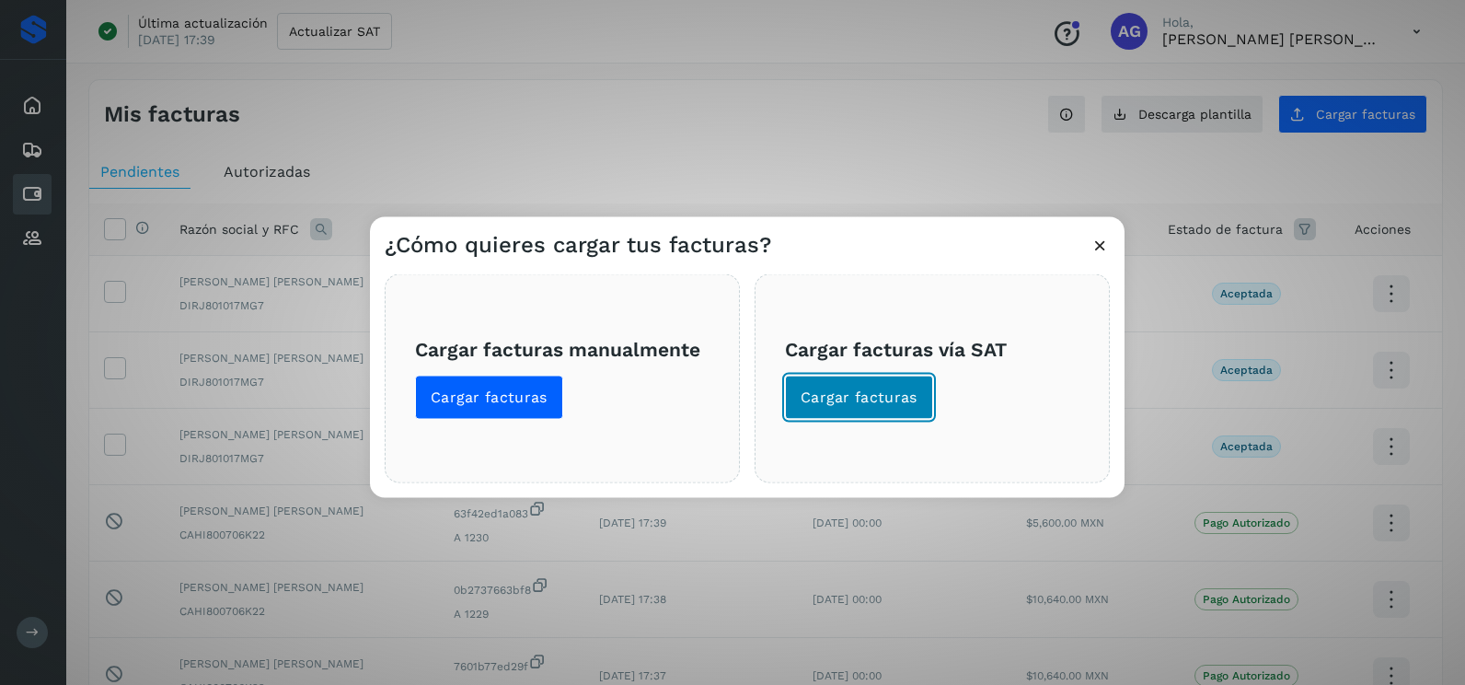
click at [917, 395] on button "Cargar facturas" at bounding box center [859, 397] width 148 height 44
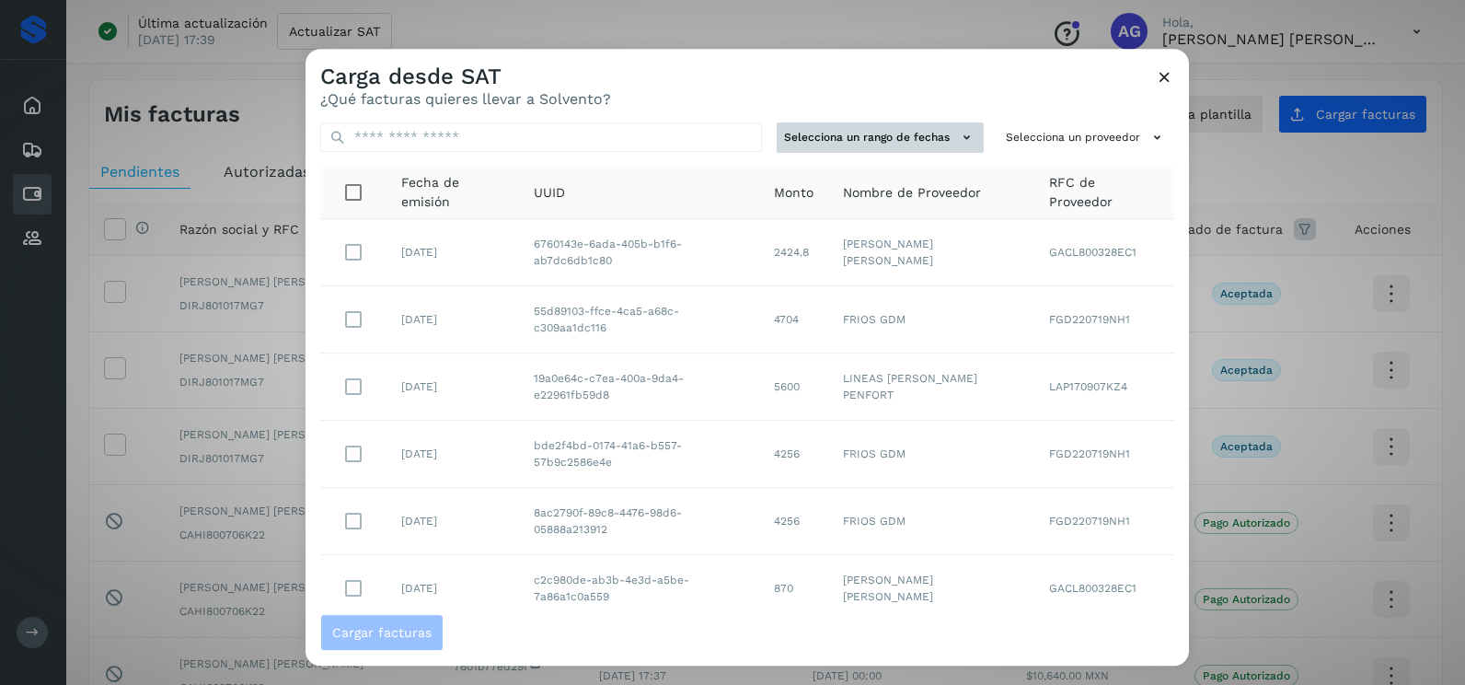
click at [936, 147] on button "Selecciona un rango de fechas" at bounding box center [880, 137] width 207 height 30
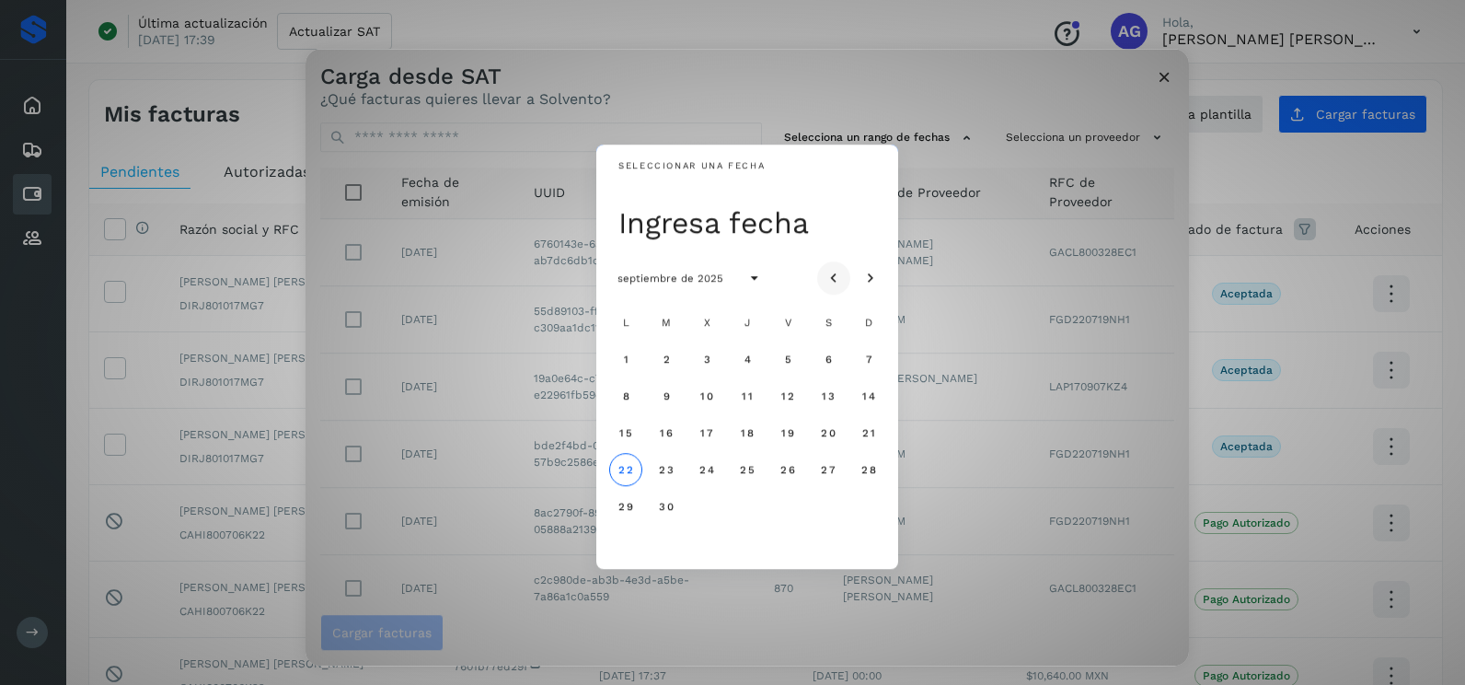
click at [826, 284] on icon "Mes anterior" at bounding box center [834, 279] width 18 height 18
click at [857, 273] on button "Mes siguiente" at bounding box center [870, 277] width 33 height 33
click at [625, 397] on span "8" at bounding box center [625, 395] width 8 height 13
click at [656, 396] on button "9" at bounding box center [666, 395] width 33 height 33
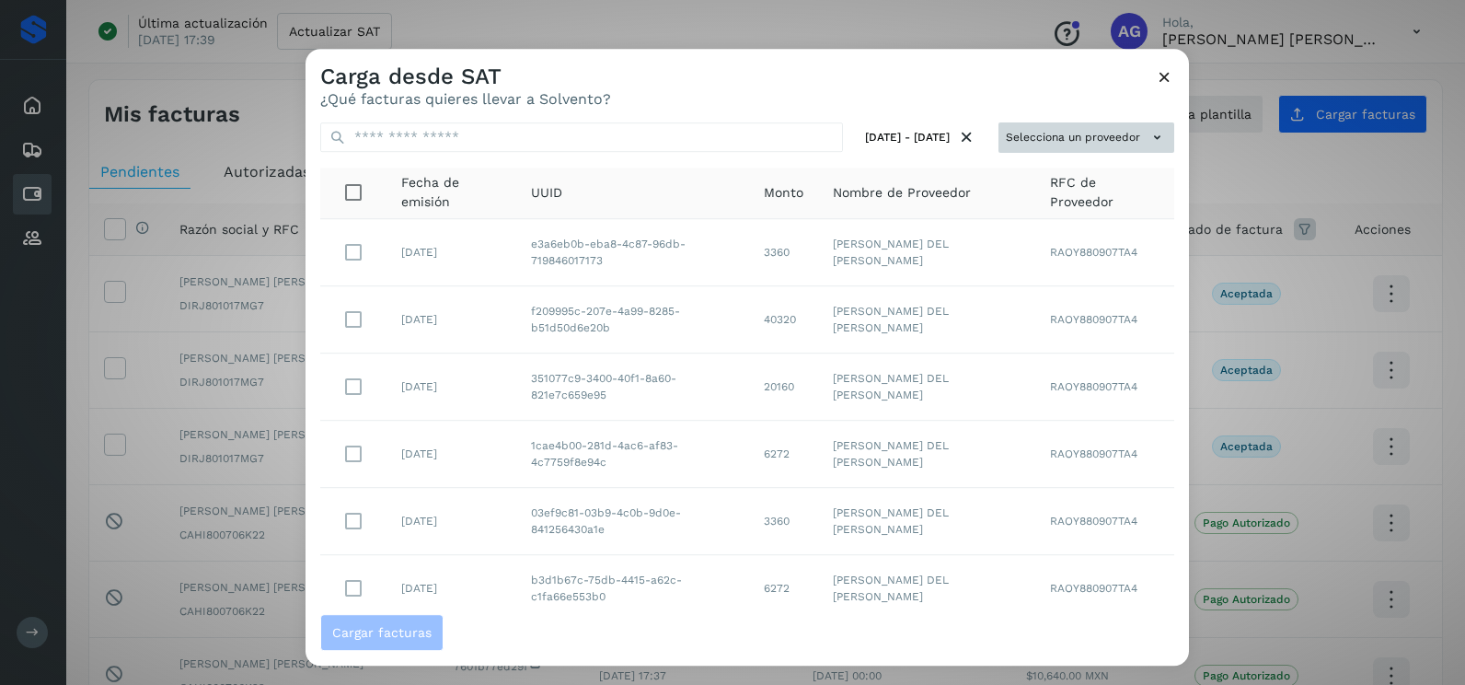
click at [1029, 144] on button "Selecciona un proveedor" at bounding box center [1087, 137] width 176 height 30
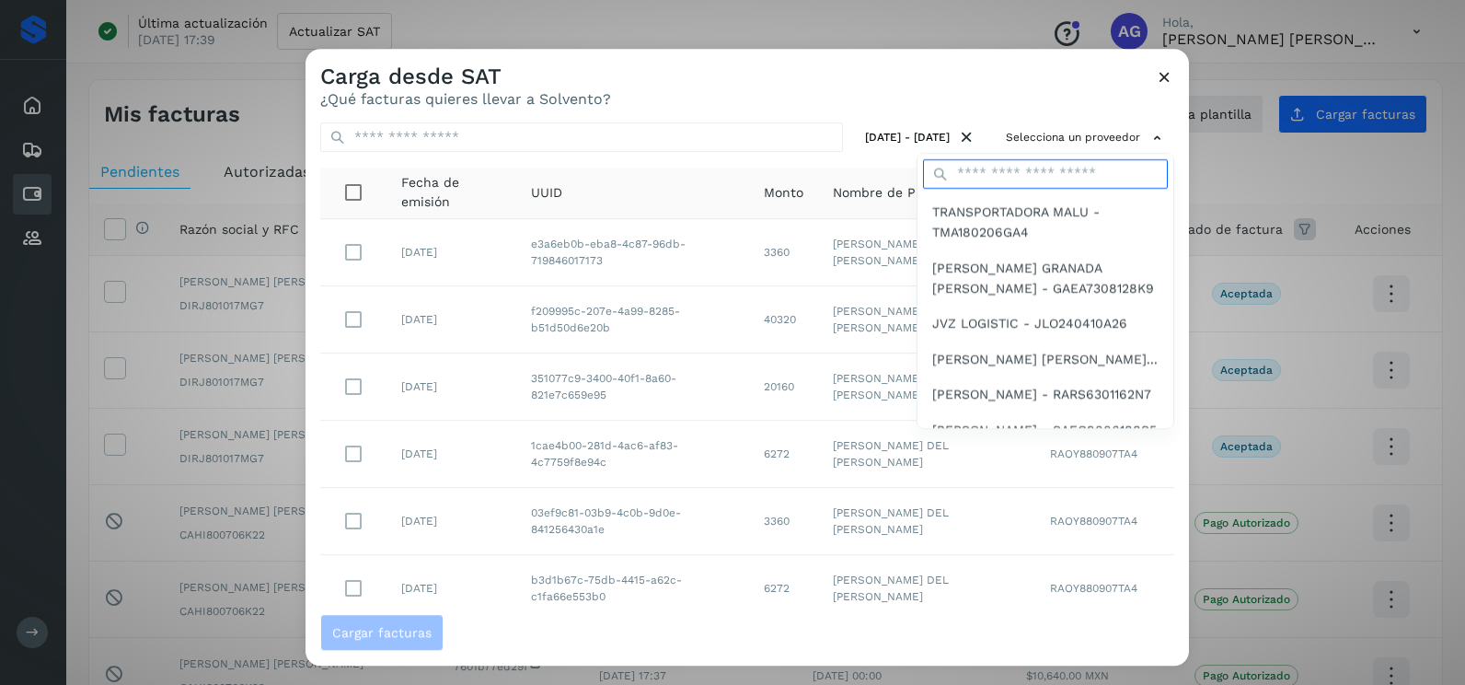
click at [1014, 167] on input "text" at bounding box center [1045, 173] width 245 height 29
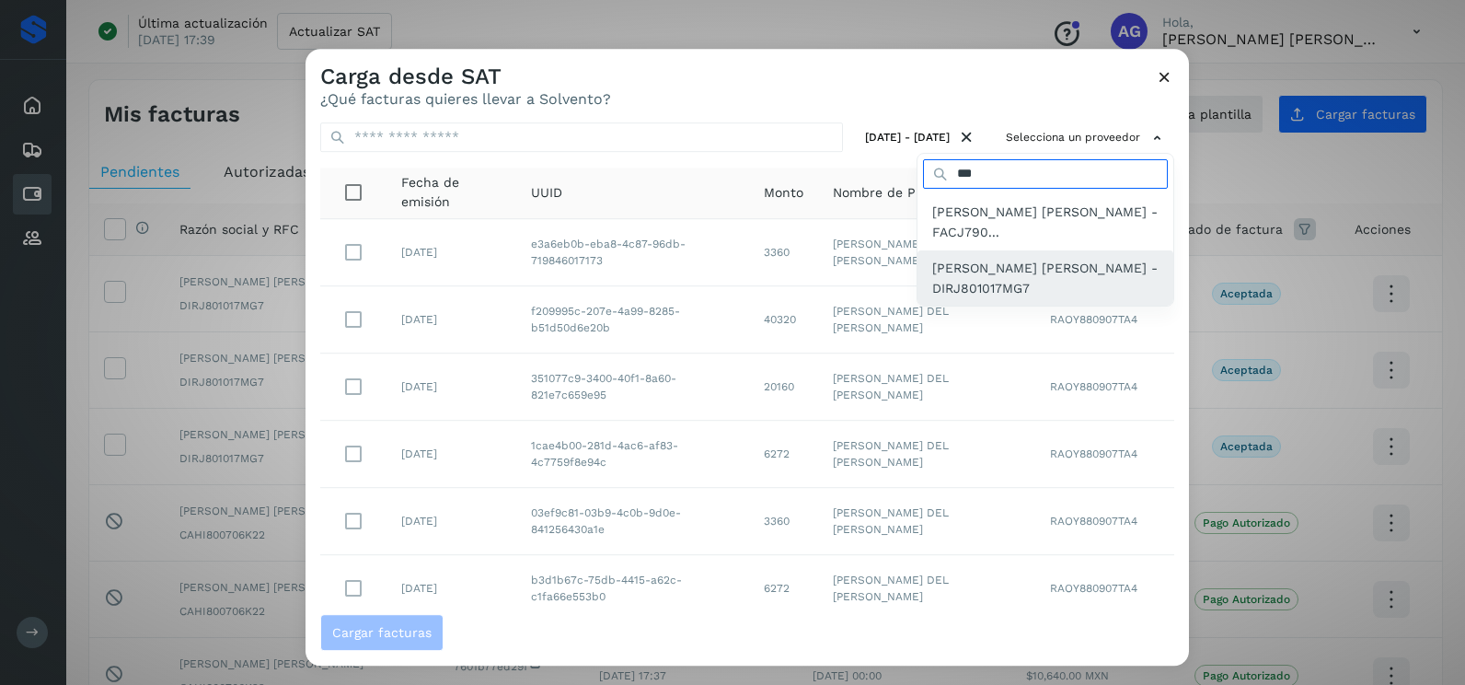
type input "***"
click at [994, 265] on span "JOHANNA LIZETH DIAZ RUIZ - DIRJ801017MG7" at bounding box center [1045, 278] width 226 height 41
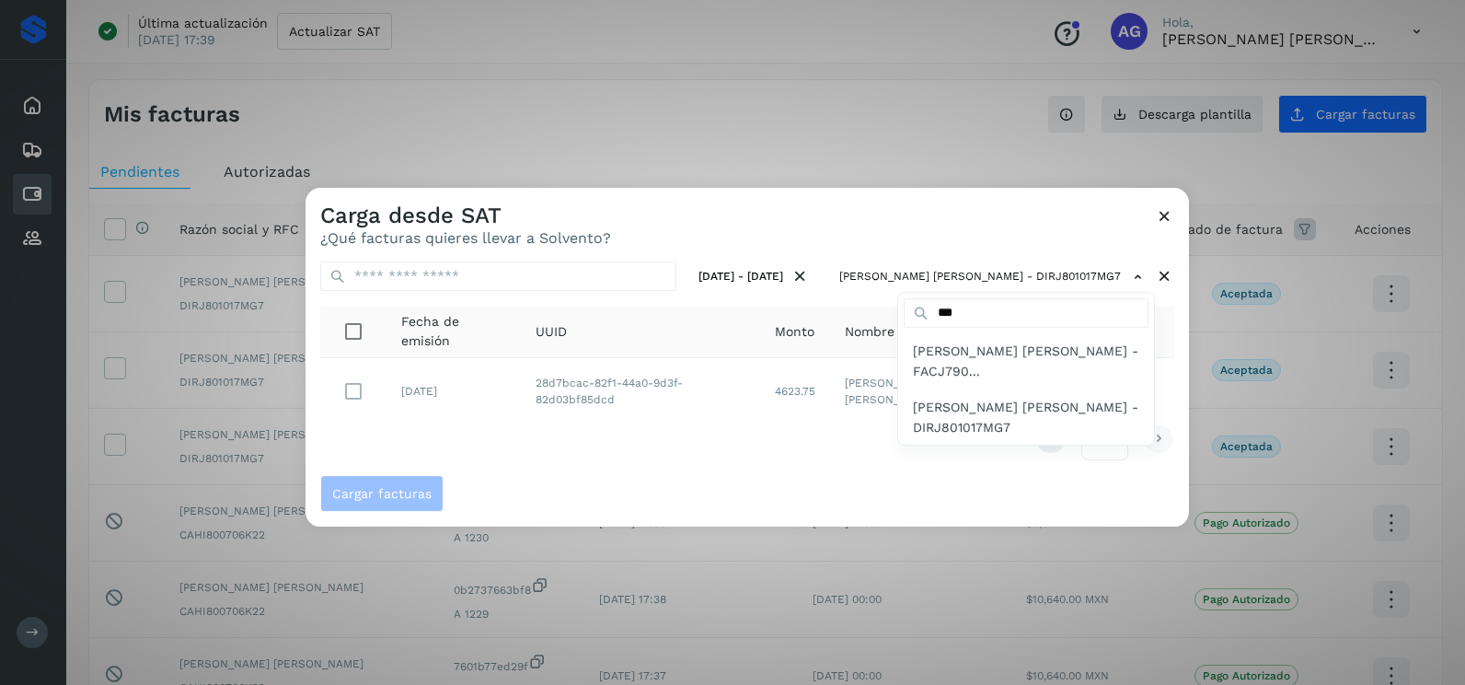
click at [945, 225] on div at bounding box center [1038, 530] width 1465 height 685
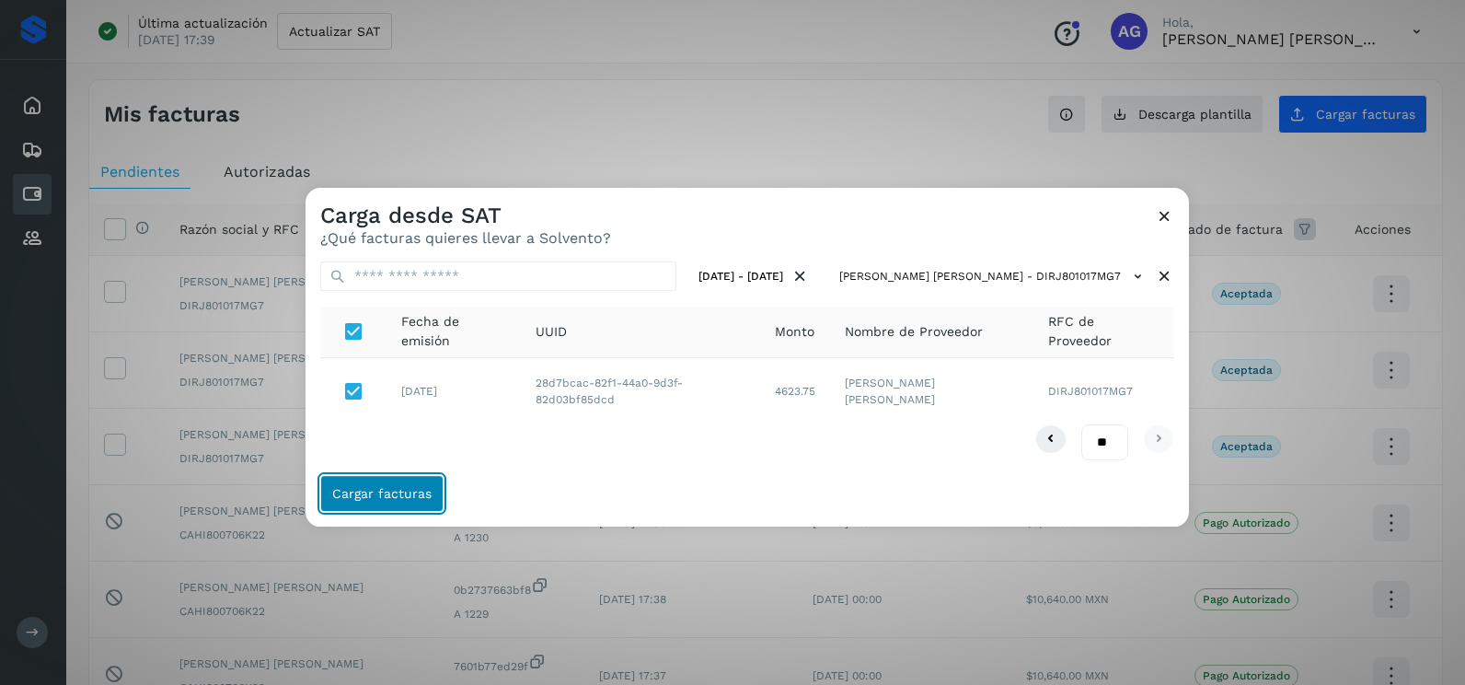
click at [403, 495] on span "Cargar facturas" at bounding box center [381, 493] width 99 height 13
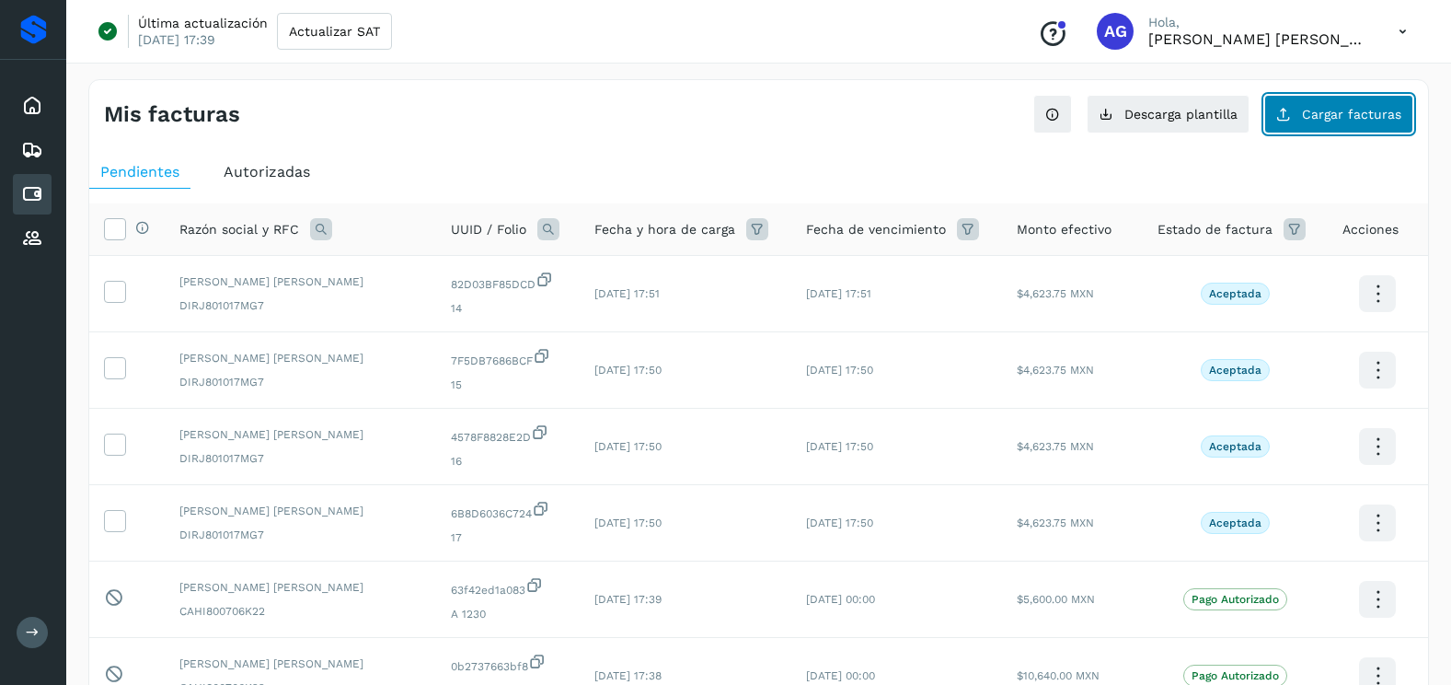
click at [1357, 115] on span "Cargar facturas" at bounding box center [1351, 114] width 99 height 13
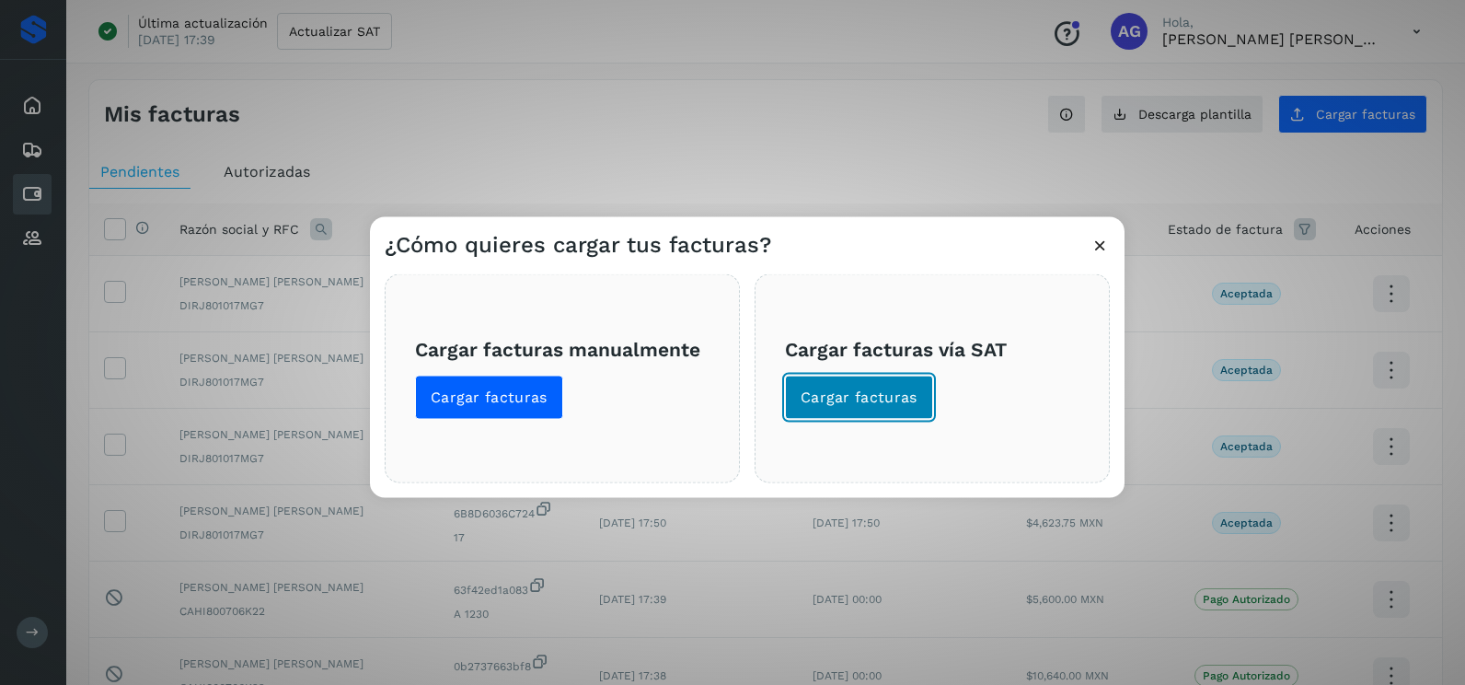
click at [865, 406] on span "Cargar facturas" at bounding box center [859, 397] width 117 height 20
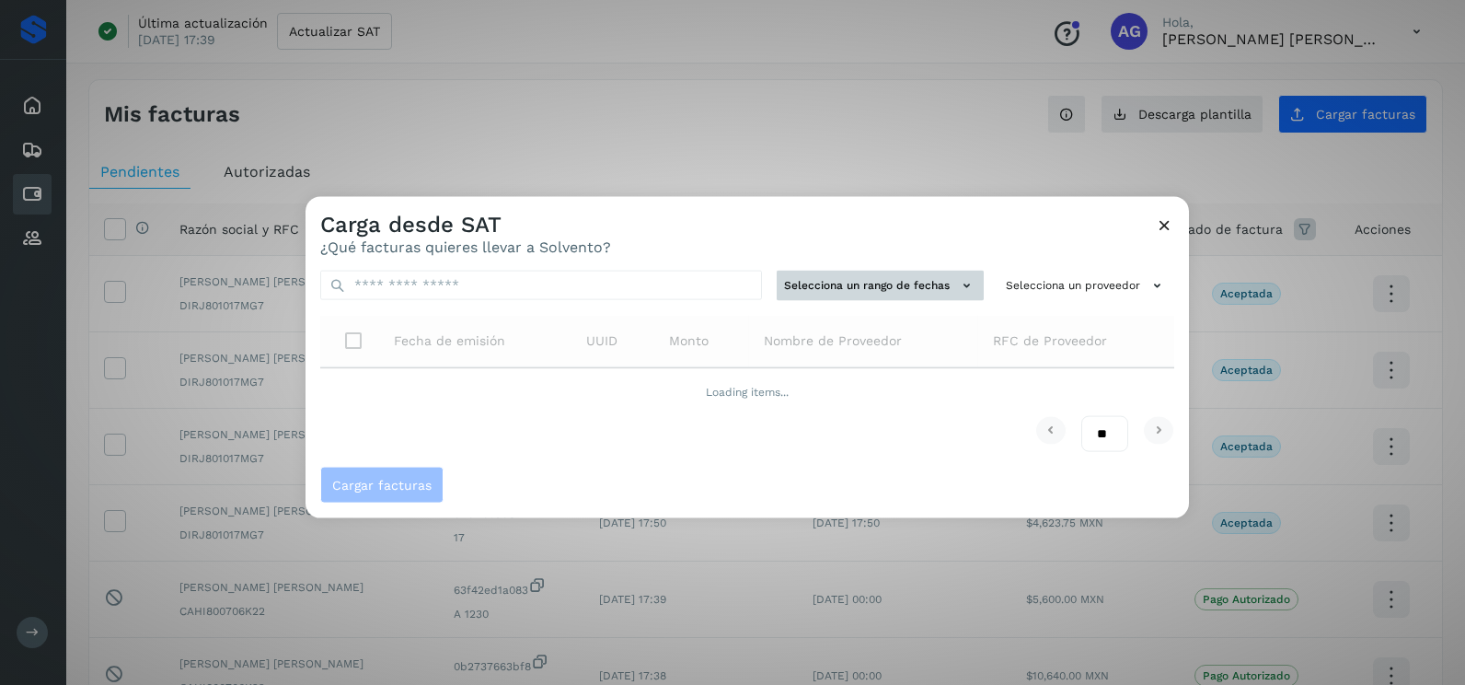
click at [841, 281] on button "Selecciona un rango de fechas" at bounding box center [880, 286] width 207 height 30
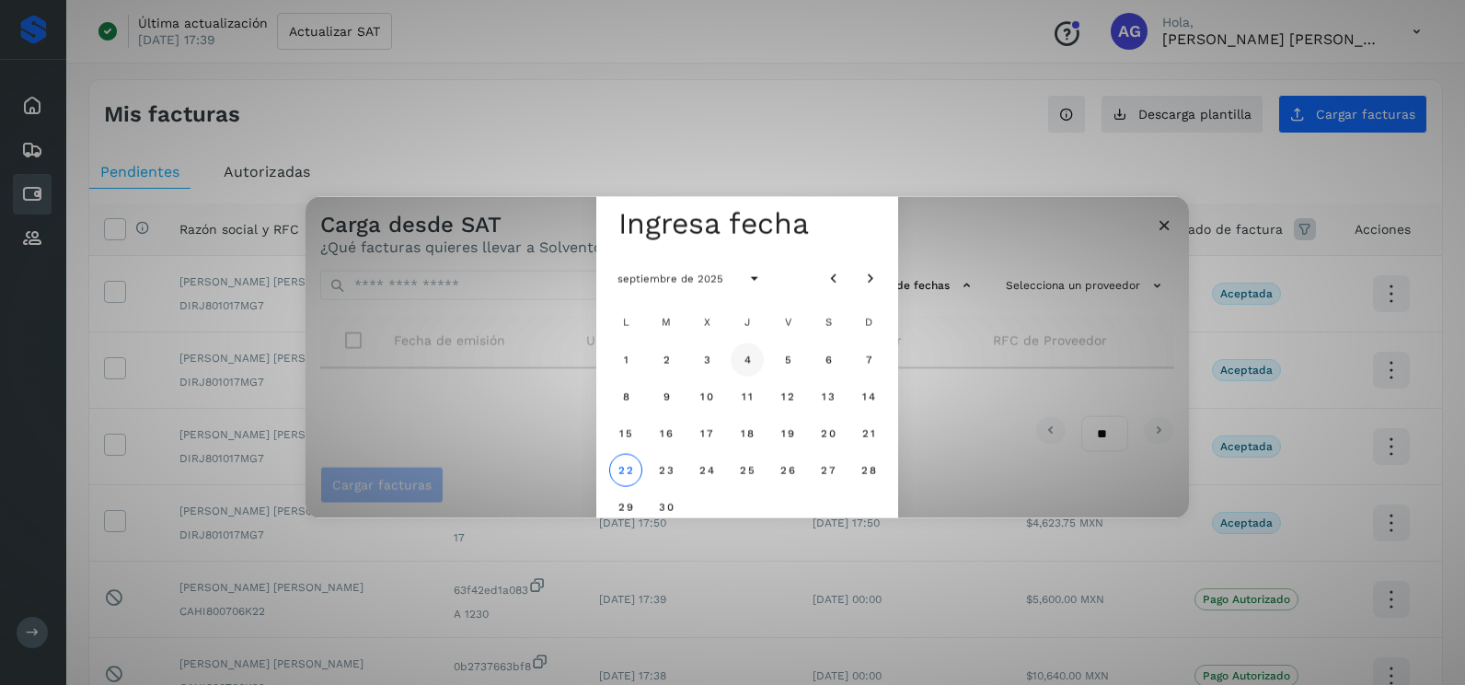
click at [747, 361] on span "4" at bounding box center [747, 358] width 8 height 13
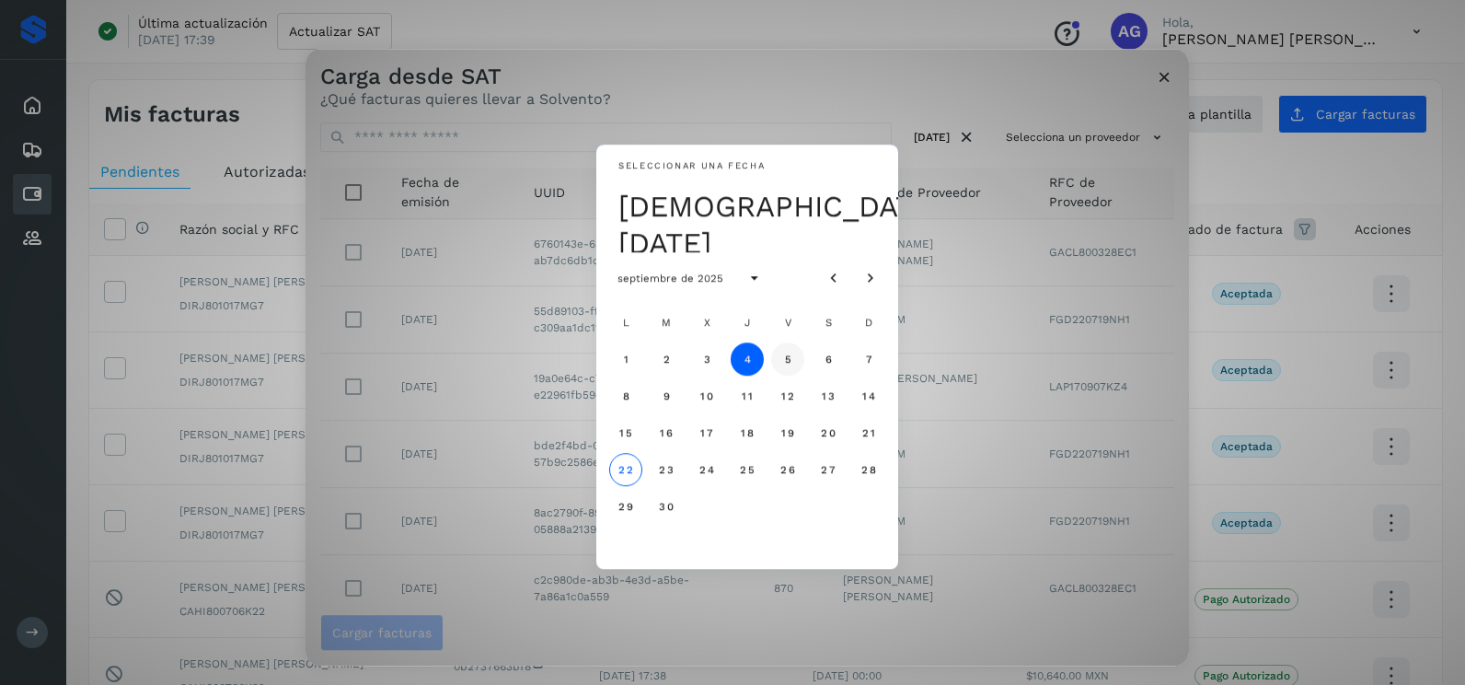
click at [783, 361] on span "5" at bounding box center [787, 358] width 8 height 13
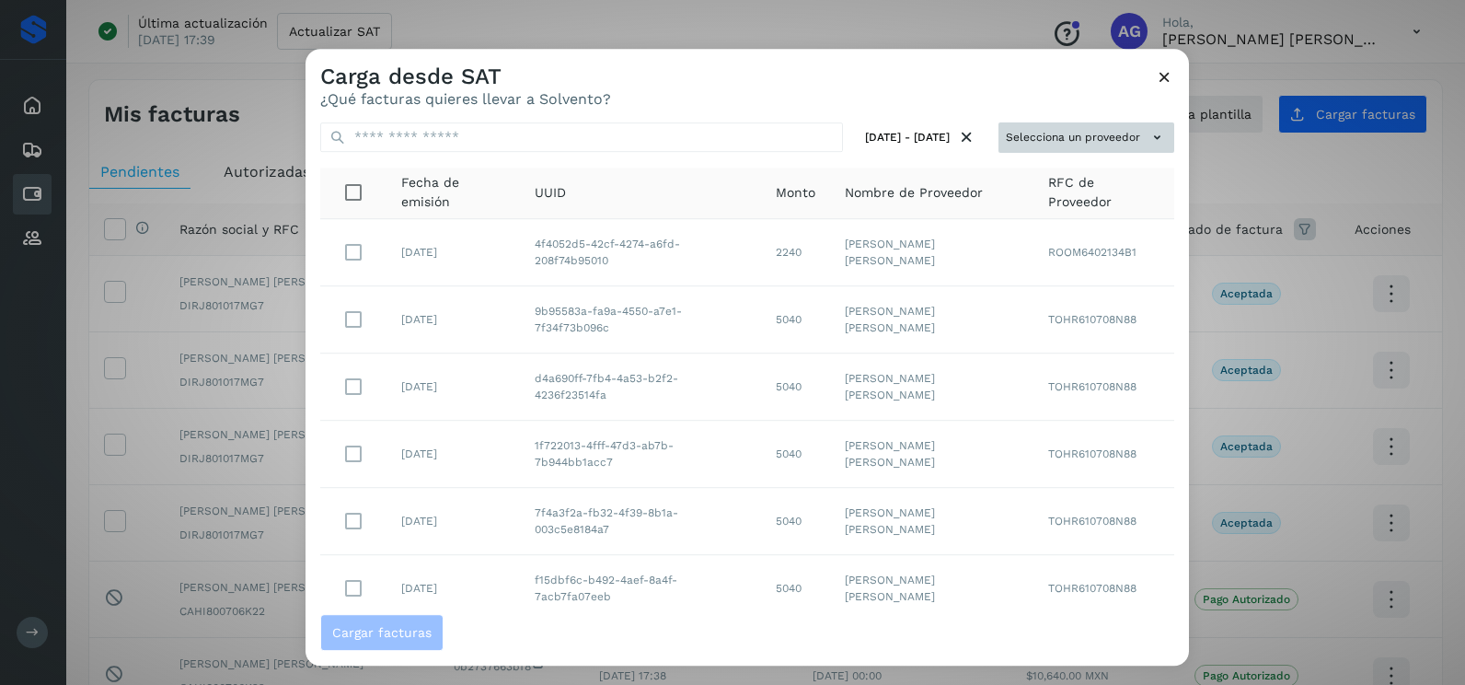
click at [1074, 125] on button "Selecciona un proveedor" at bounding box center [1087, 137] width 176 height 30
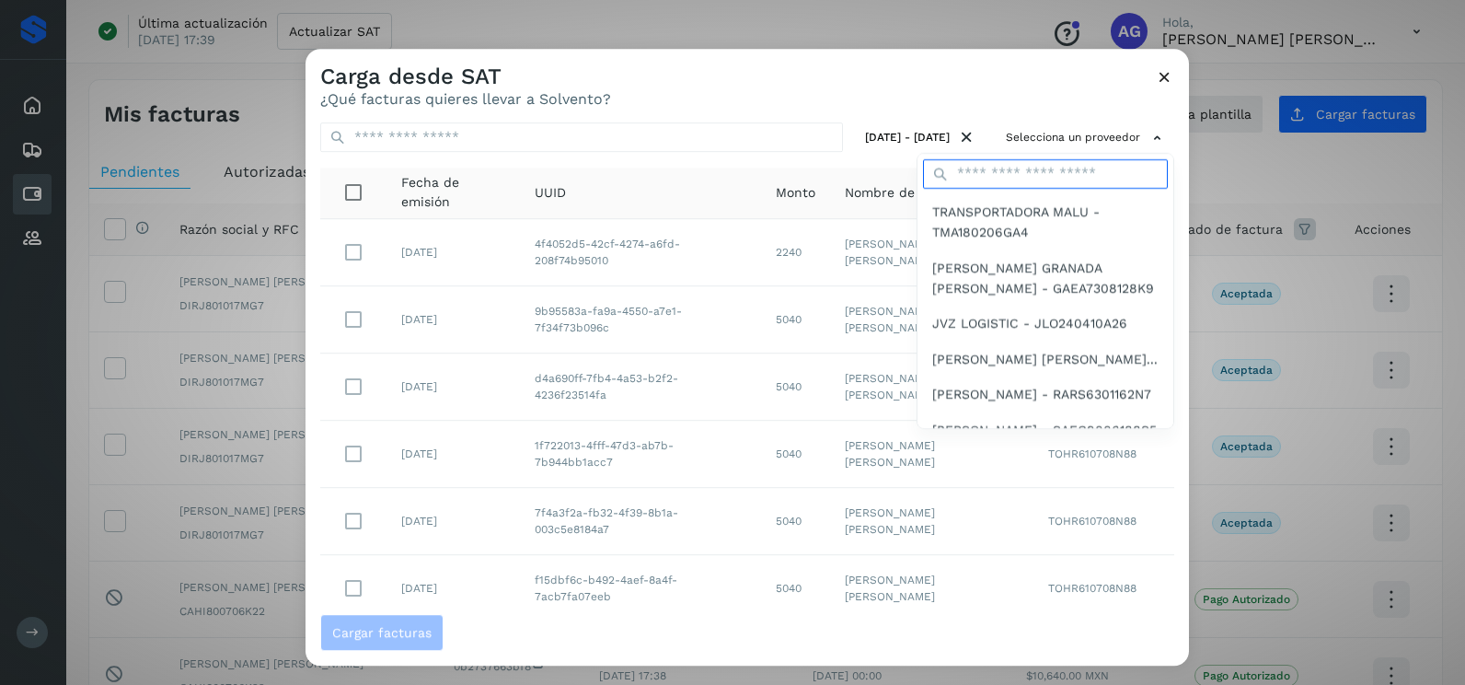
click at [1039, 167] on input "text" at bounding box center [1045, 173] width 245 height 29
type input "***"
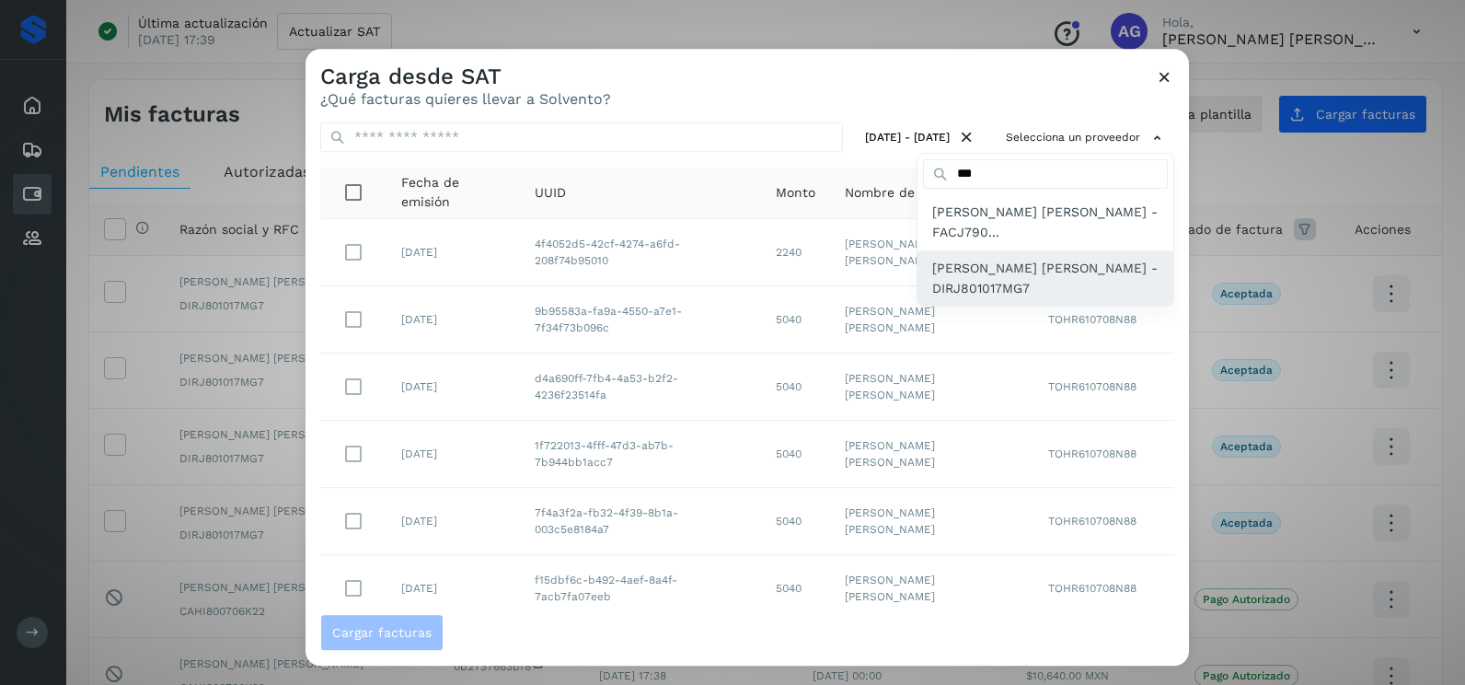
click at [1010, 291] on span "JOHANNA LIZETH DIAZ RUIZ - DIRJ801017MG7" at bounding box center [1045, 278] width 226 height 41
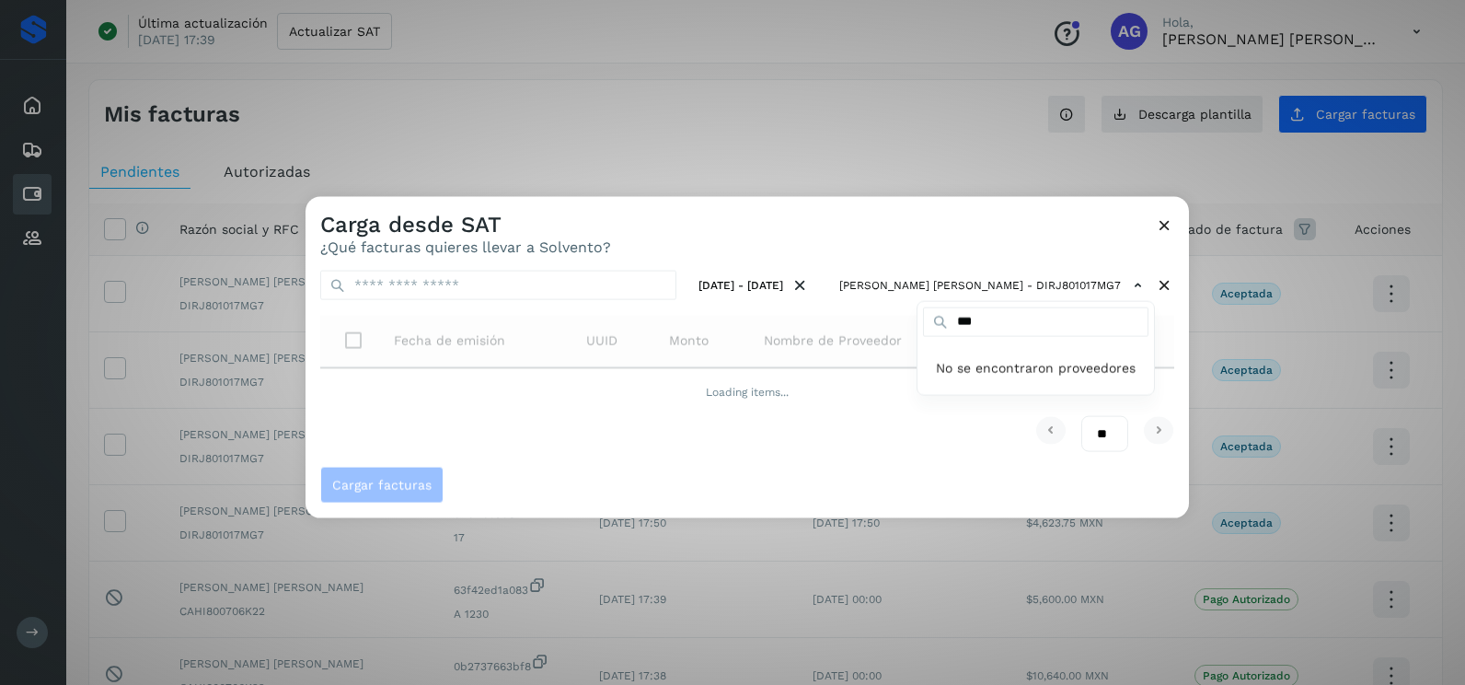
click at [830, 218] on div at bounding box center [1038, 539] width 1465 height 685
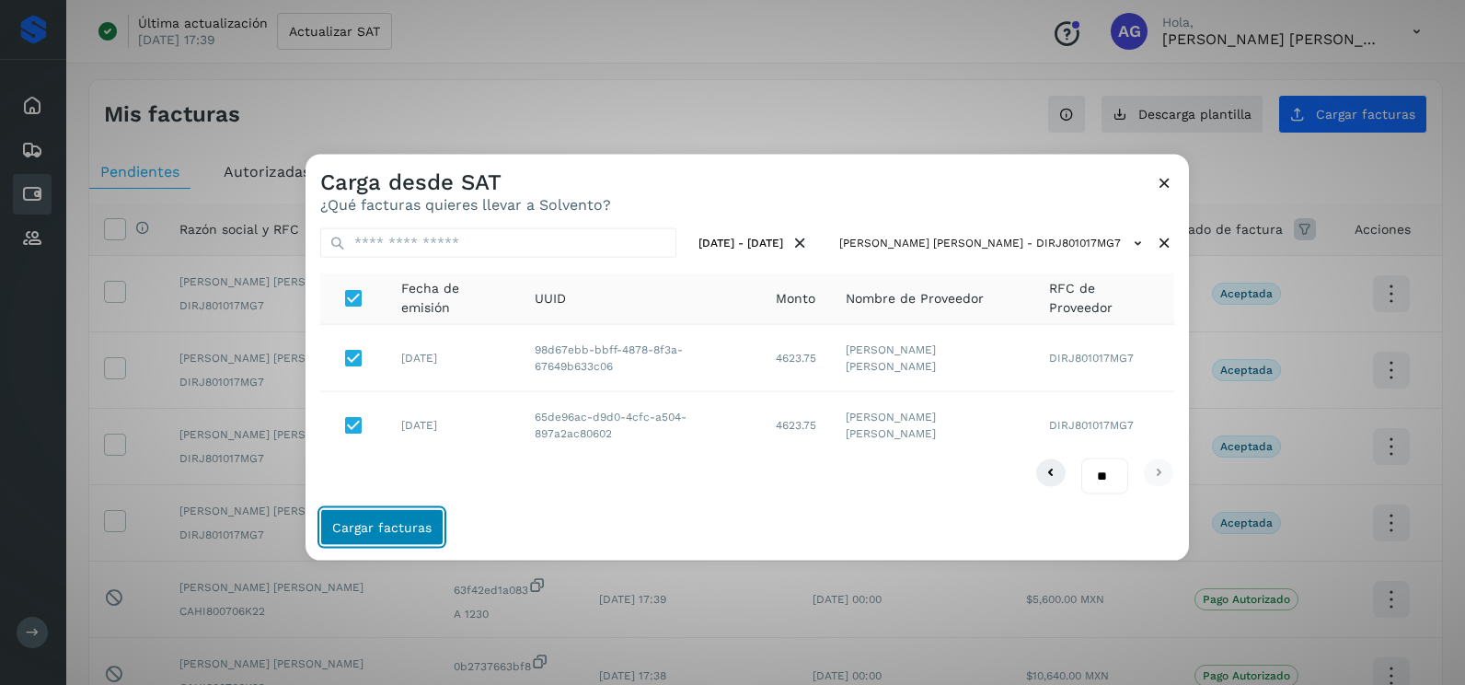
click at [410, 522] on span "Cargar facturas" at bounding box center [381, 526] width 99 height 13
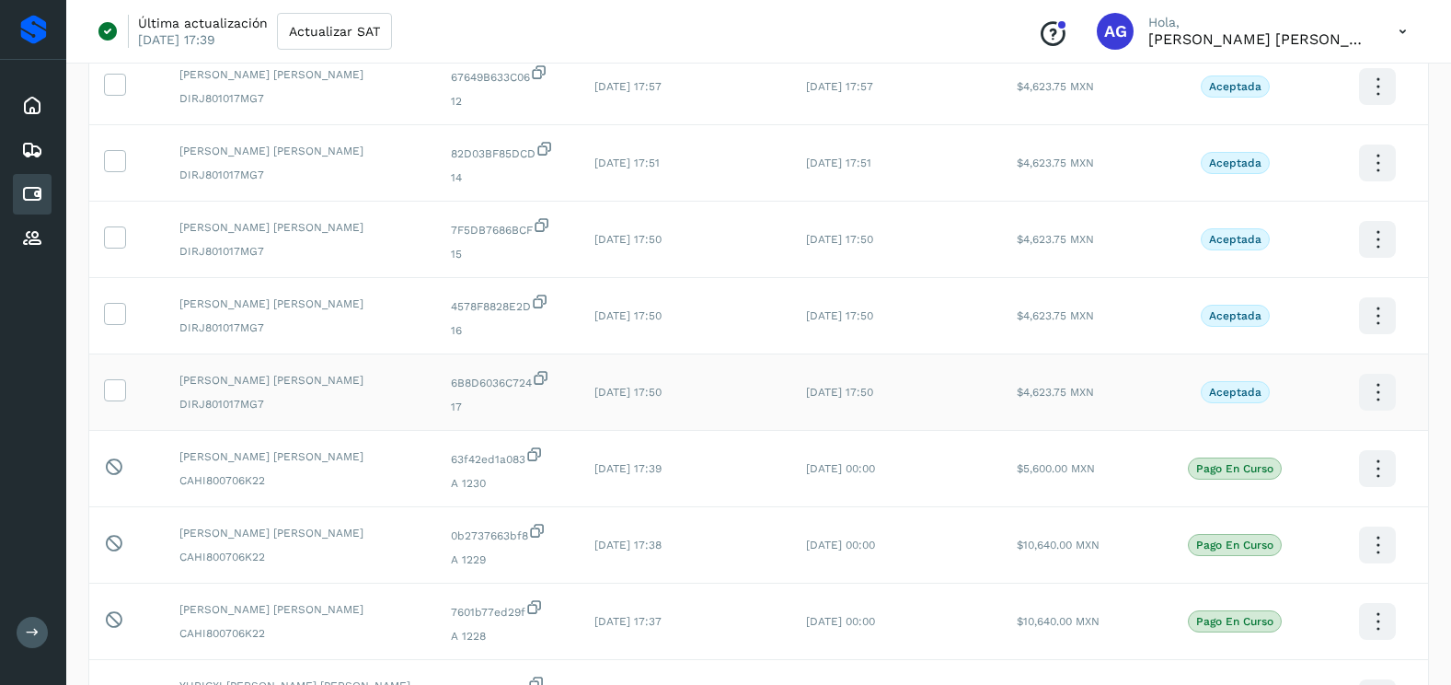
scroll to position [276, 0]
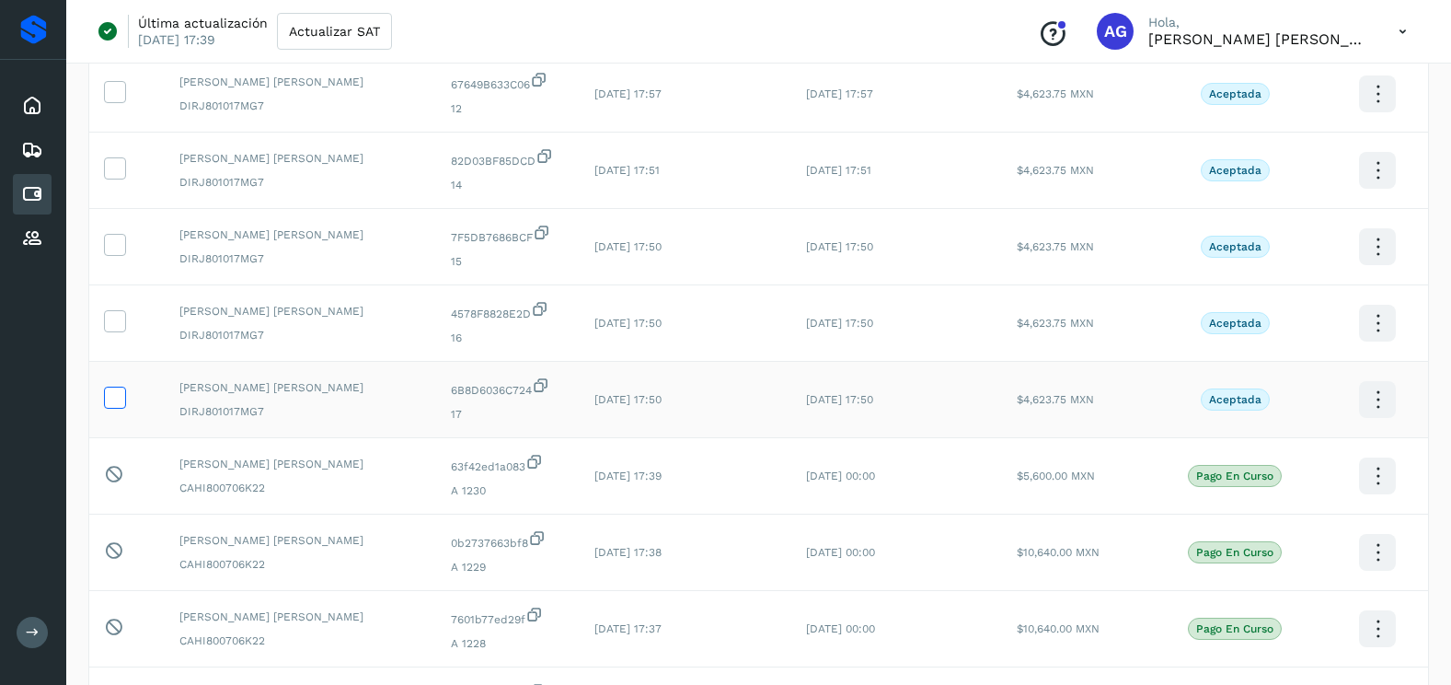
click at [114, 393] on icon at bounding box center [114, 396] width 19 height 19
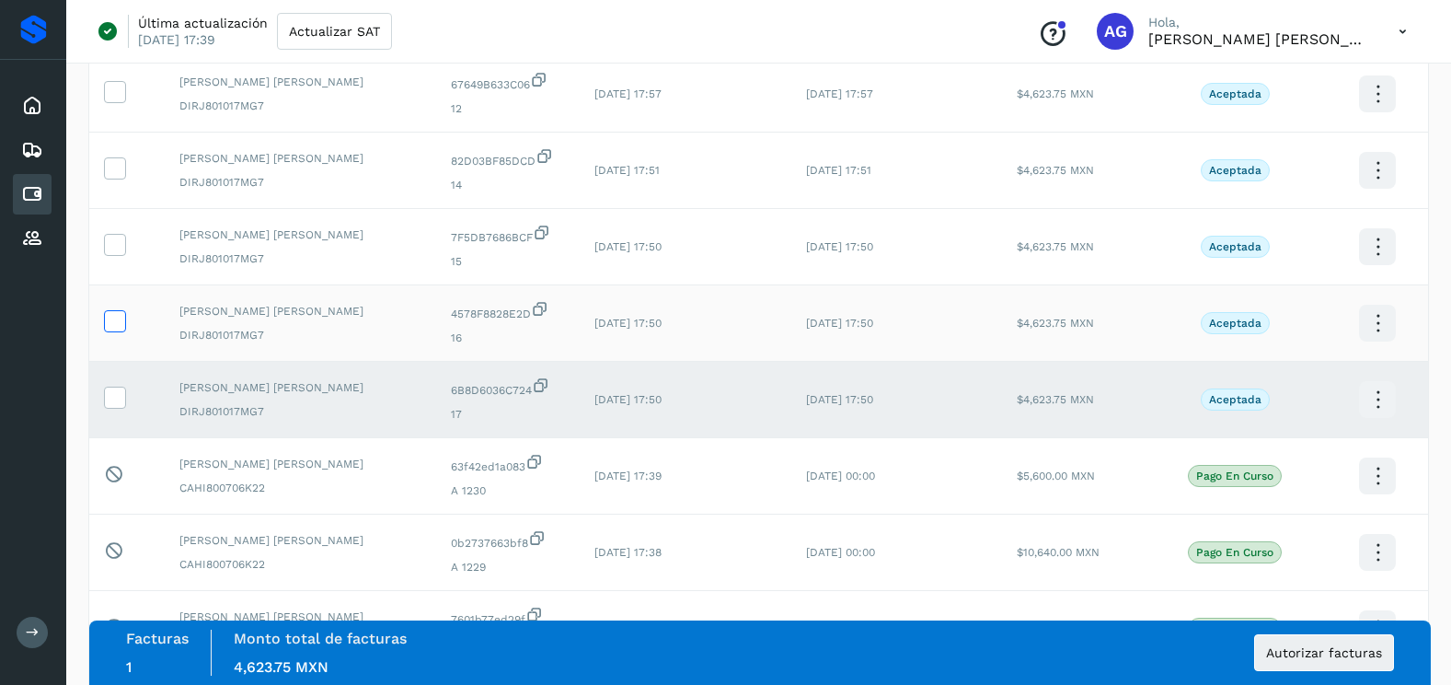
click at [115, 323] on icon at bounding box center [114, 319] width 19 height 19
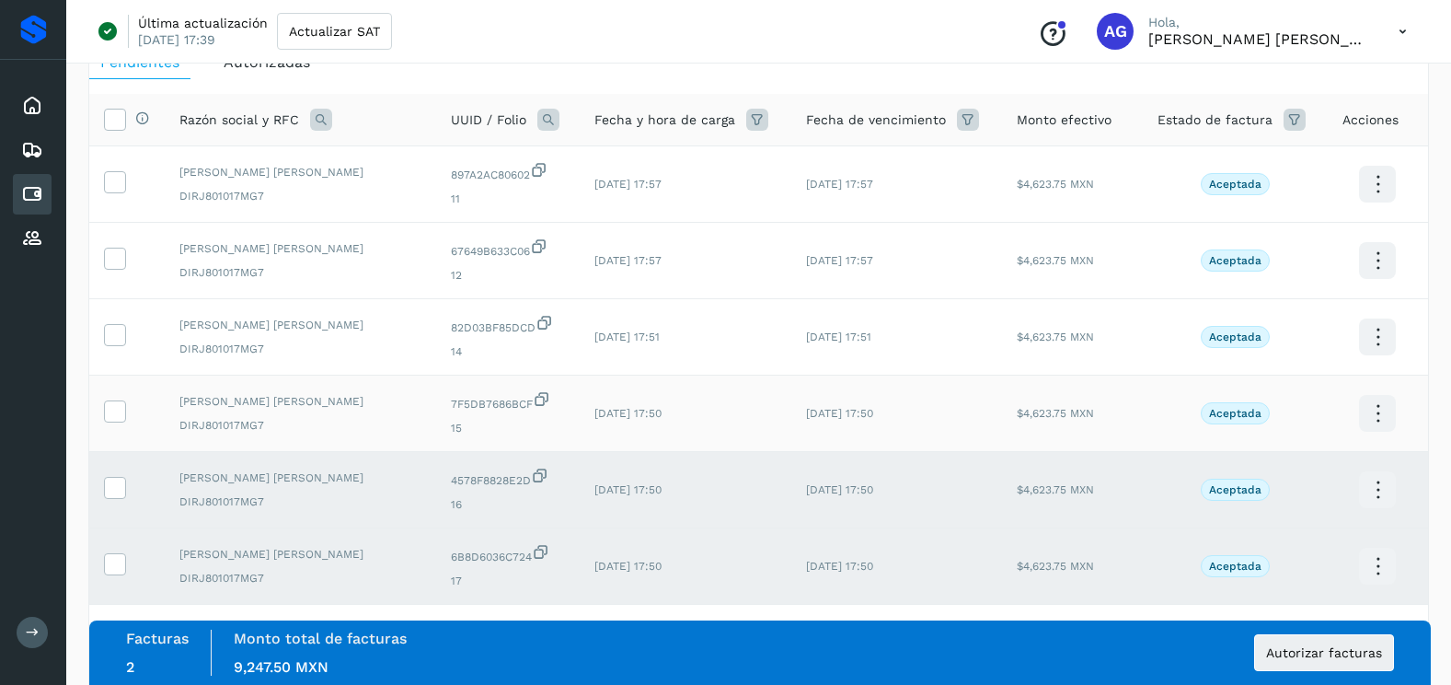
scroll to position [92, 0]
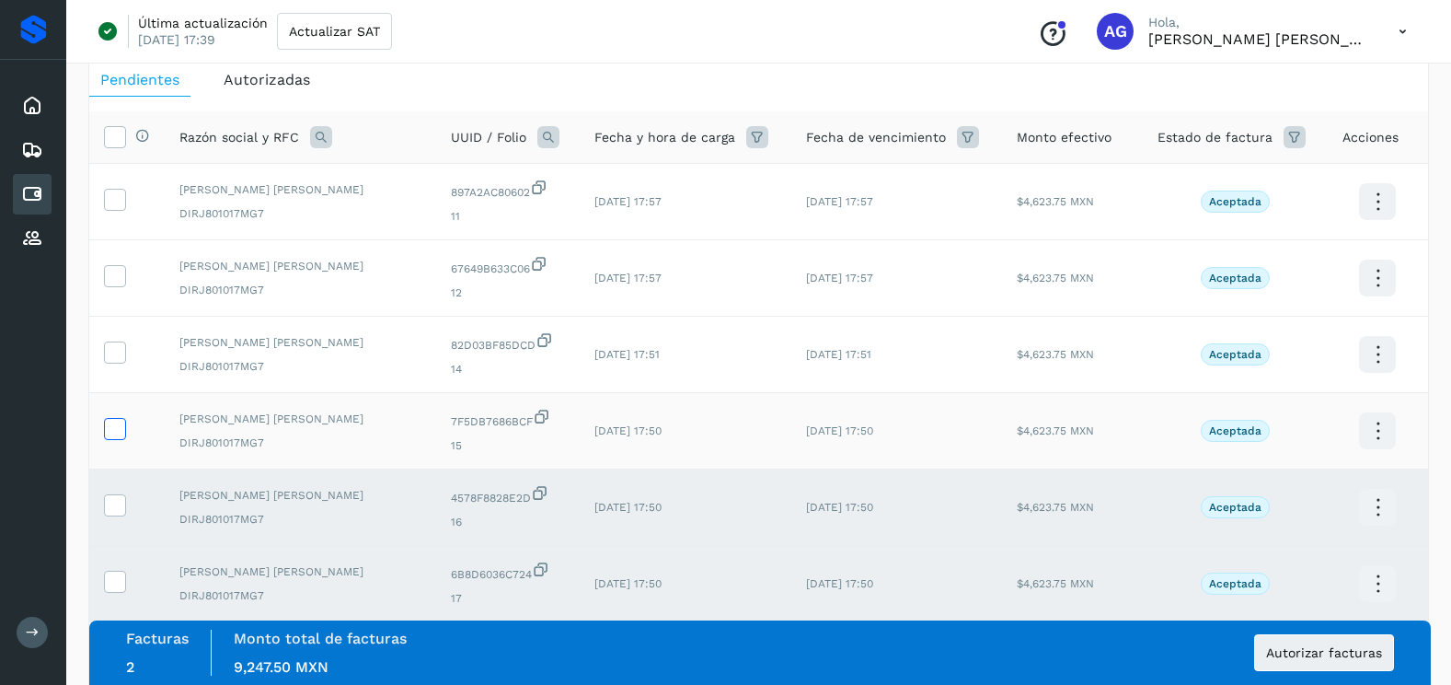
click at [117, 431] on icon at bounding box center [114, 427] width 19 height 19
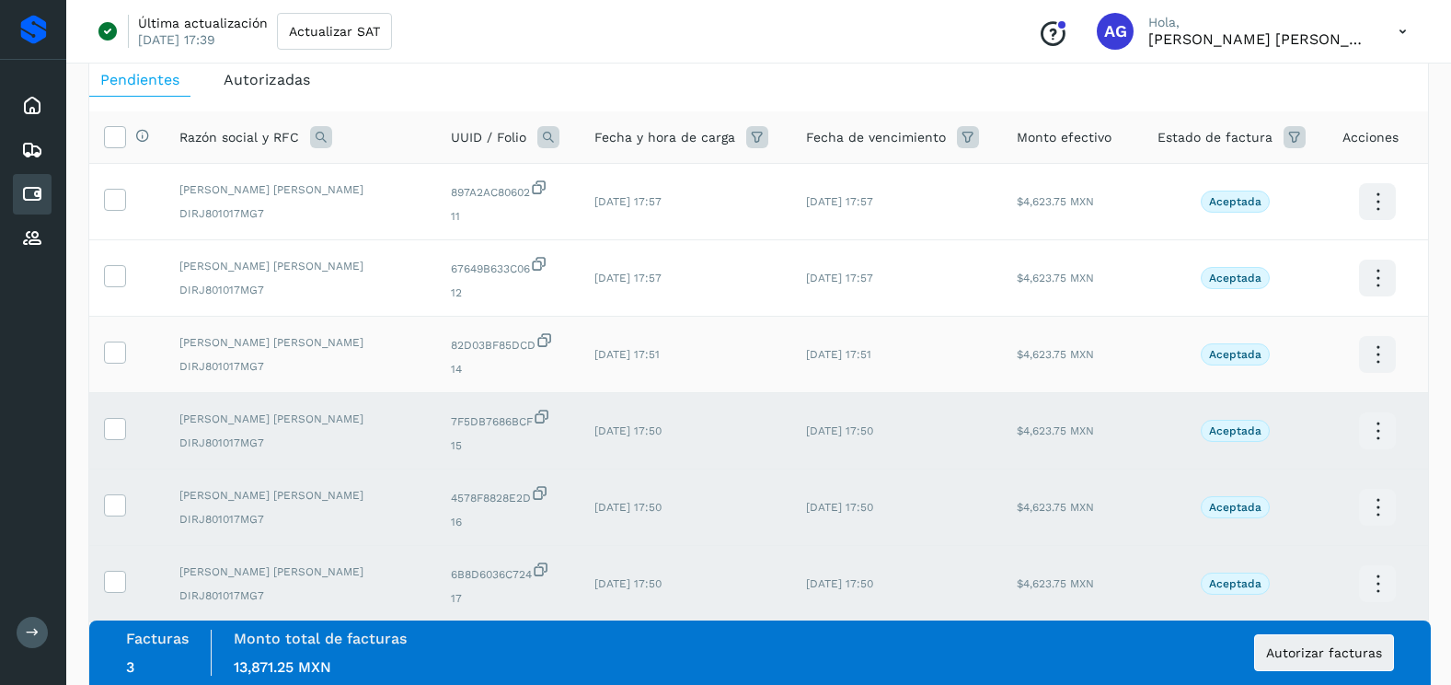
drag, startPoint x: 119, startPoint y: 358, endPoint x: 119, endPoint y: 318, distance: 39.6
click at [119, 352] on icon at bounding box center [114, 350] width 19 height 19
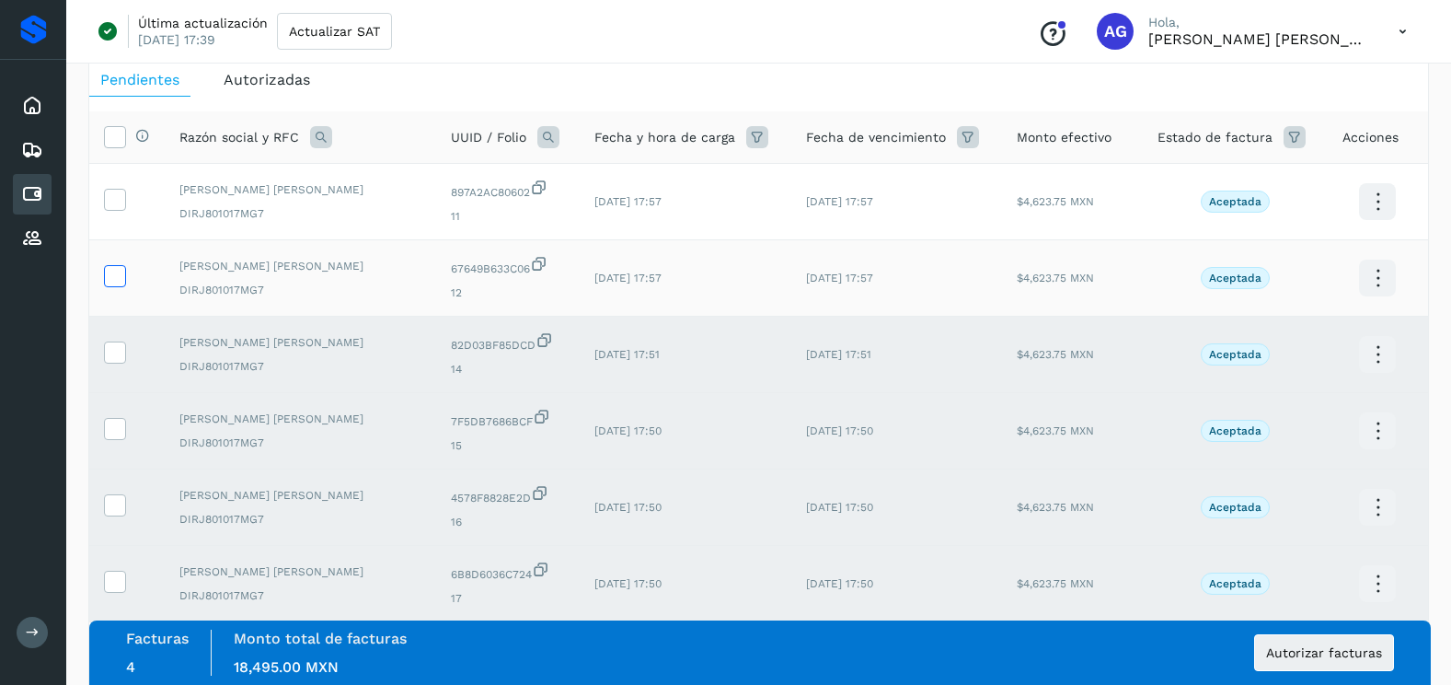
click at [119, 273] on icon at bounding box center [114, 274] width 19 height 19
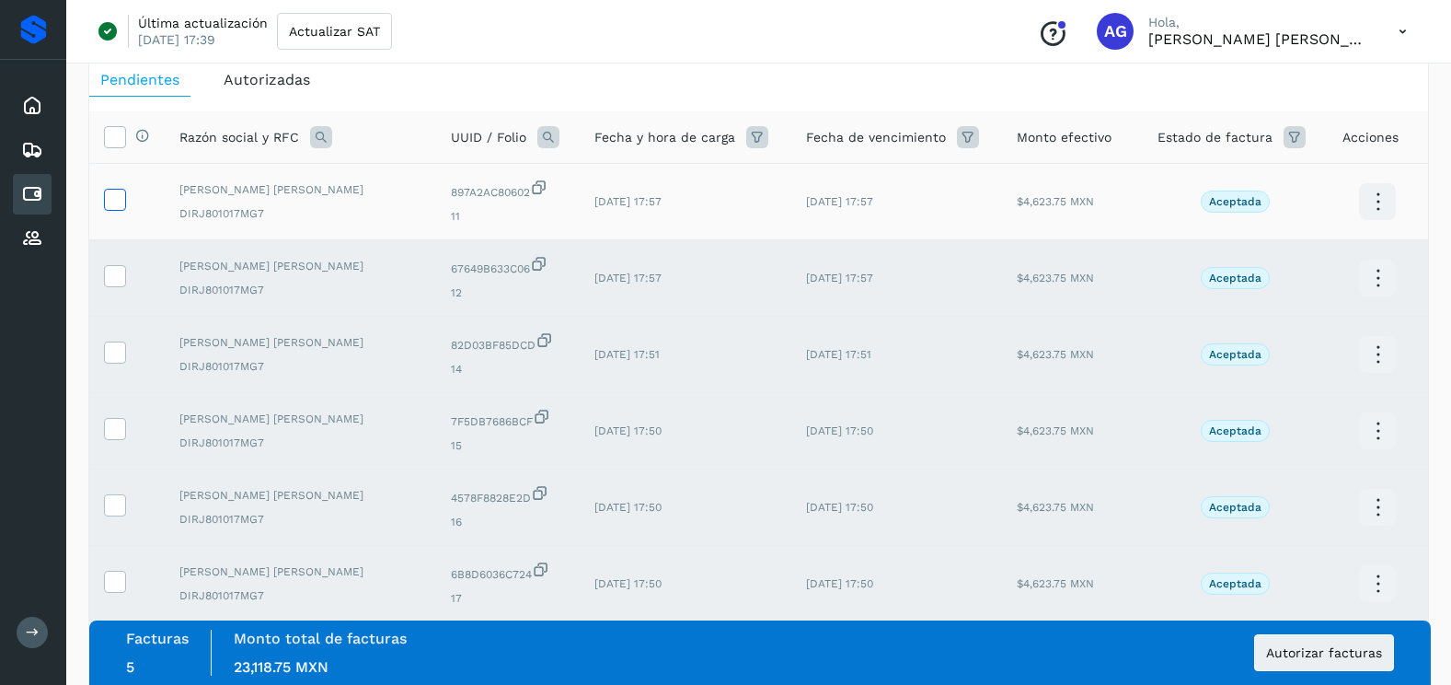
click at [121, 195] on icon at bounding box center [114, 198] width 19 height 19
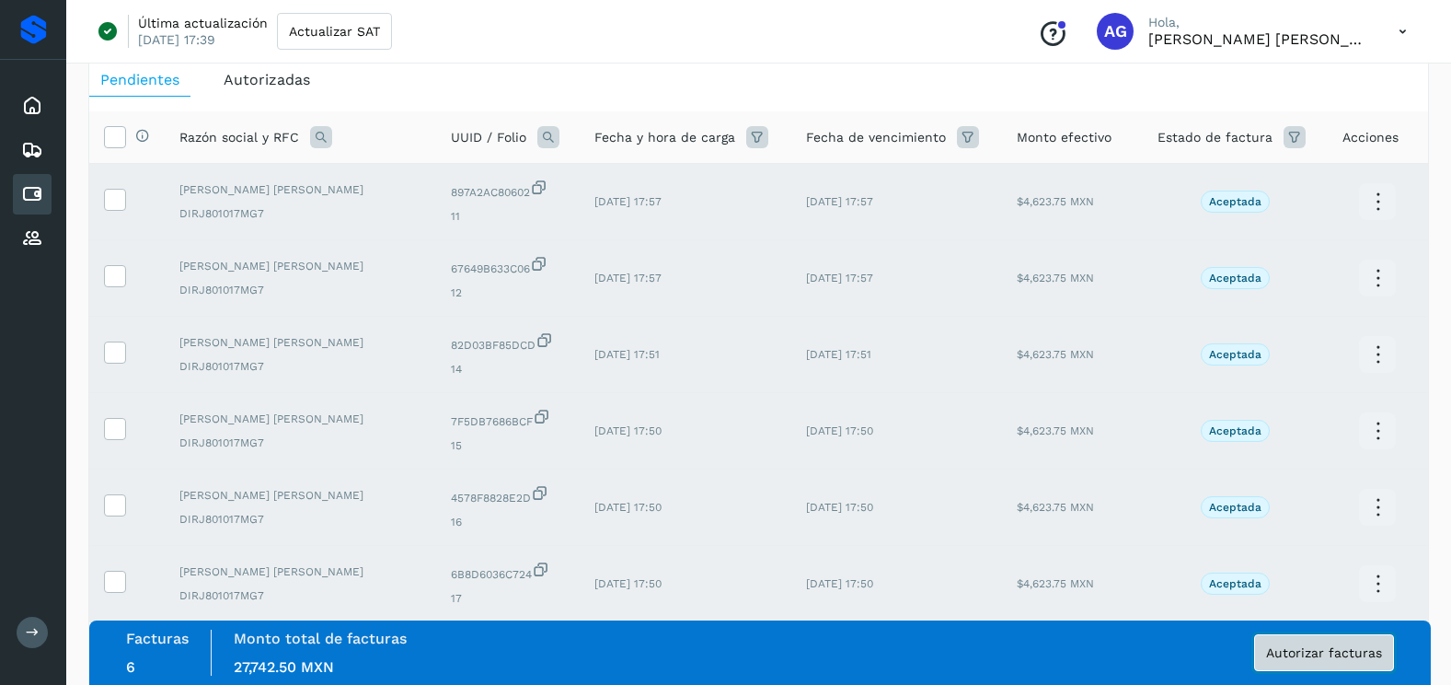
click at [1285, 666] on button "Autorizar facturas" at bounding box center [1324, 652] width 140 height 37
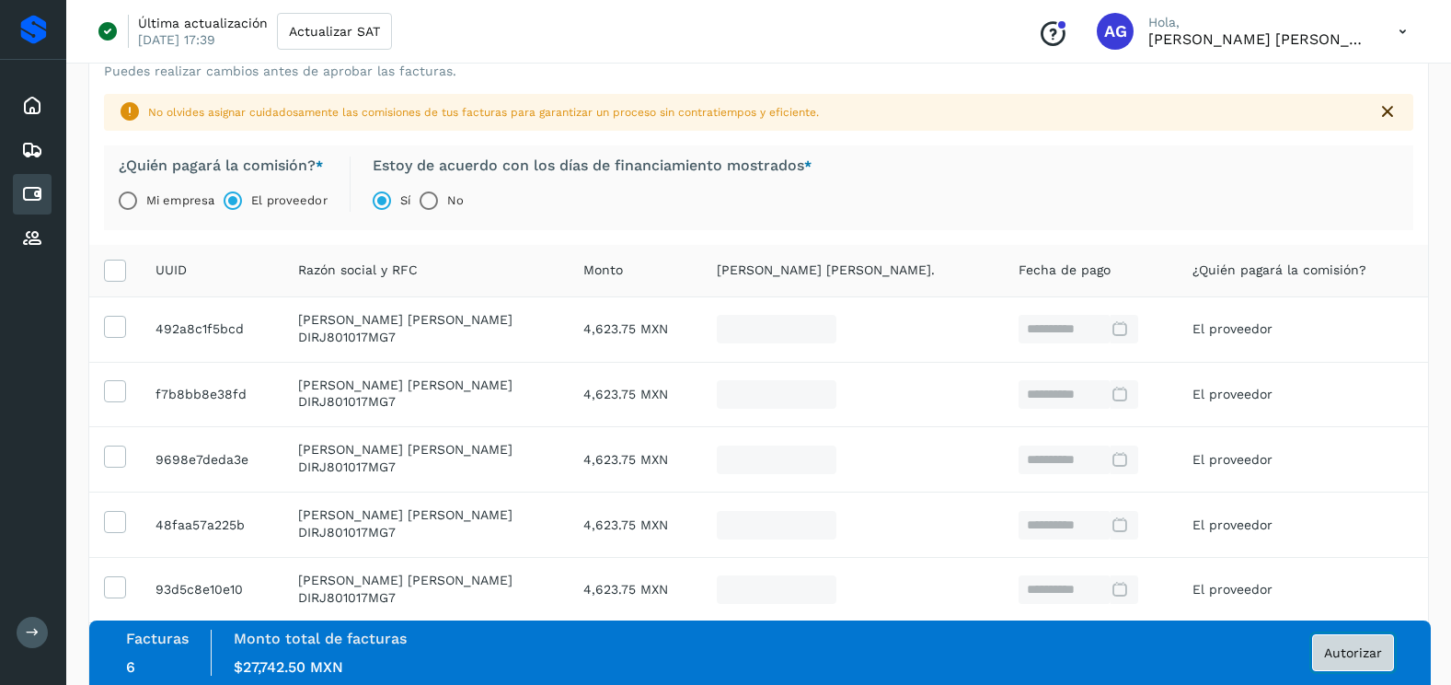
click at [1322, 650] on button "Autorizar" at bounding box center [1353, 652] width 82 height 37
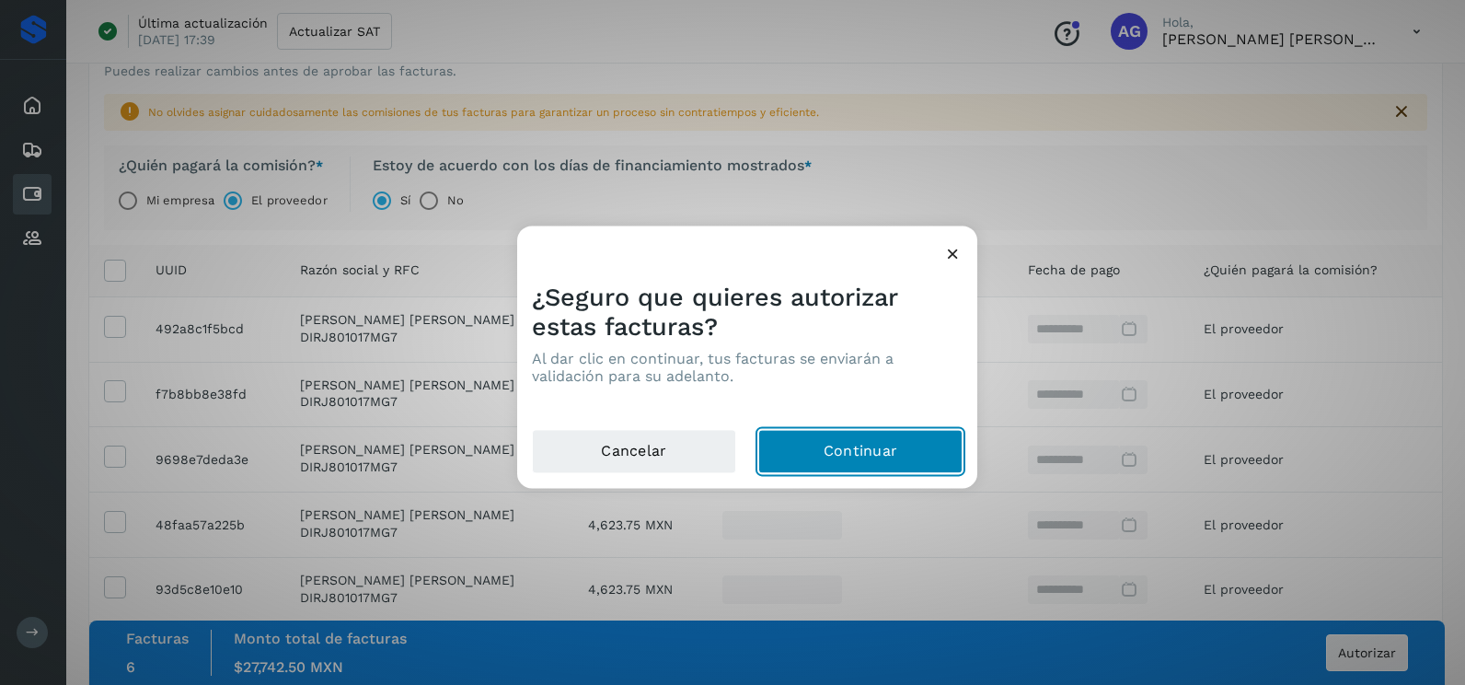
click at [882, 467] on button "Continuar" at bounding box center [860, 452] width 204 height 44
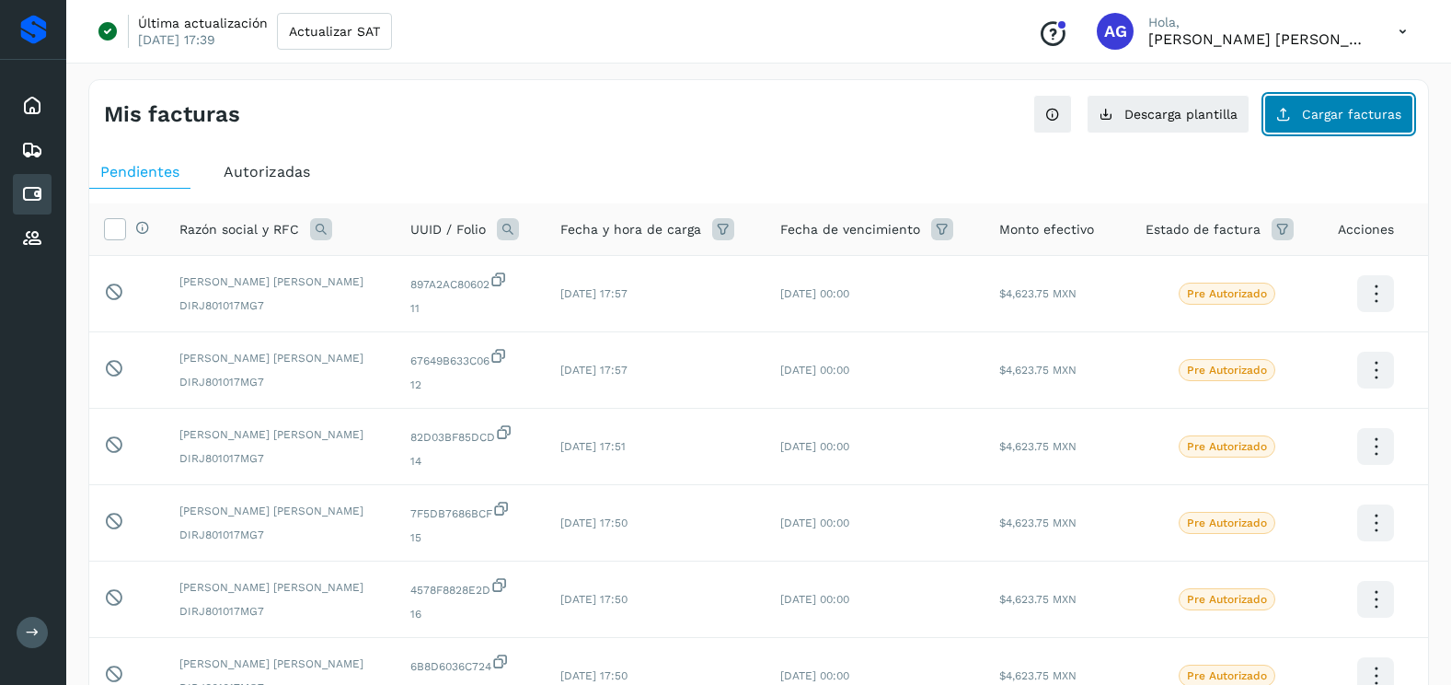
click at [1333, 101] on button "Cargar facturas" at bounding box center [1339, 114] width 149 height 39
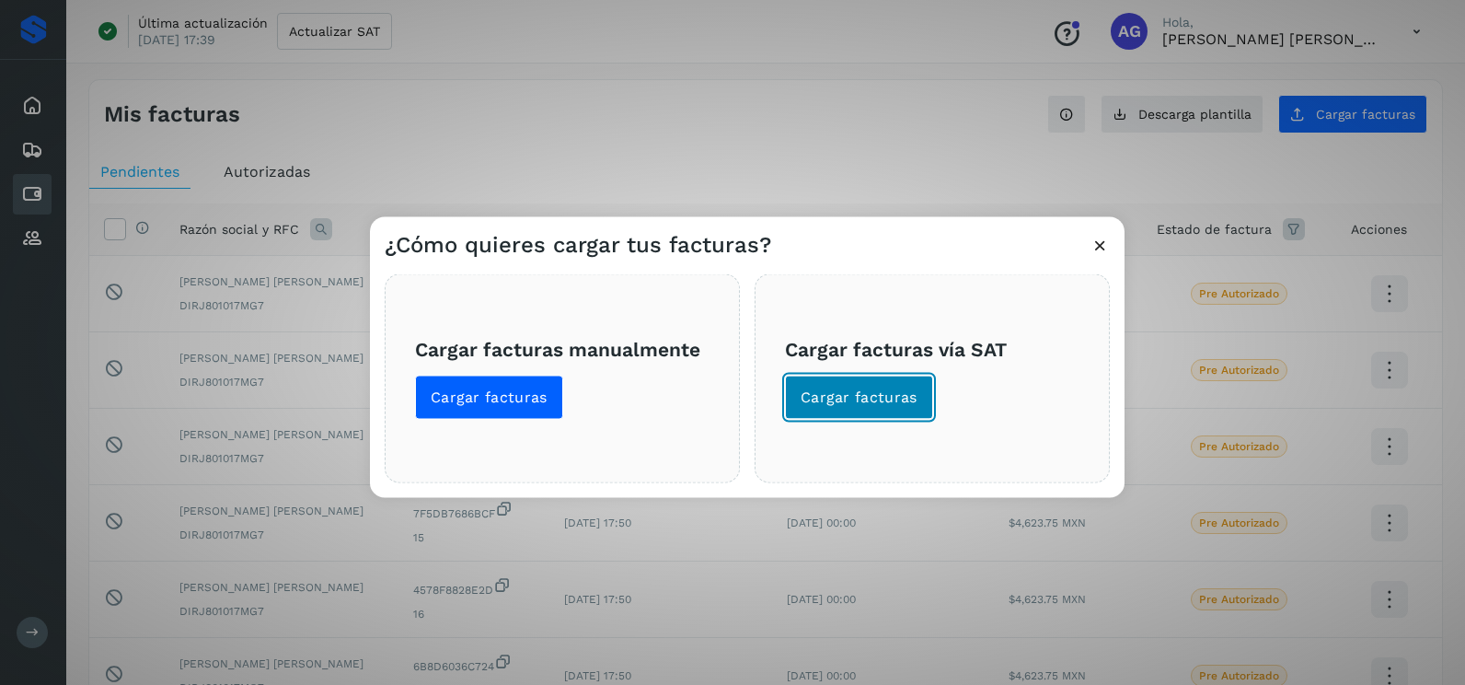
click at [914, 393] on span "Cargar facturas" at bounding box center [859, 397] width 117 height 20
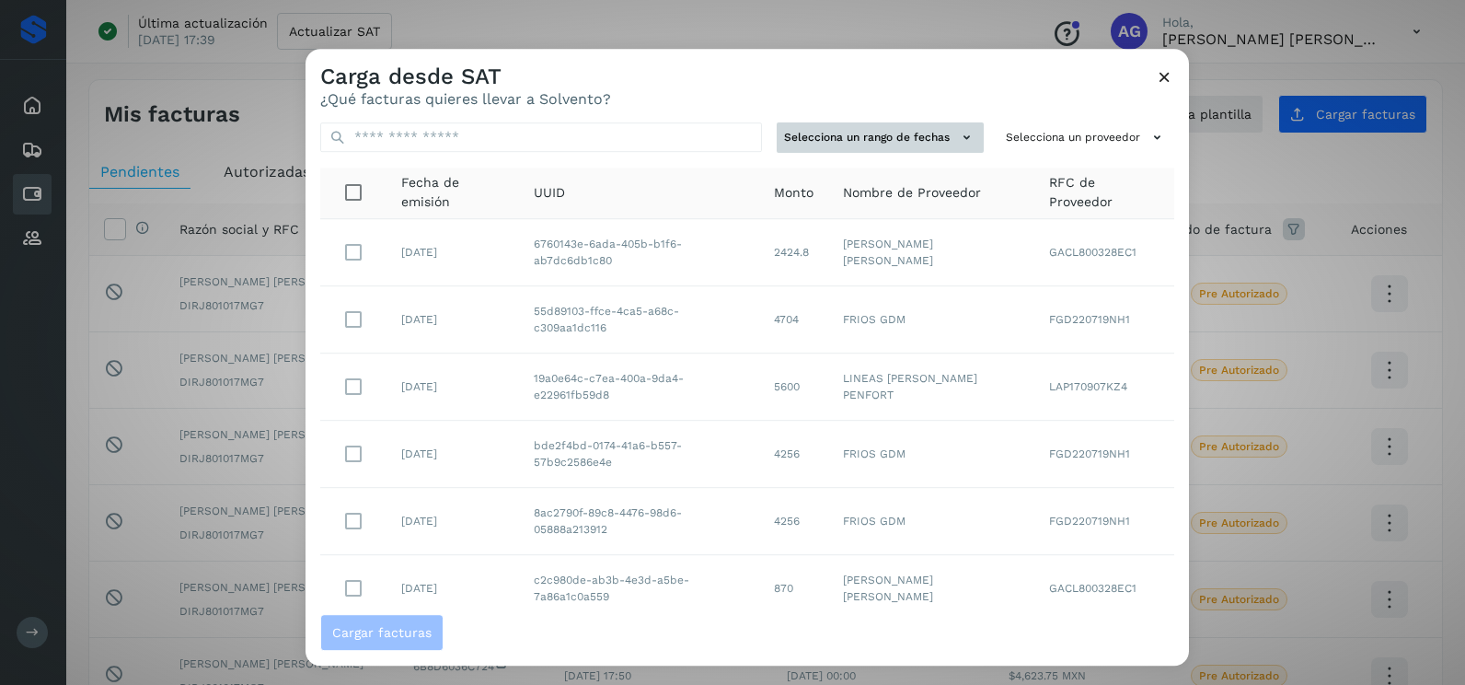
click at [903, 156] on div "Selecciona un rango de fechas Selecciona un proveedor Fecha de emisión UUID Mon…" at bounding box center [747, 361] width 883 height 506
click at [928, 144] on button "Selecciona un rango de fechas" at bounding box center [880, 137] width 207 height 30
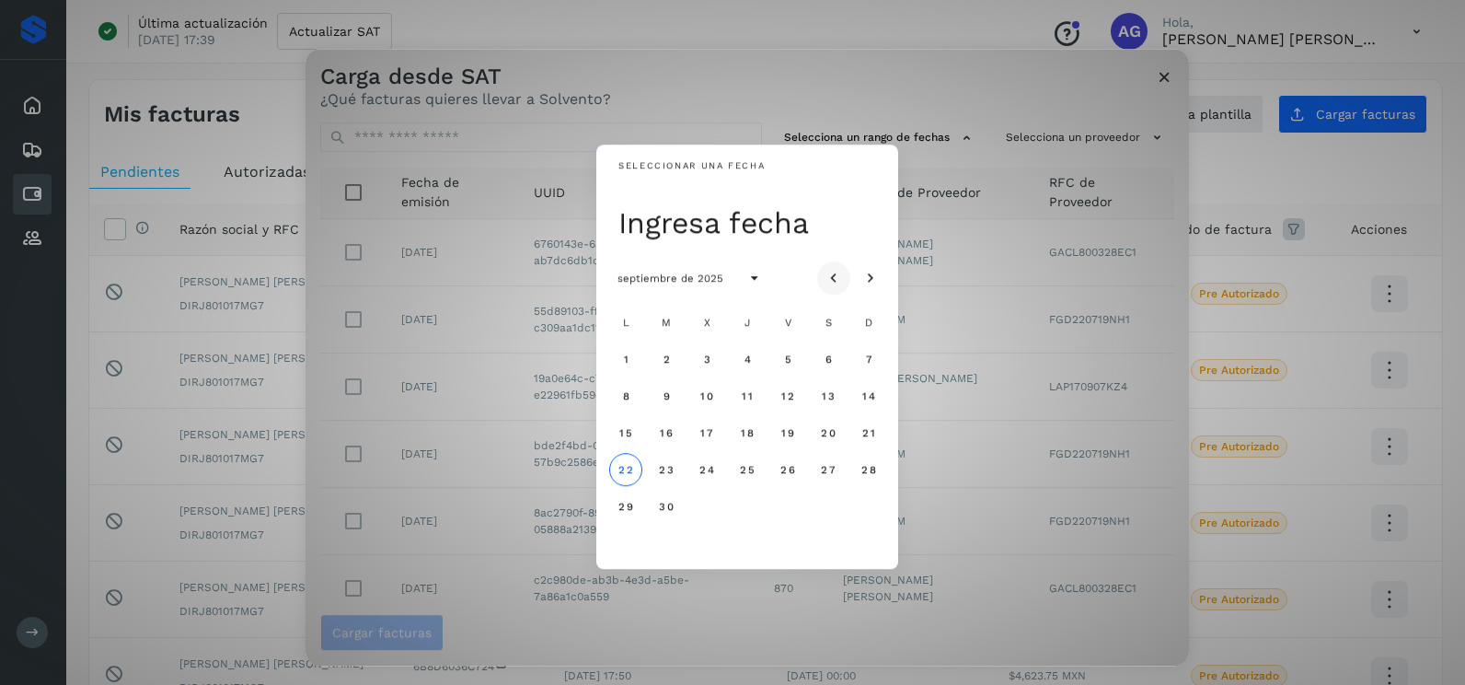
click at [837, 279] on icon "Mes anterior" at bounding box center [834, 279] width 18 height 18
click at [700, 467] on span "20" at bounding box center [707, 469] width 16 height 13
click at [742, 470] on span "21" at bounding box center [747, 469] width 14 height 13
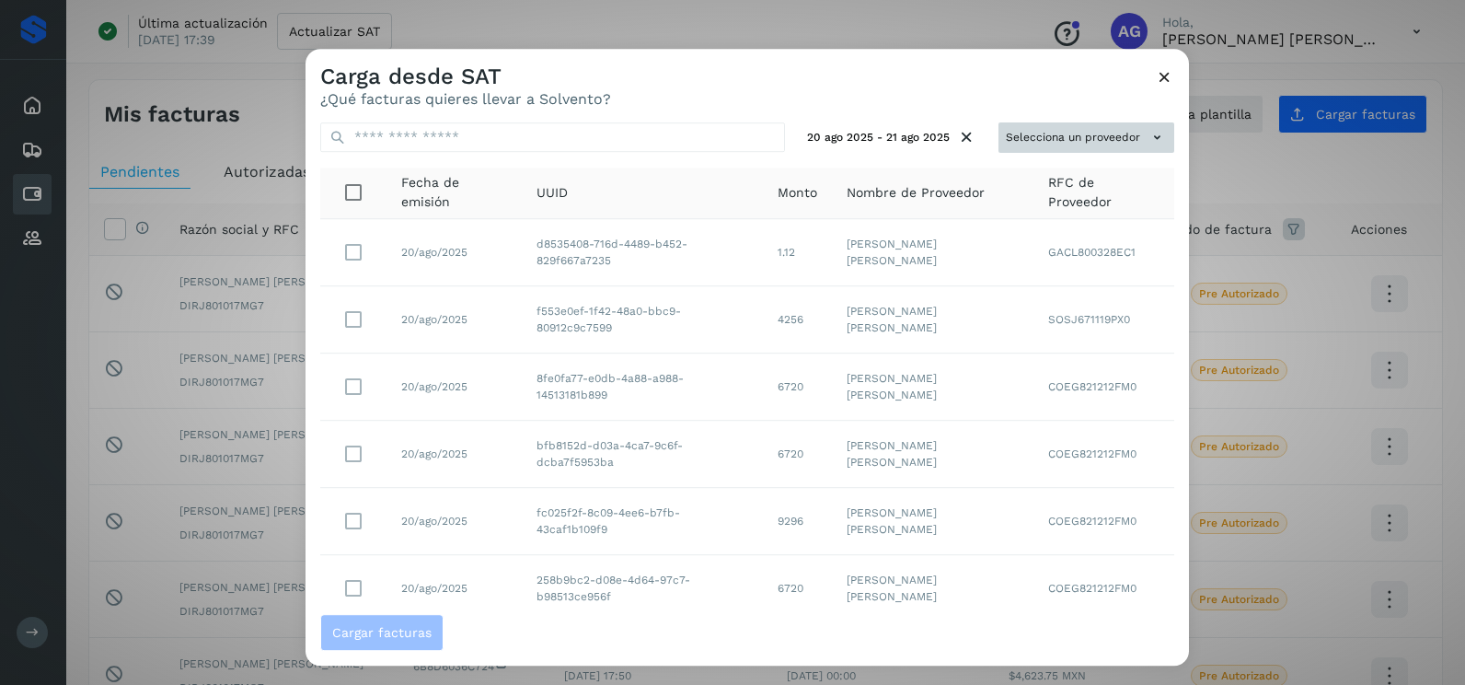
click at [1037, 145] on button "Selecciona un proveedor" at bounding box center [1087, 137] width 176 height 30
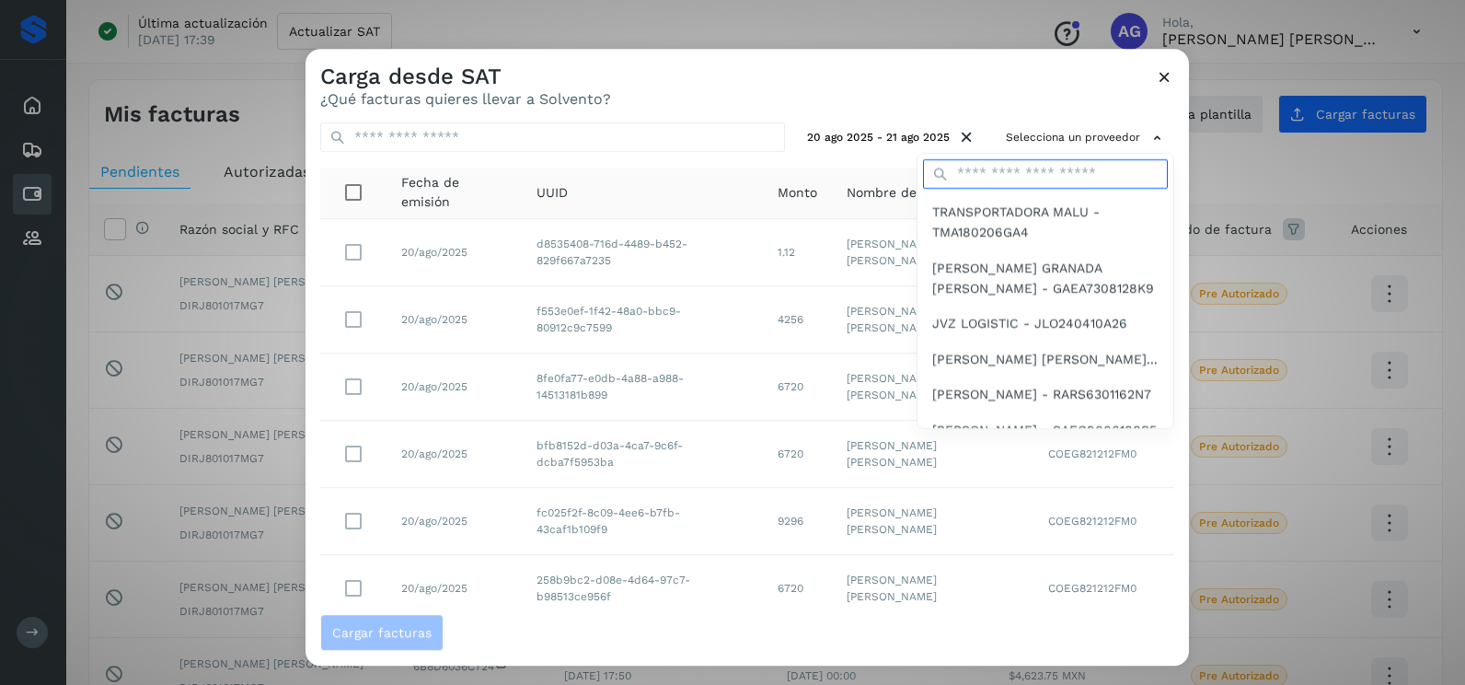
click at [977, 178] on input "text" at bounding box center [1045, 173] width 245 height 29
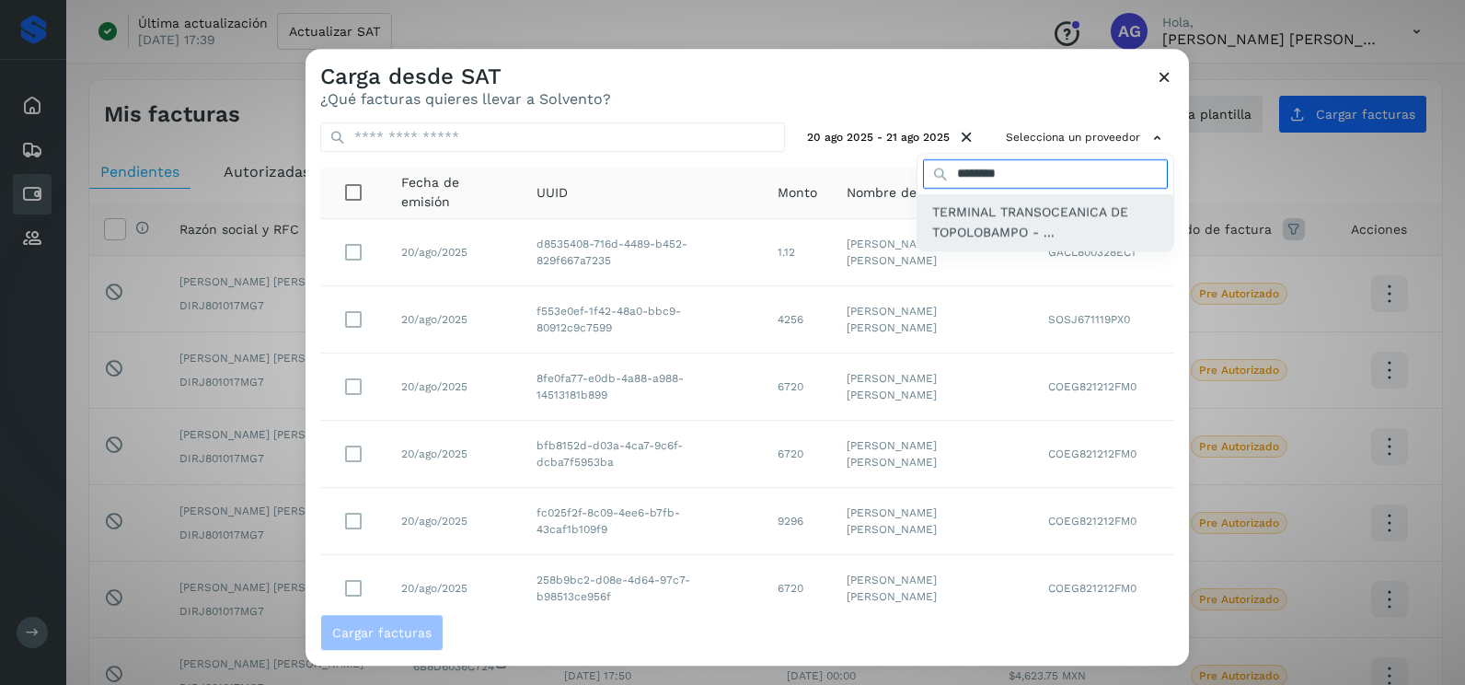
type input "********"
click at [983, 216] on span "TERMINAL TRANSOCEANICA DE TOPOLOBAMPO - ..." at bounding box center [1045, 222] width 226 height 41
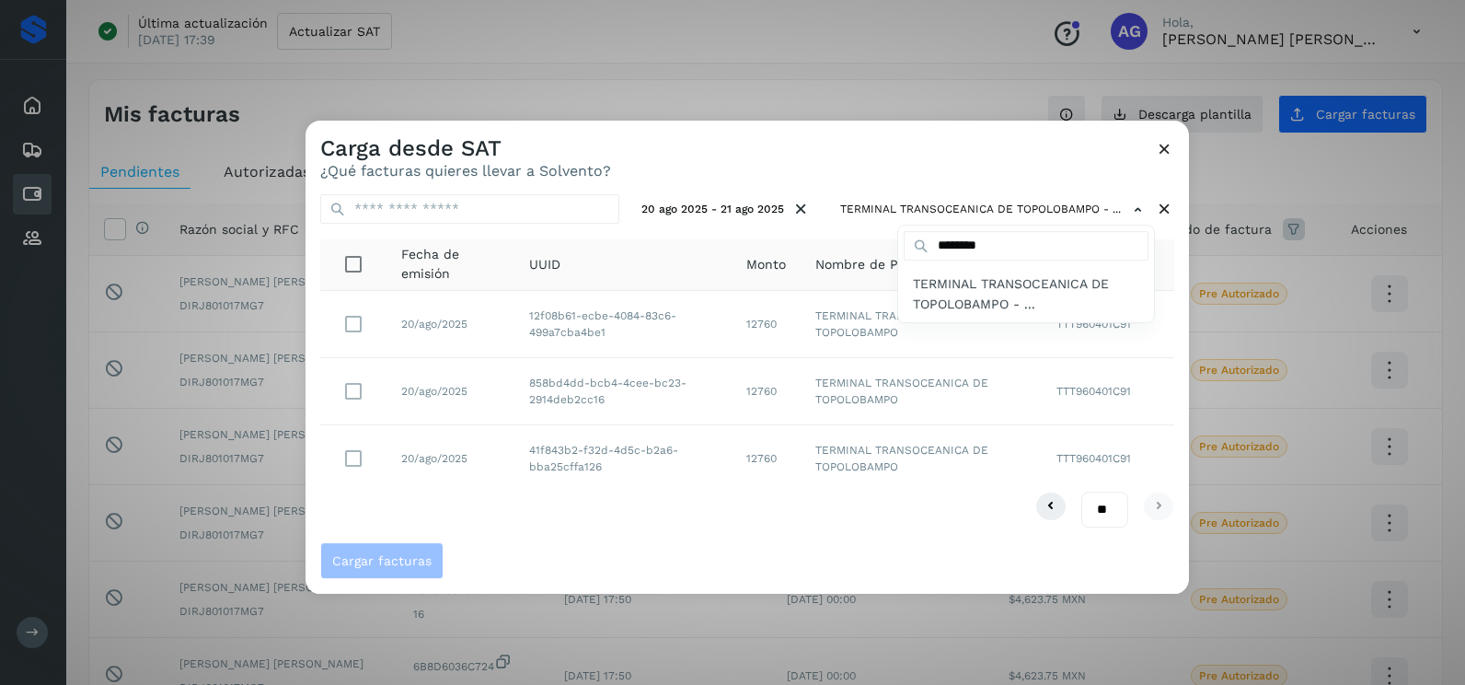
click at [384, 393] on div at bounding box center [1038, 463] width 1465 height 685
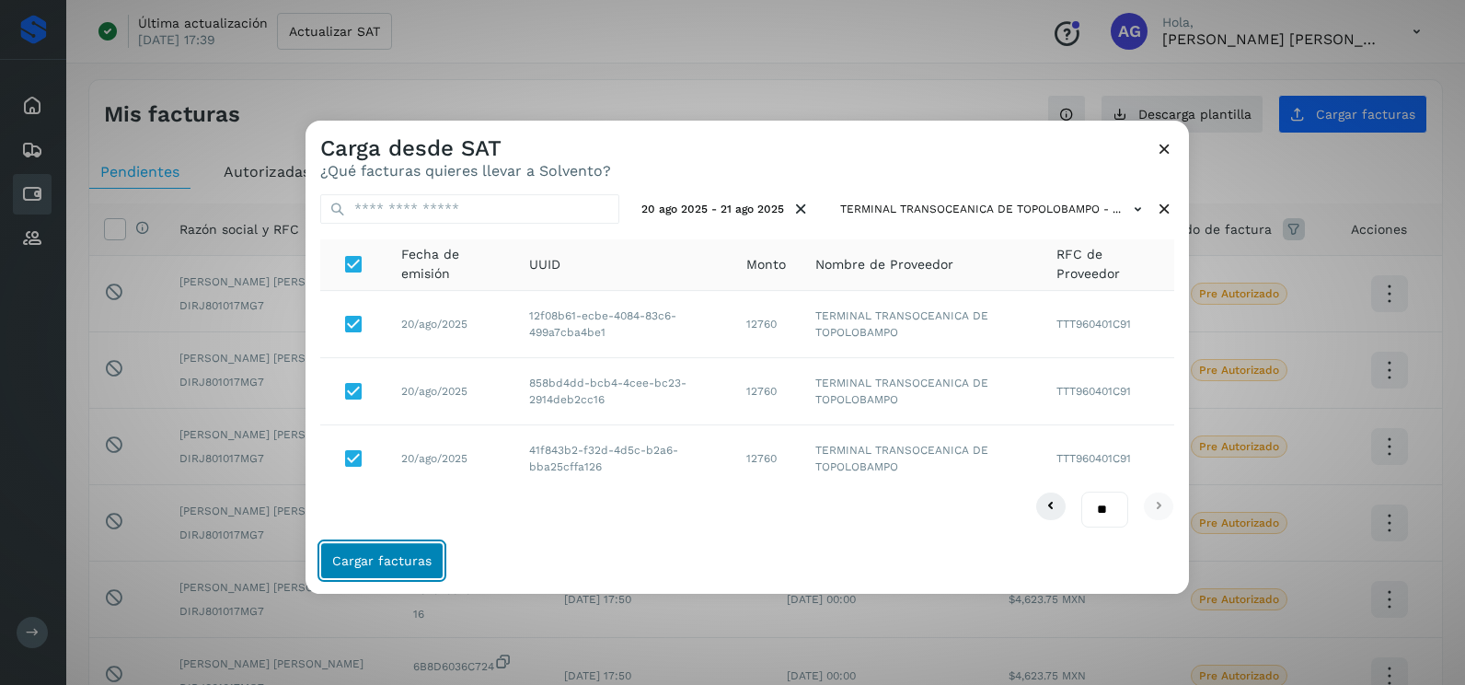
click at [368, 554] on span "Cargar facturas" at bounding box center [381, 560] width 99 height 13
click at [372, 554] on span "Cargar facturas" at bounding box center [381, 560] width 99 height 13
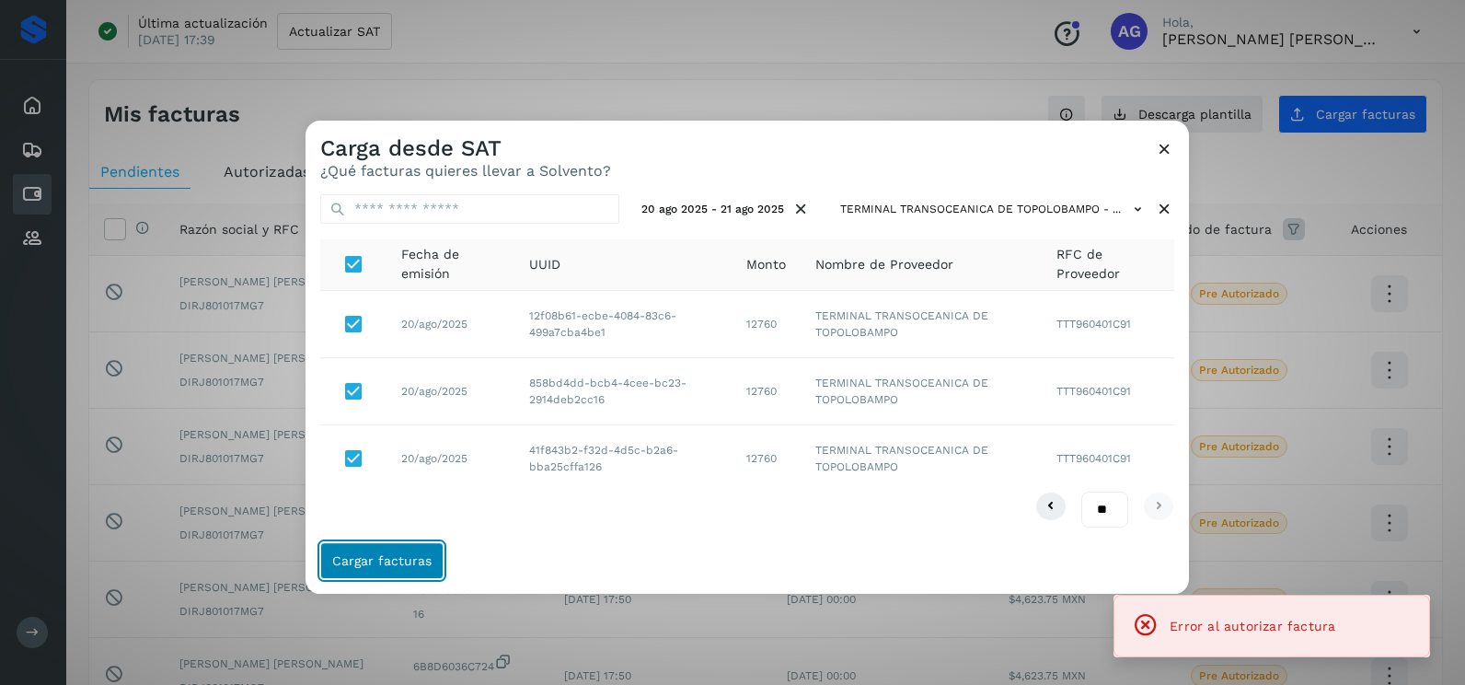
click at [410, 557] on span "Cargar facturas" at bounding box center [381, 560] width 99 height 13
